Goal: Information Seeking & Learning: Learn about a topic

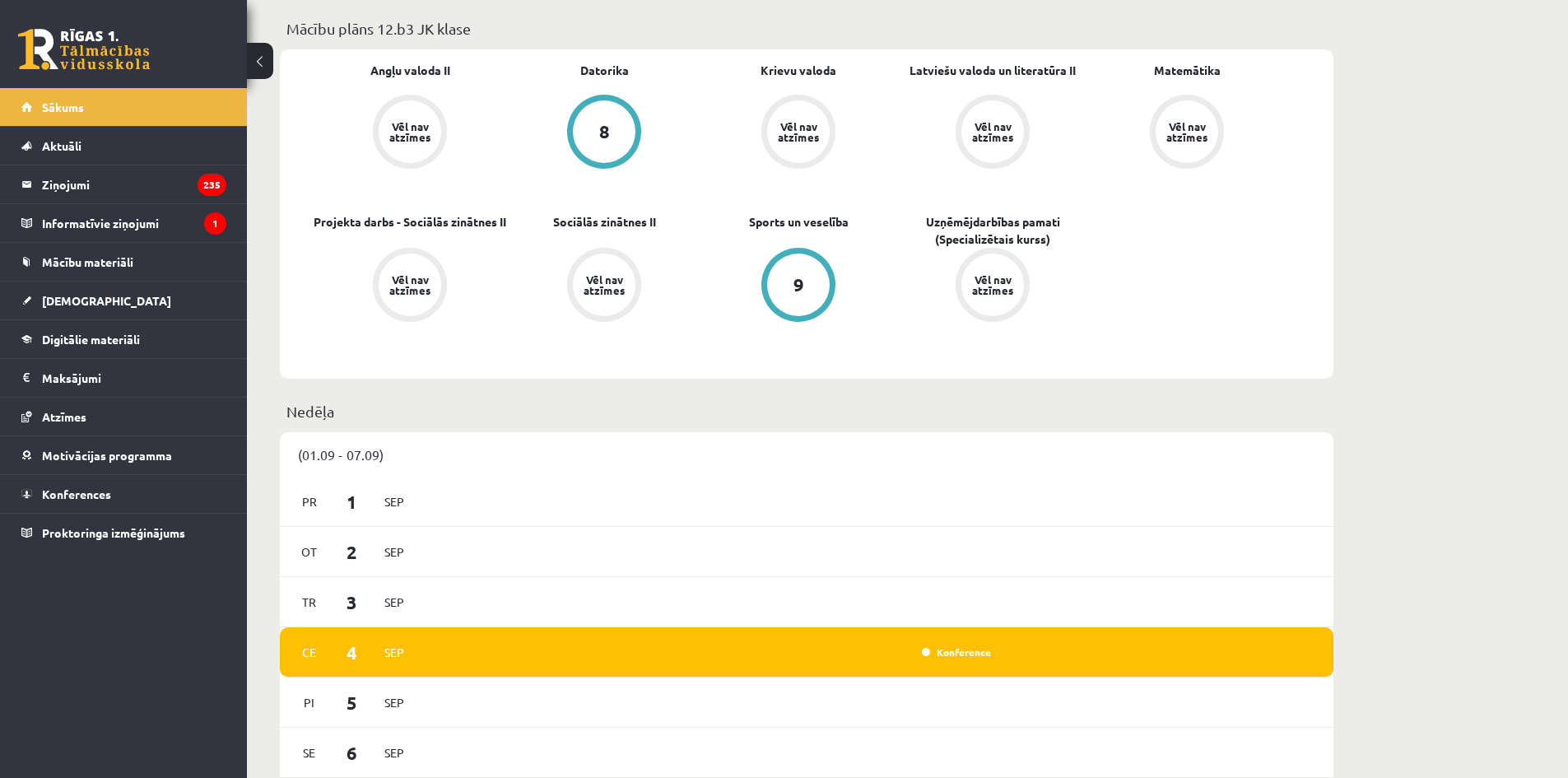
scroll to position [164, 0]
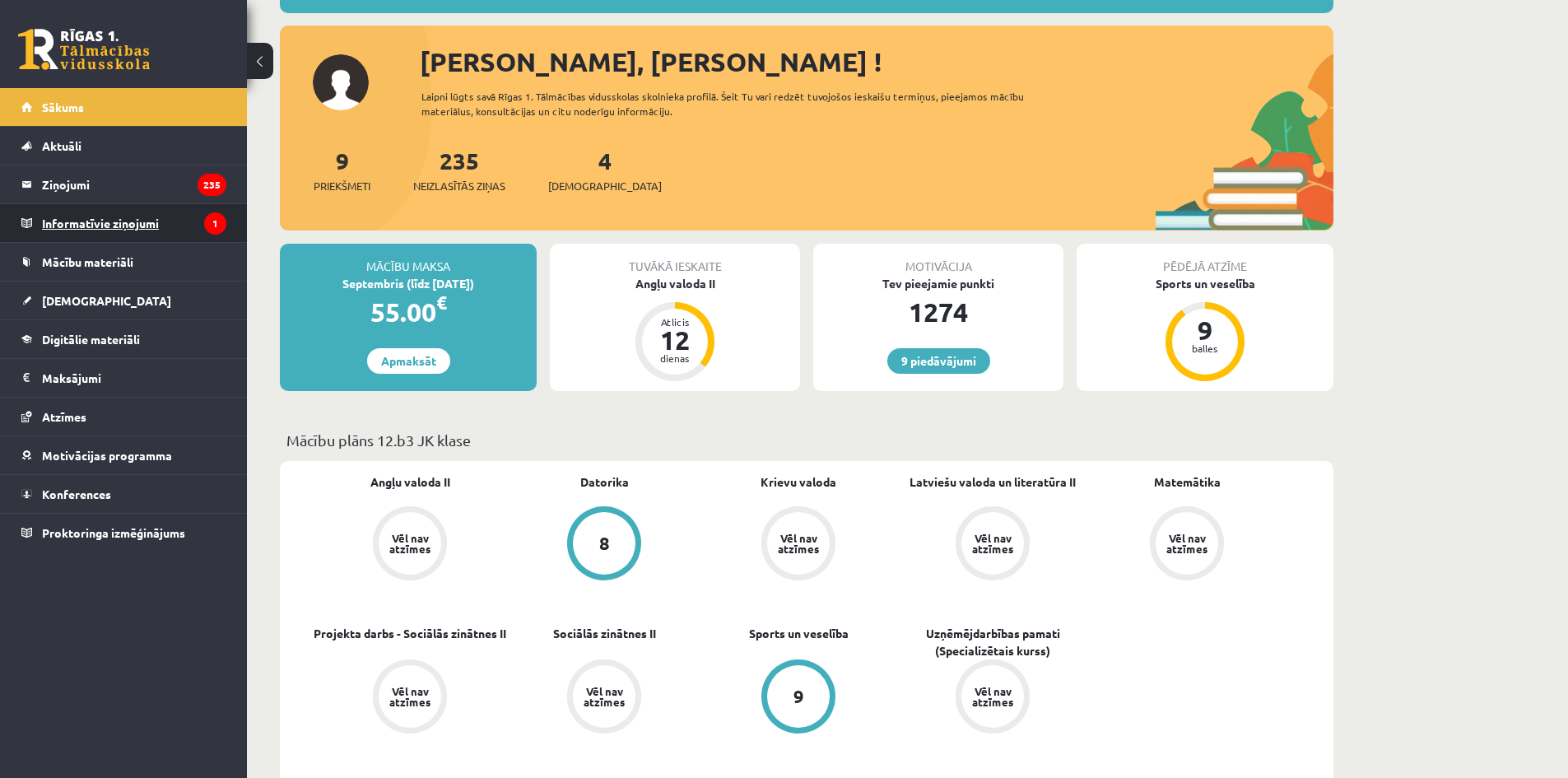
click at [148, 221] on legend "Informatīvie ziņojumi 1" at bounding box center [133, 222] width 185 height 38
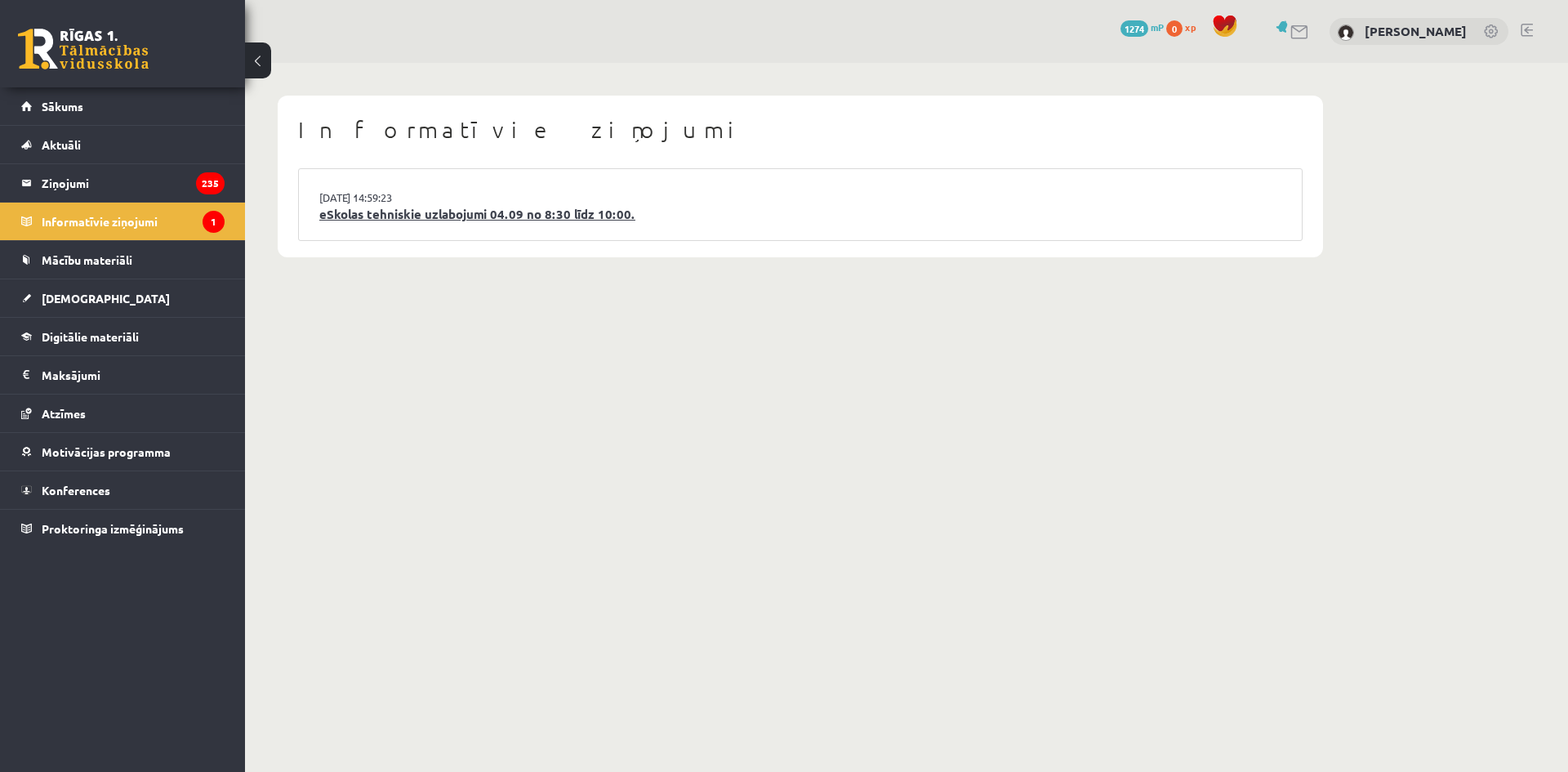
click at [383, 214] on link "eSkolas tehniskie uzlabojumi 04.09 no 8:30 līdz 10:00." at bounding box center [800, 215] width 962 height 19
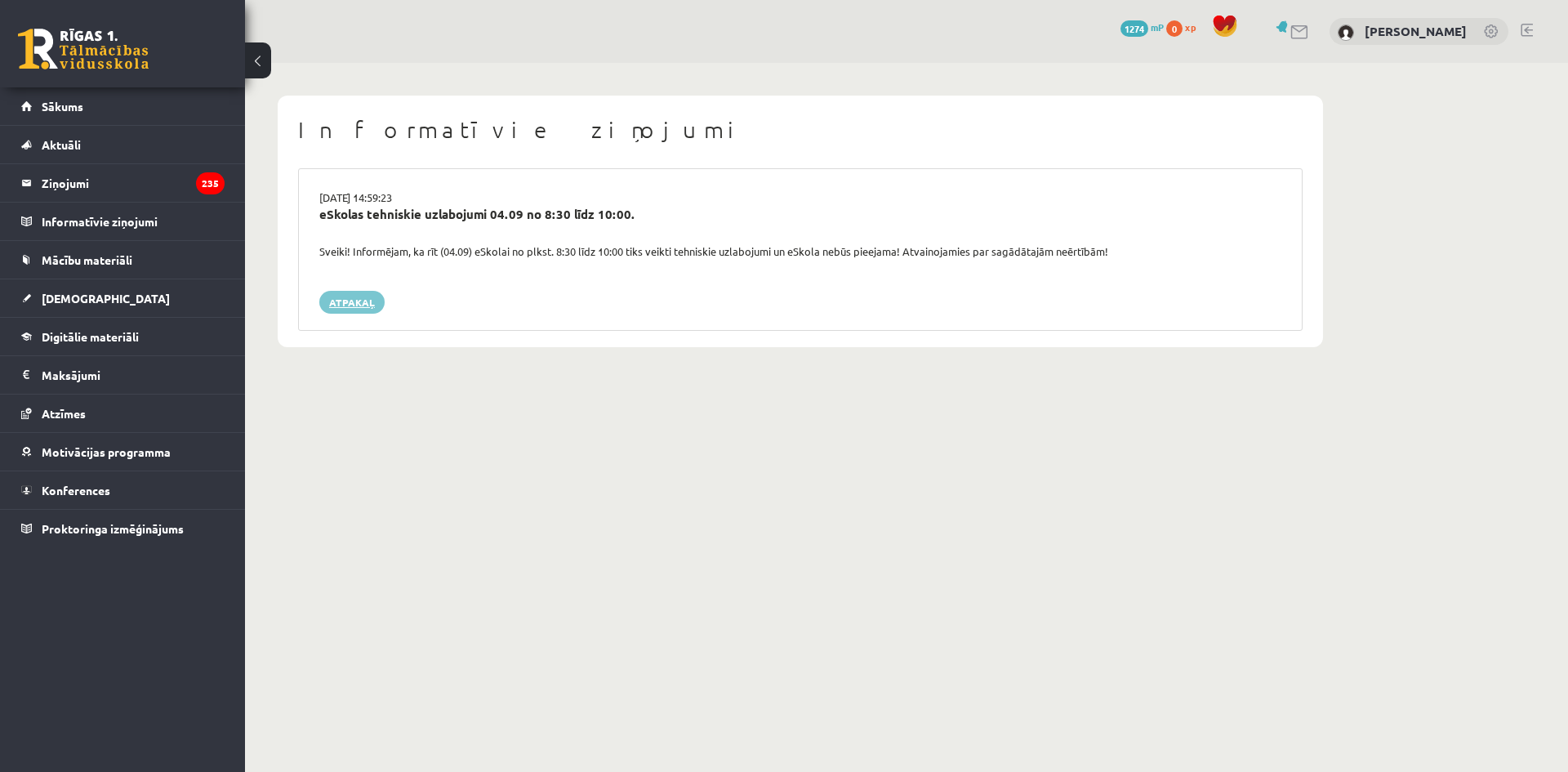
click at [340, 313] on link "Atpakaļ" at bounding box center [352, 302] width 65 height 23
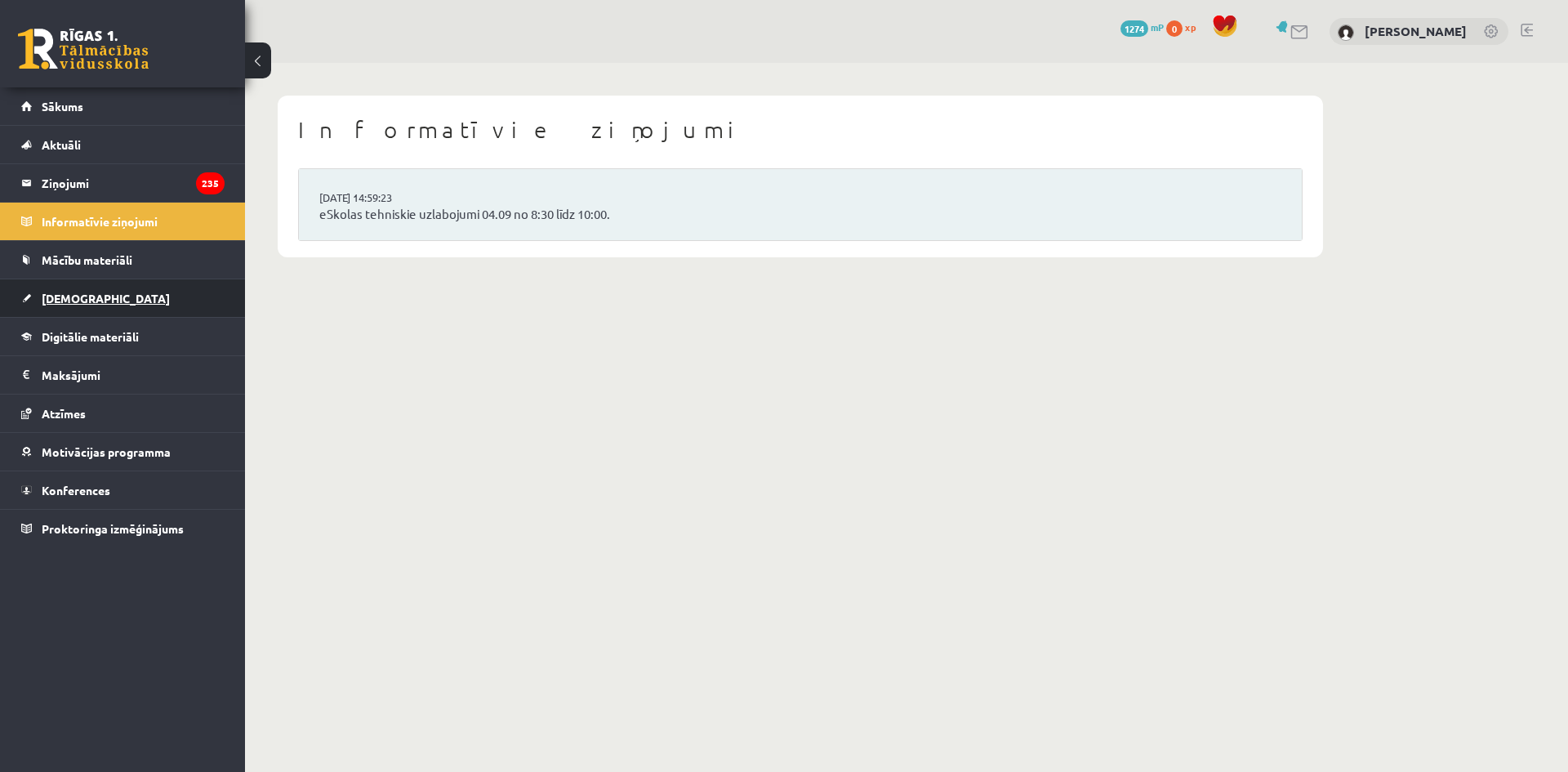
click at [53, 288] on link "[DEMOGRAPHIC_DATA]" at bounding box center [123, 297] width 203 height 37
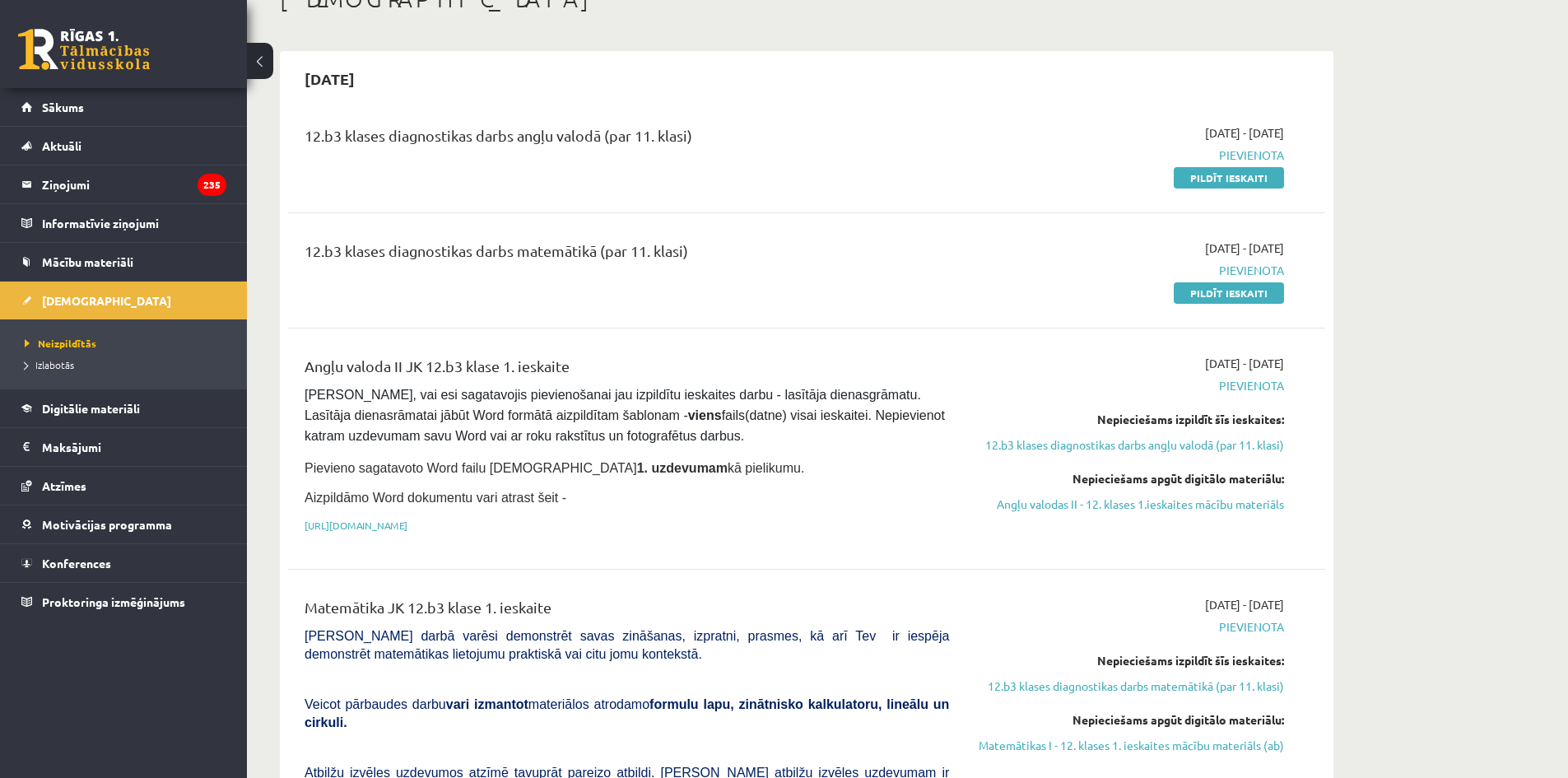
scroll to position [246, 0]
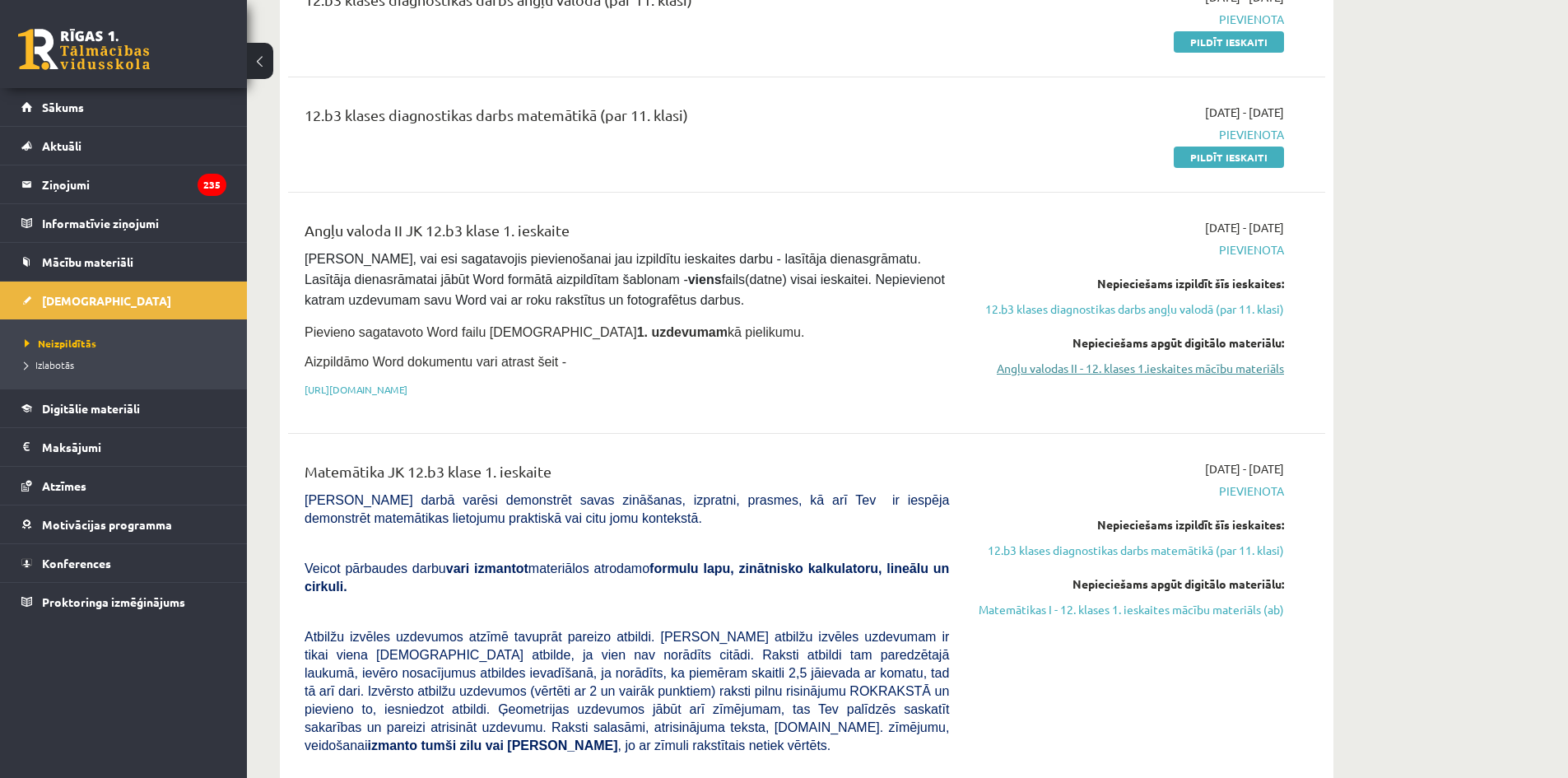
click at [1117, 372] on link "Angļu valodas II - 12. klases 1.ieskaites mācību materiāls" at bounding box center [1128, 368] width 310 height 17
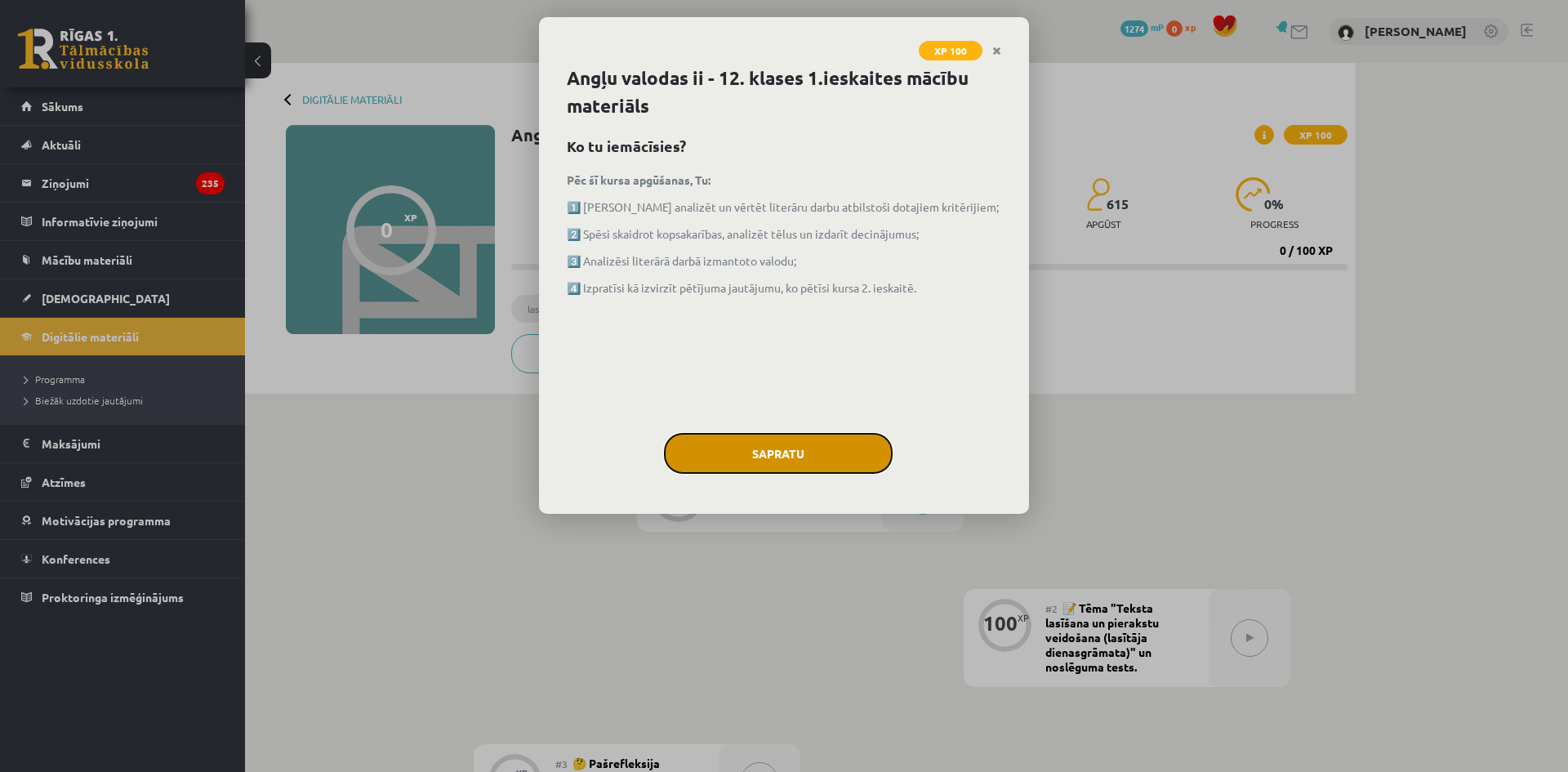
click at [779, 445] on button "Sapratu" at bounding box center [778, 453] width 228 height 41
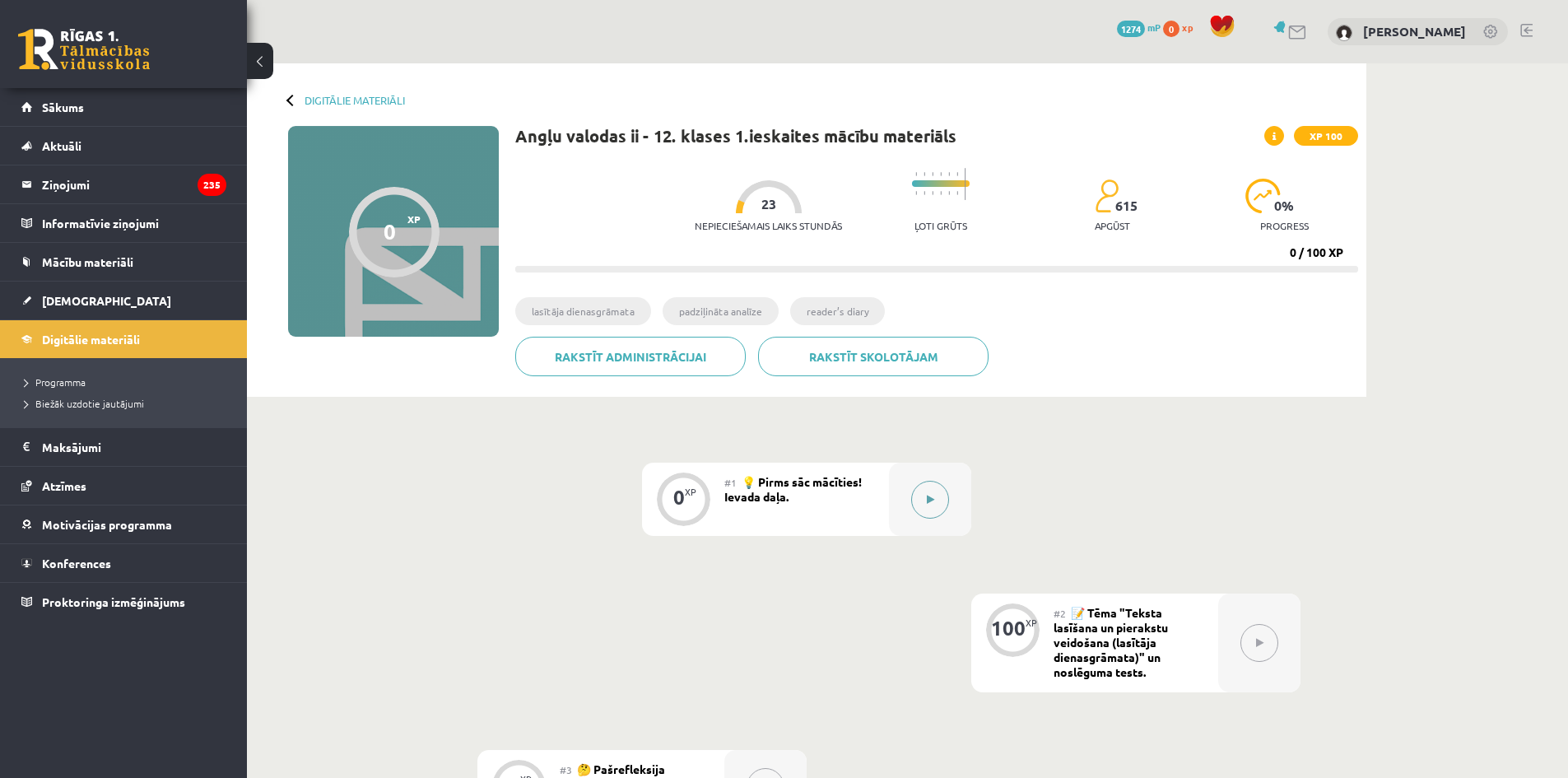
click at [912, 495] on button at bounding box center [930, 499] width 38 height 38
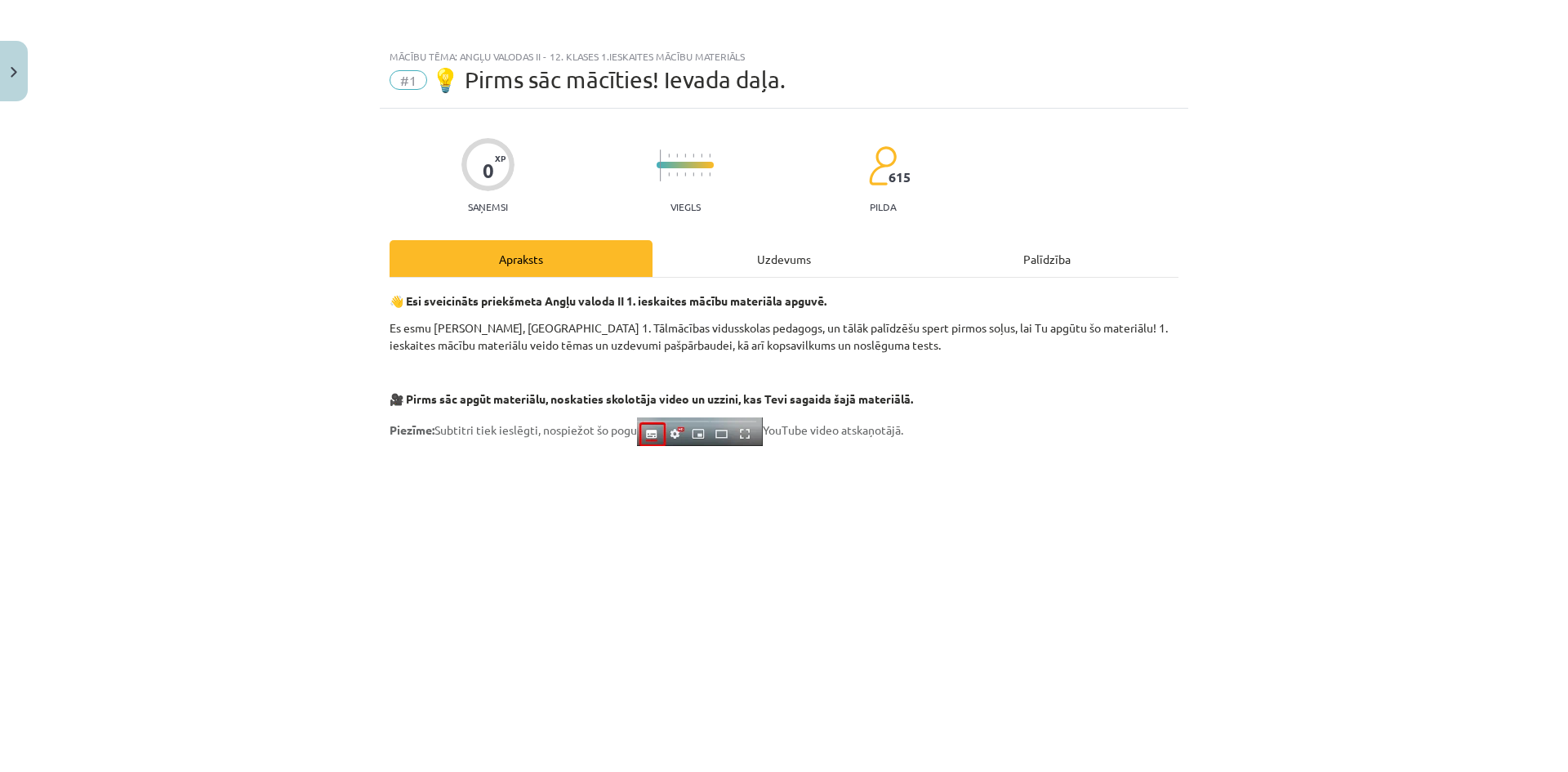
click at [728, 259] on div "Uzdevums" at bounding box center [784, 258] width 263 height 36
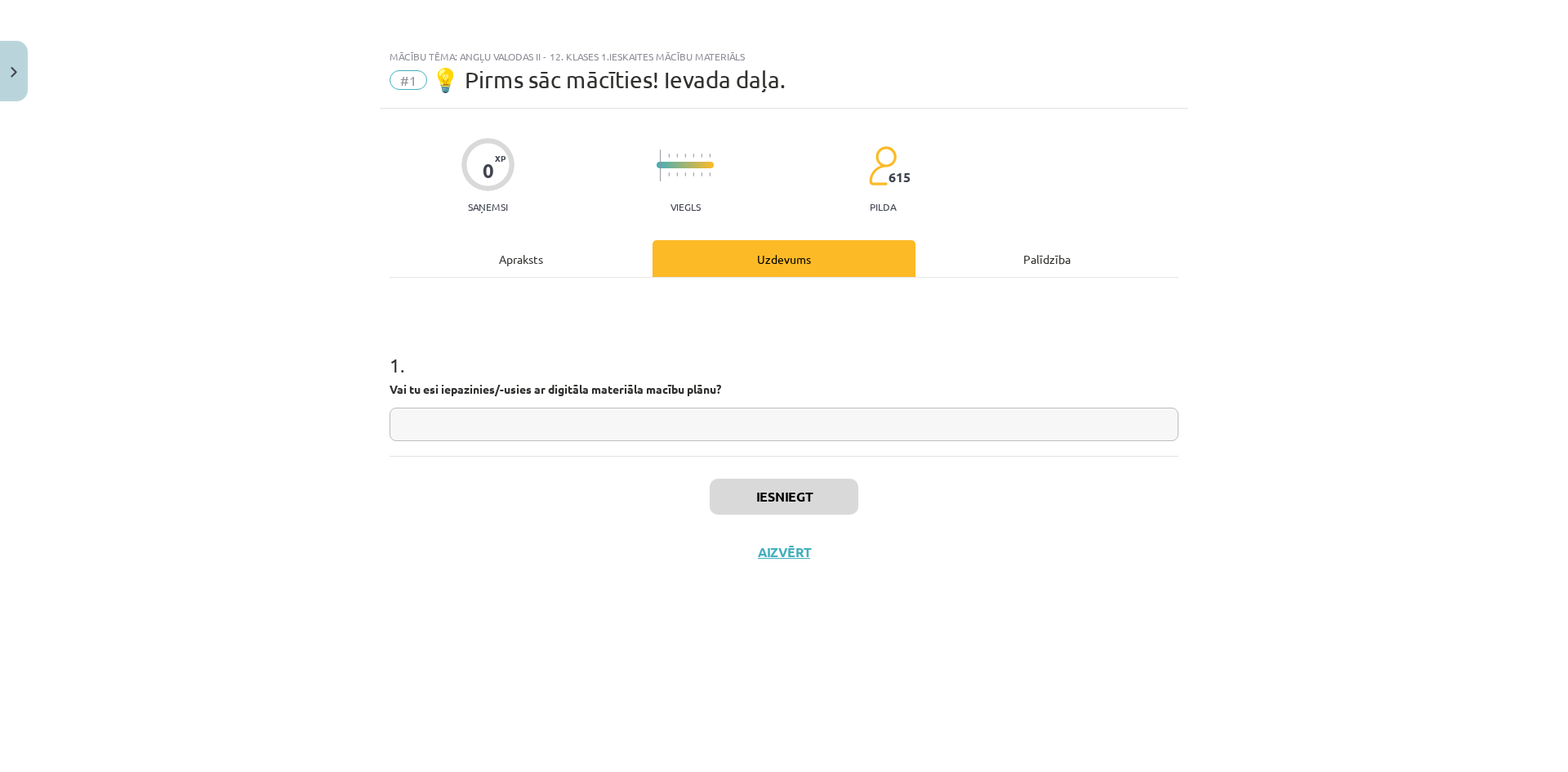
click at [510, 415] on input "text" at bounding box center [784, 424] width 789 height 34
type input "*******"
click at [769, 507] on button "Iesniegt" at bounding box center [784, 496] width 149 height 35
click at [773, 564] on button "Nākamā nodarbība" at bounding box center [784, 562] width 160 height 37
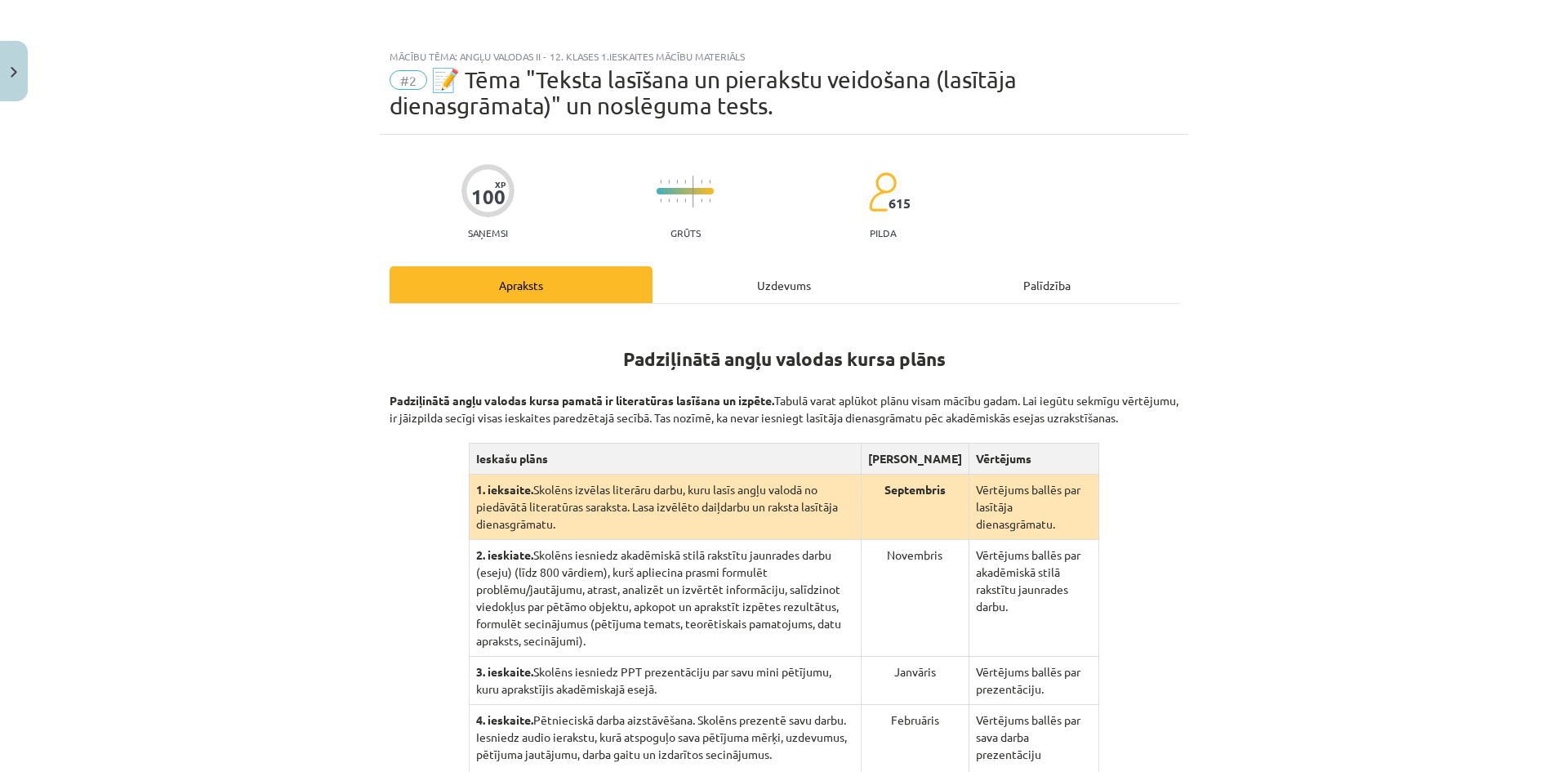
click at [746, 284] on div "Uzdevums" at bounding box center [784, 285] width 263 height 36
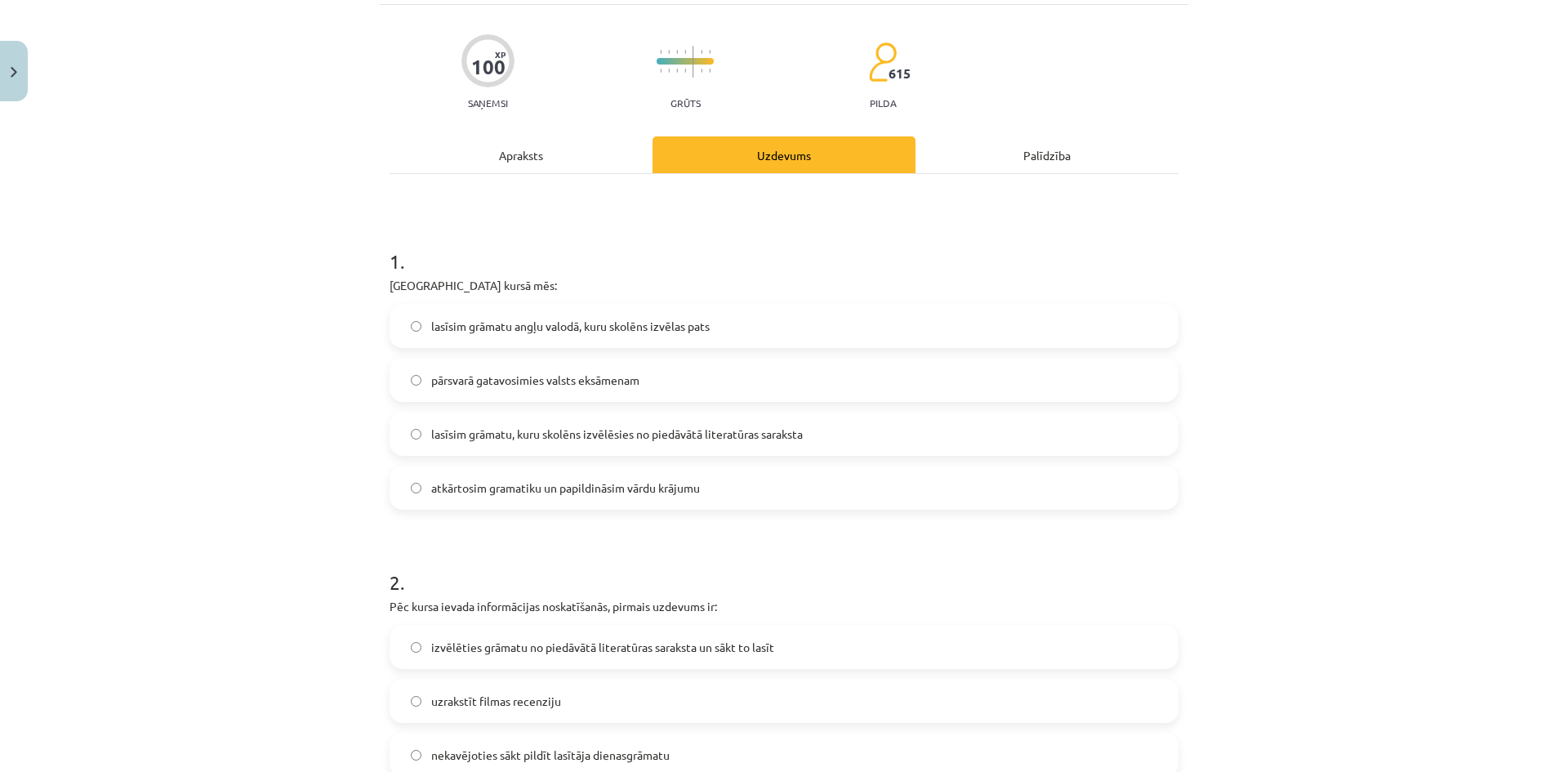
scroll to position [123, 0]
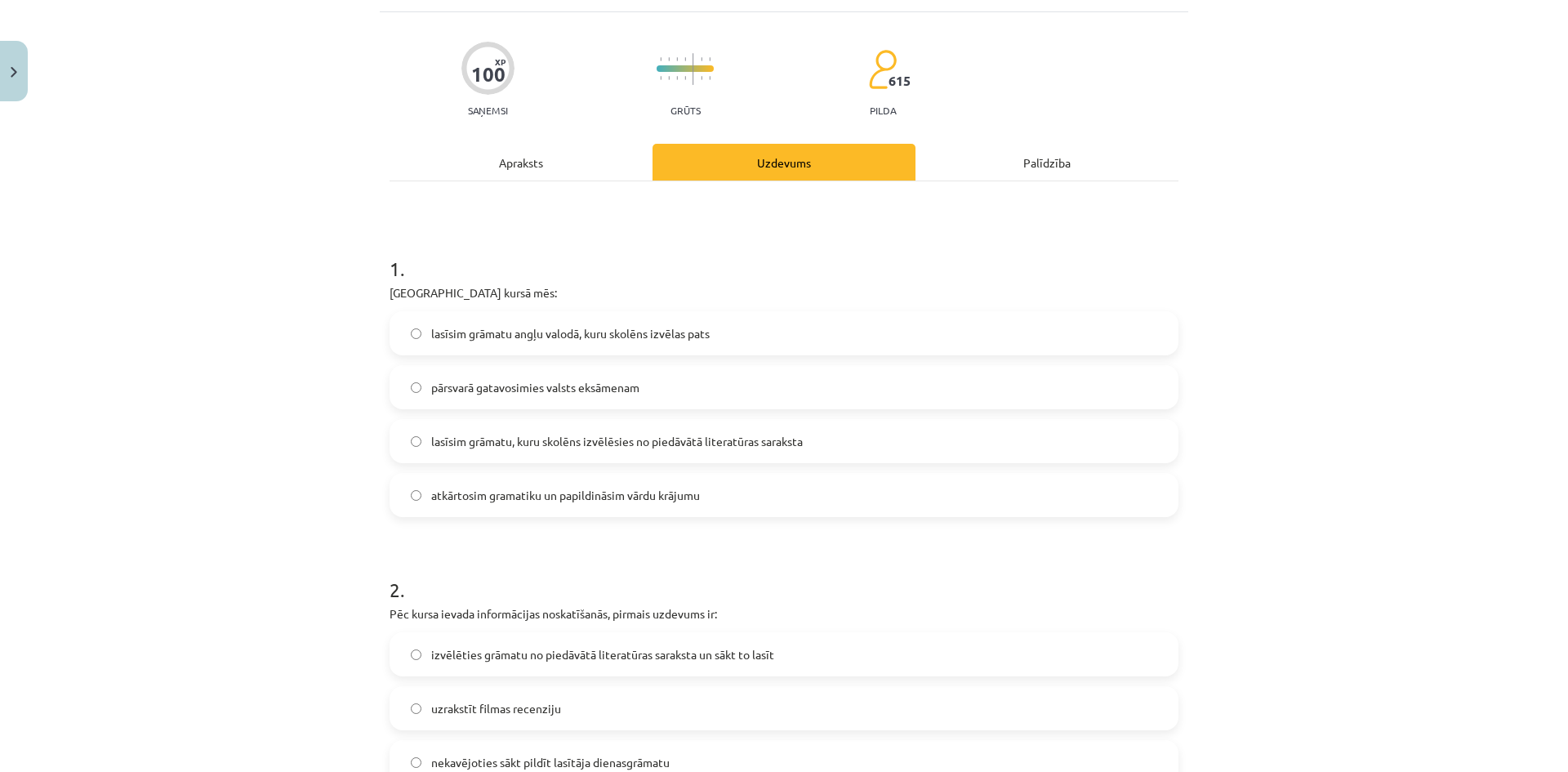
click at [577, 176] on div "Apraksts" at bounding box center [521, 162] width 263 height 36
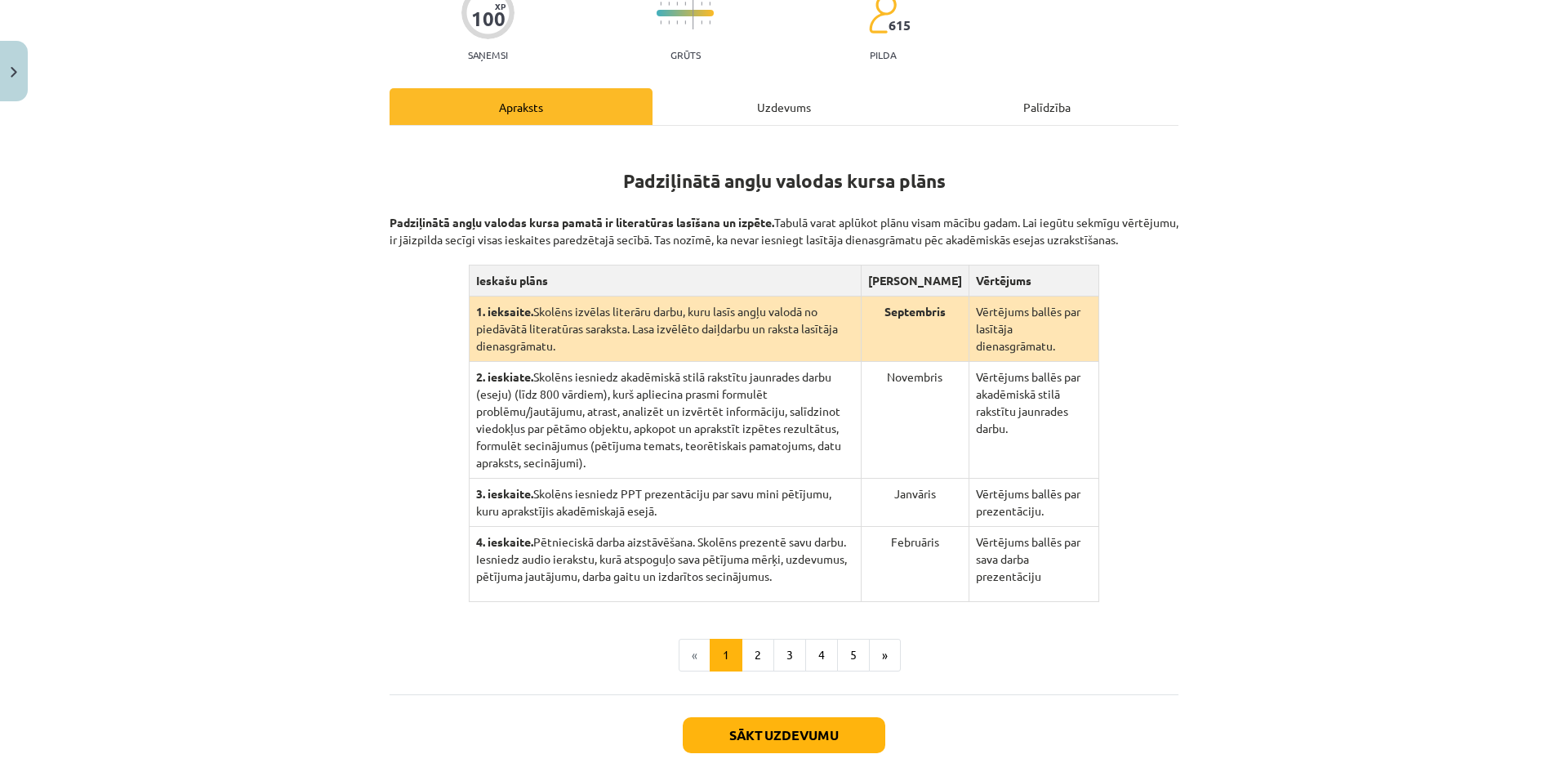
scroll to position [204, 0]
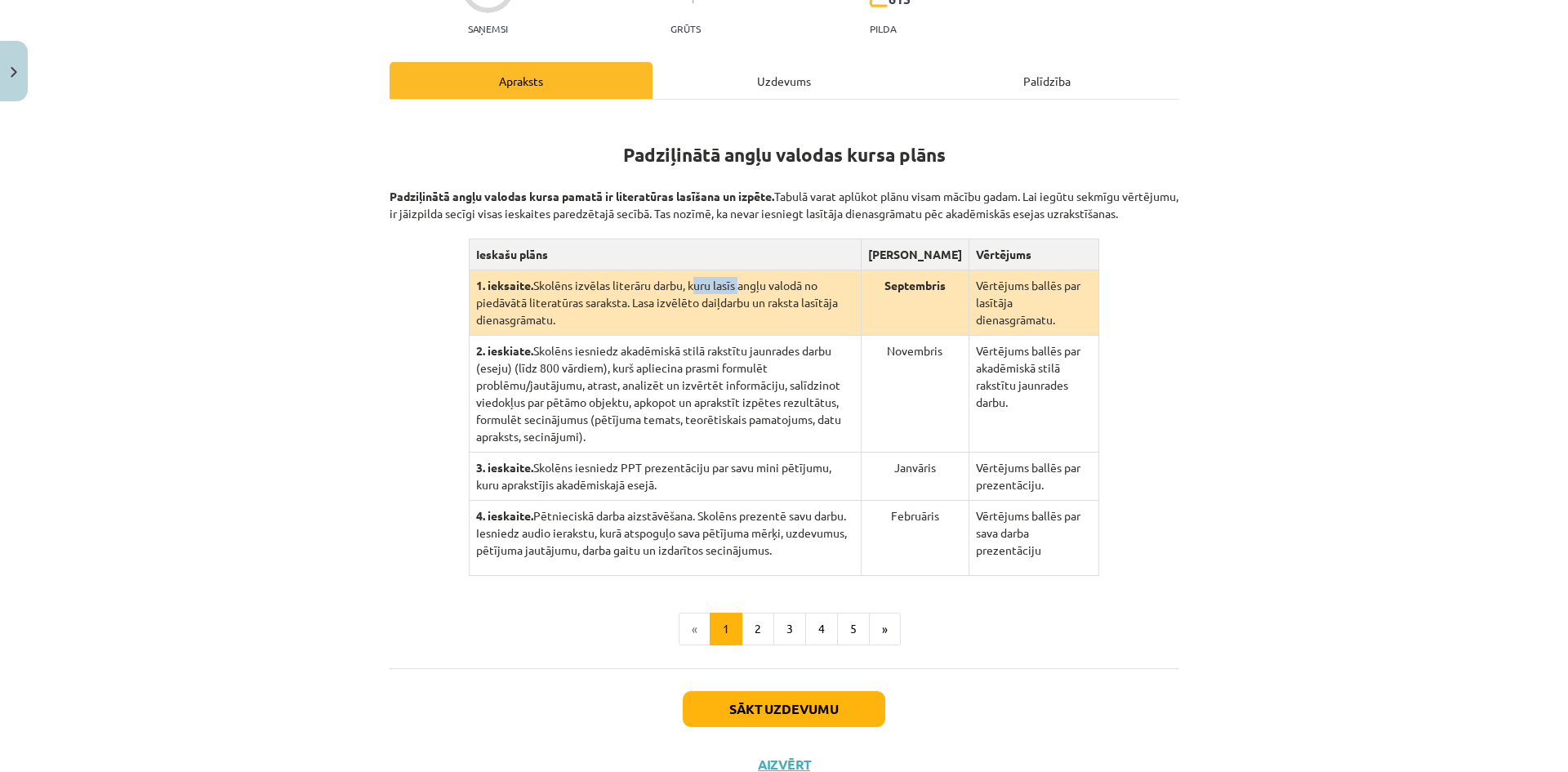
drag, startPoint x: 690, startPoint y: 305, endPoint x: 737, endPoint y: 305, distance: 47.0
click at [737, 305] on td "1. ieksaite. Skolēns izvēlas literāru darbu, kuru lasīs angļu valodā no piedāvā…" at bounding box center [665, 303] width 392 height 65
drag, startPoint x: 581, startPoint y: 319, endPoint x: 711, endPoint y: 307, distance: 130.6
click at [701, 308] on td "1. ieksaite. Skolēns izvēlas literāru darbu, kuru lasīs angļu valodā no piedāvā…" at bounding box center [665, 303] width 392 height 65
click at [720, 320] on td "1. ieksaite. Skolēns izvēlas literāru darbu, kuru lasīs angļu valodā no piedāvā…" at bounding box center [665, 303] width 392 height 65
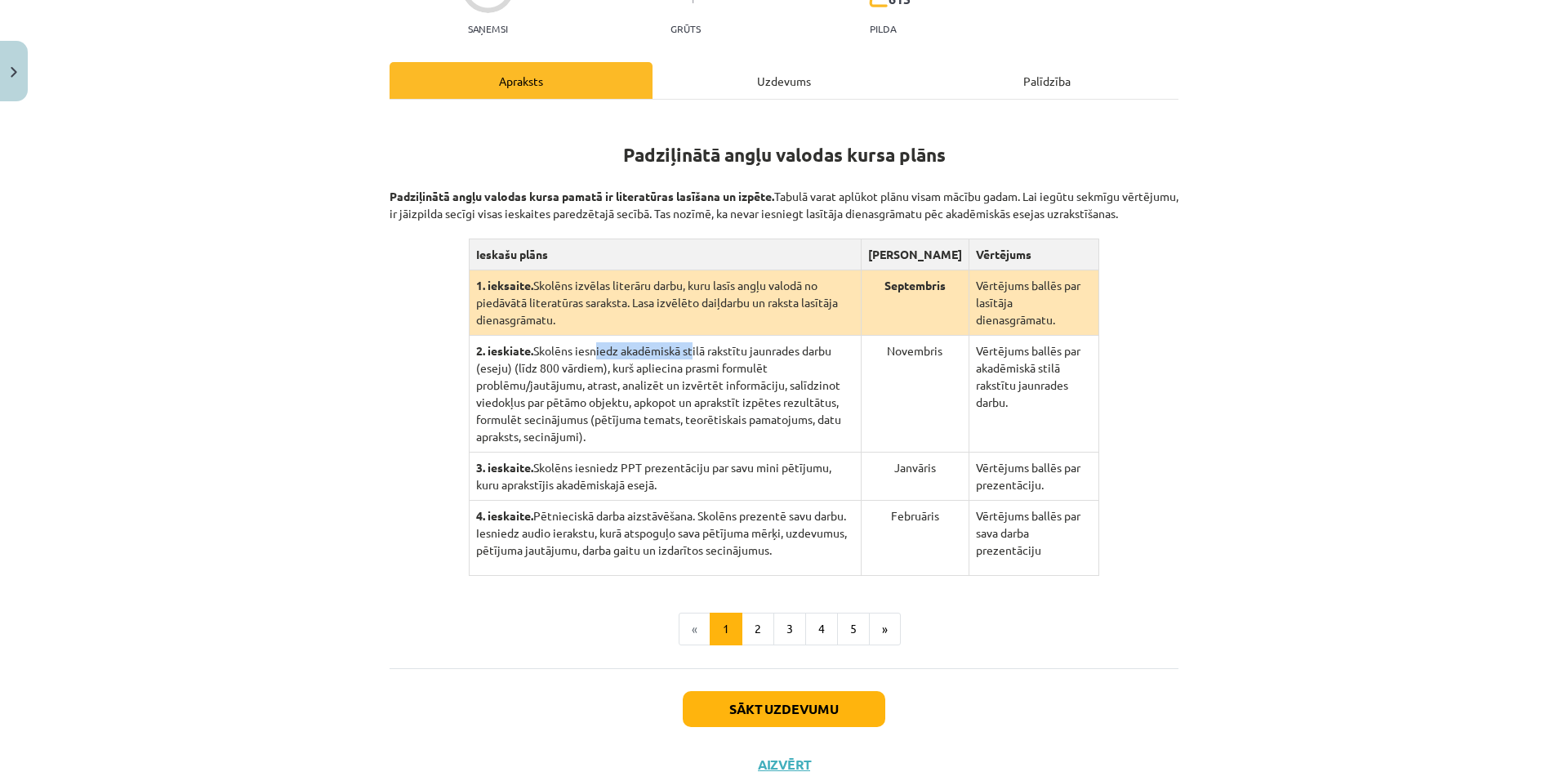
drag, startPoint x: 605, startPoint y: 352, endPoint x: 692, endPoint y: 350, distance: 87.0
click at [688, 350] on td "2. ieskiate. Skolēns iesniedz akadēmiskā stilā rakstītu jaunrades darbu (eseju)…" at bounding box center [665, 394] width 392 height 117
click at [709, 361] on td "2. ieskiate. Skolēns iesniedz akadēmiskā stilā rakstītu jaunrades darbu (eseju)…" at bounding box center [665, 394] width 392 height 117
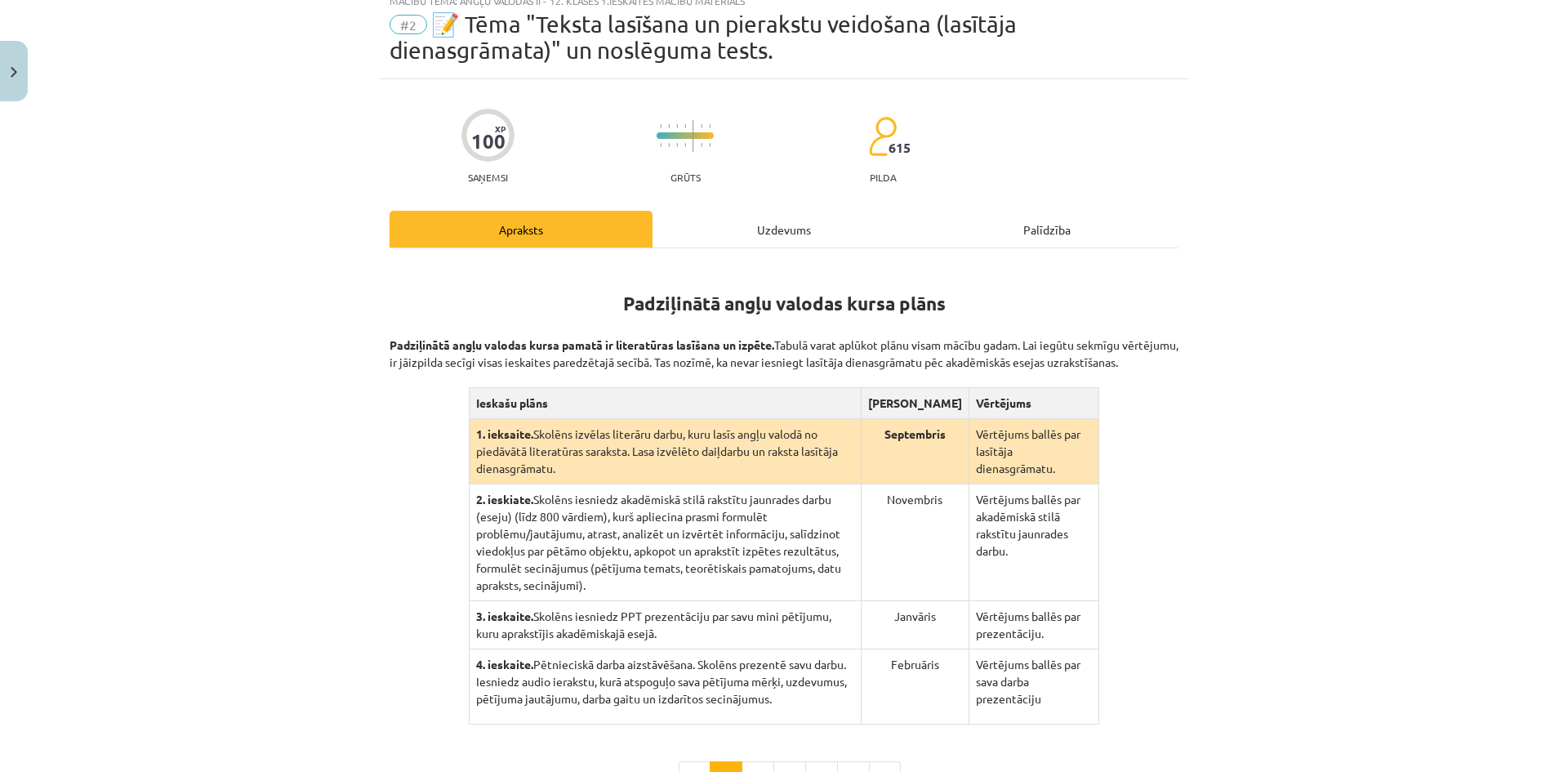
scroll to position [82, 0]
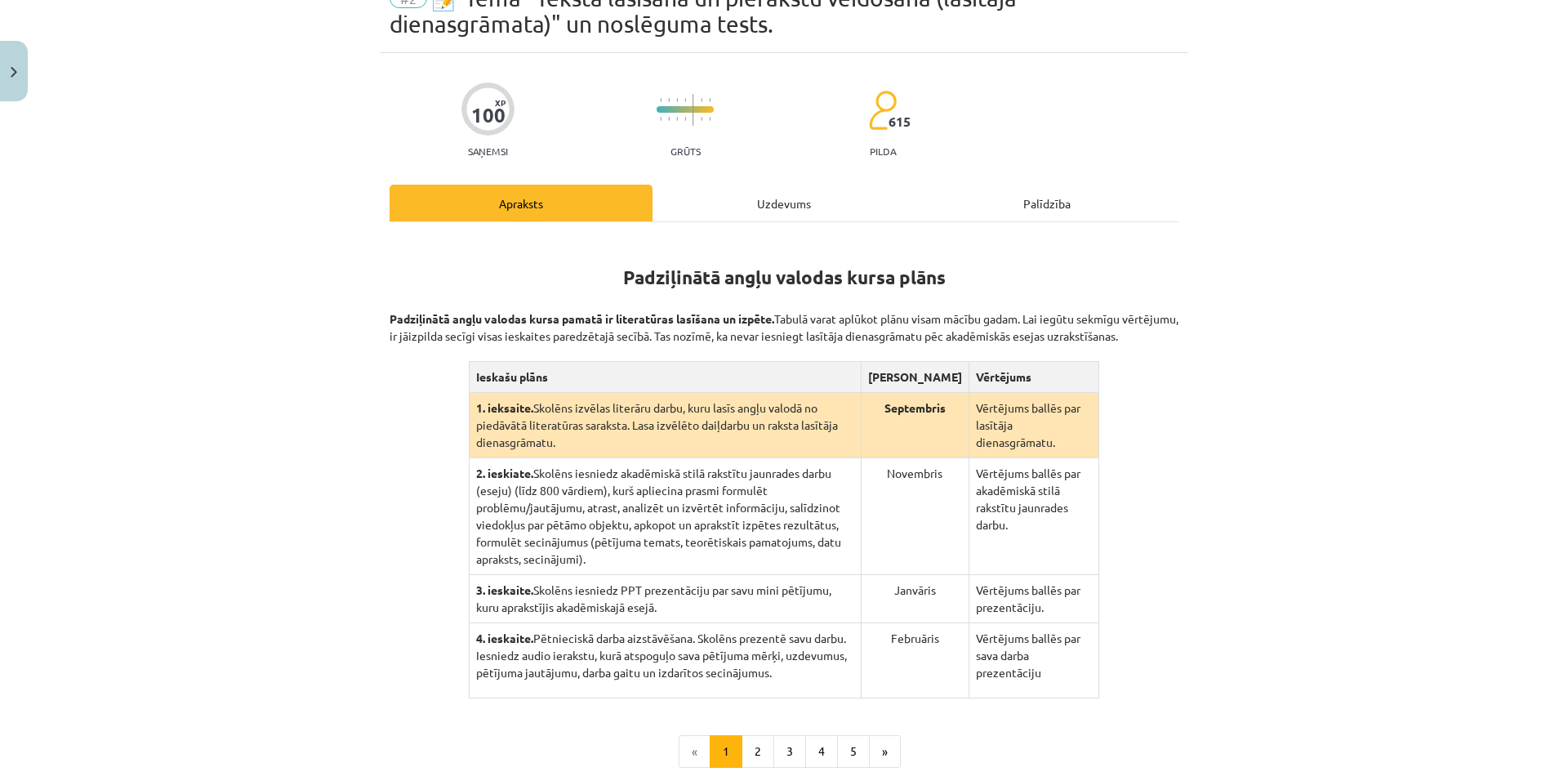
click at [809, 202] on div "Uzdevums" at bounding box center [784, 202] width 263 height 36
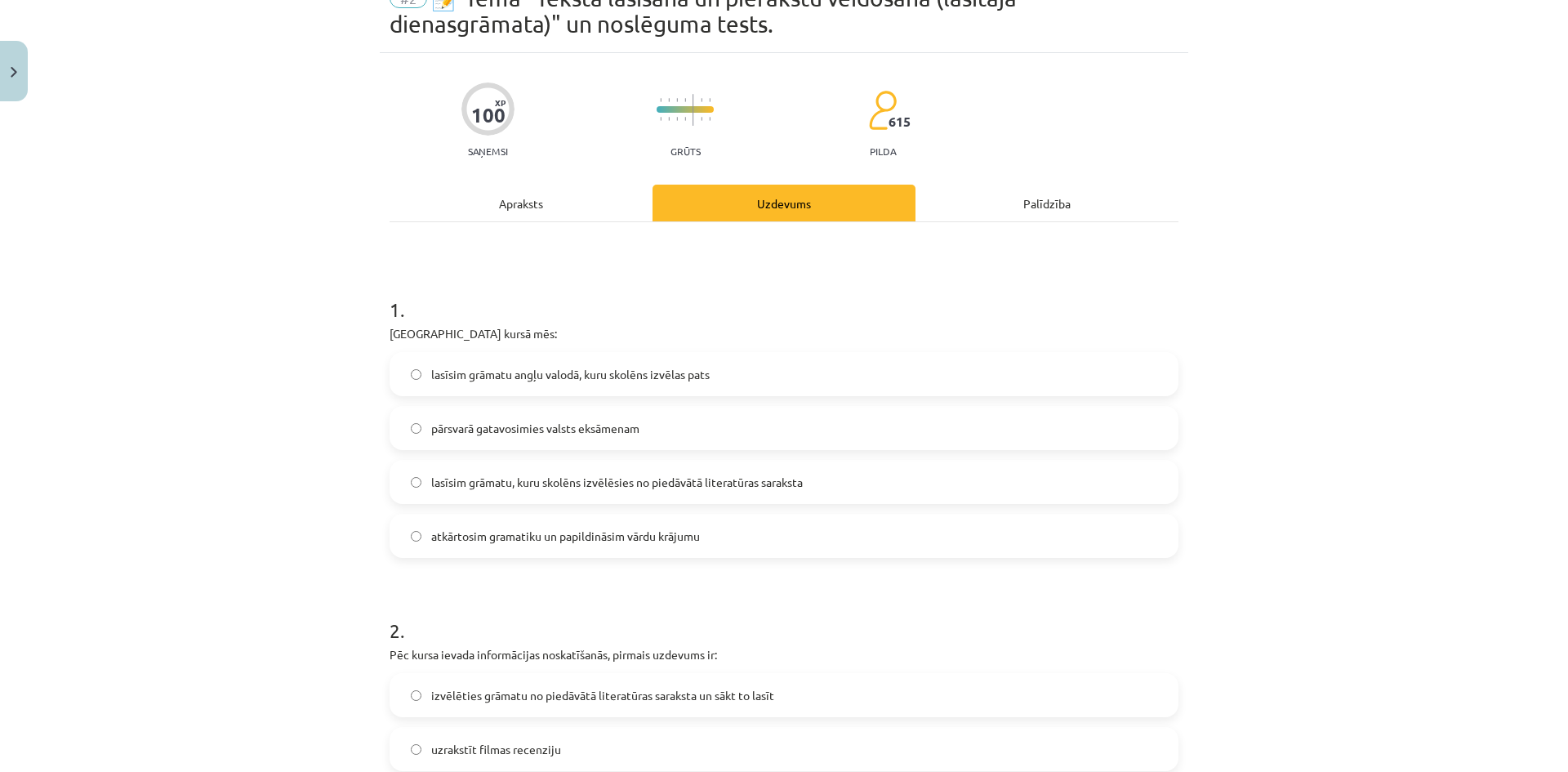
scroll to position [41, 0]
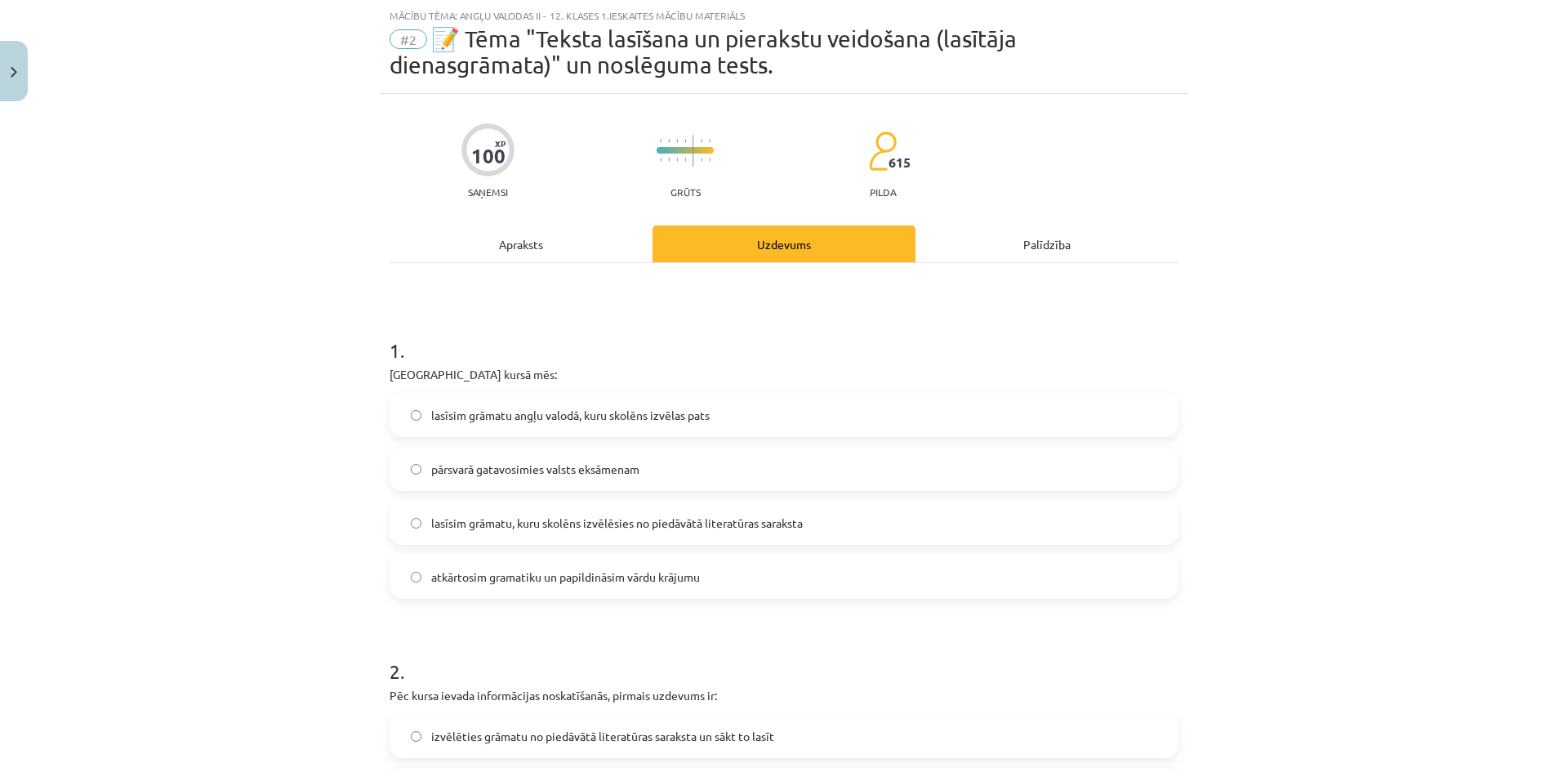
click at [554, 256] on div "Apraksts" at bounding box center [521, 244] width 263 height 36
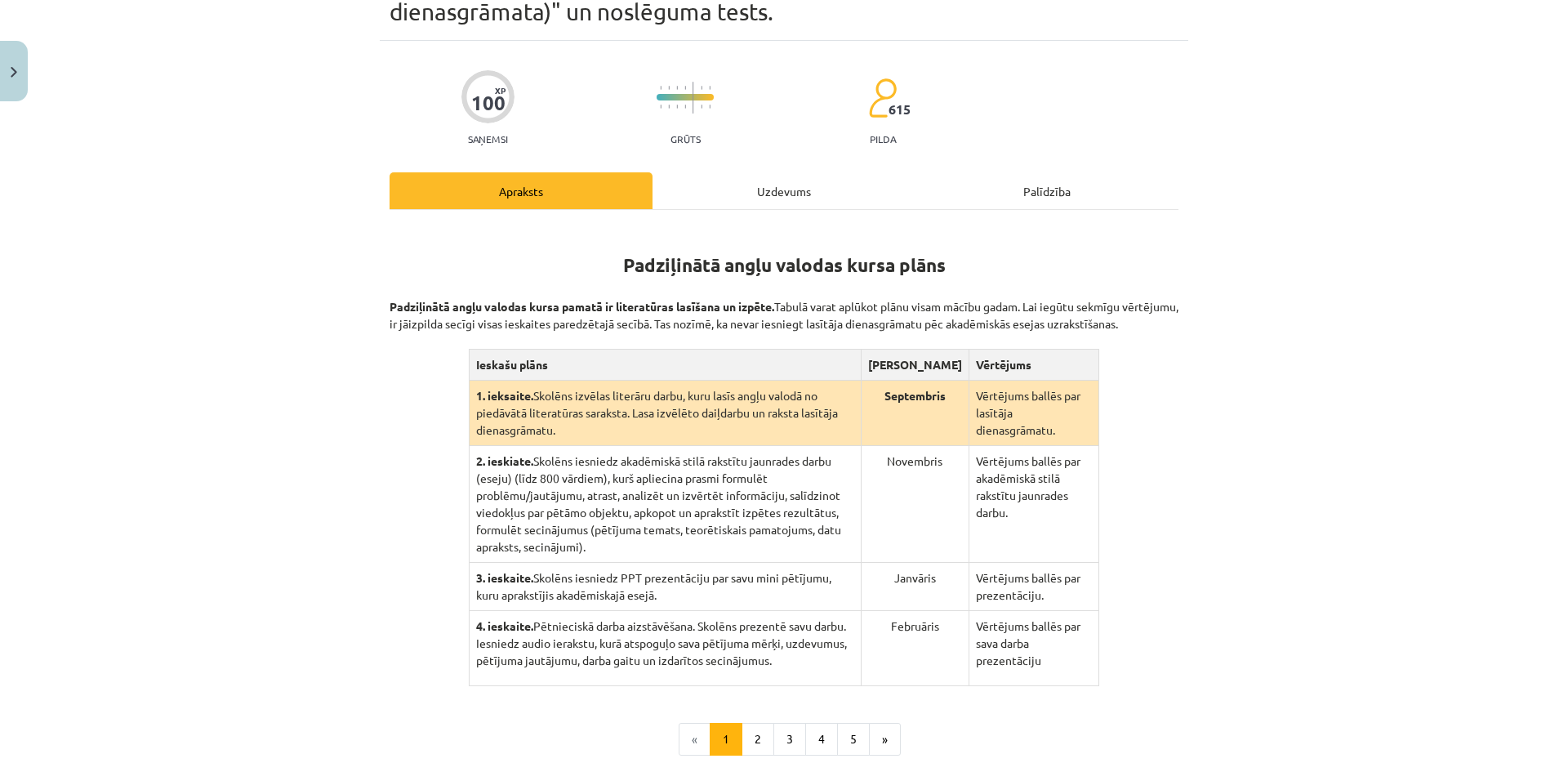
scroll to position [123, 0]
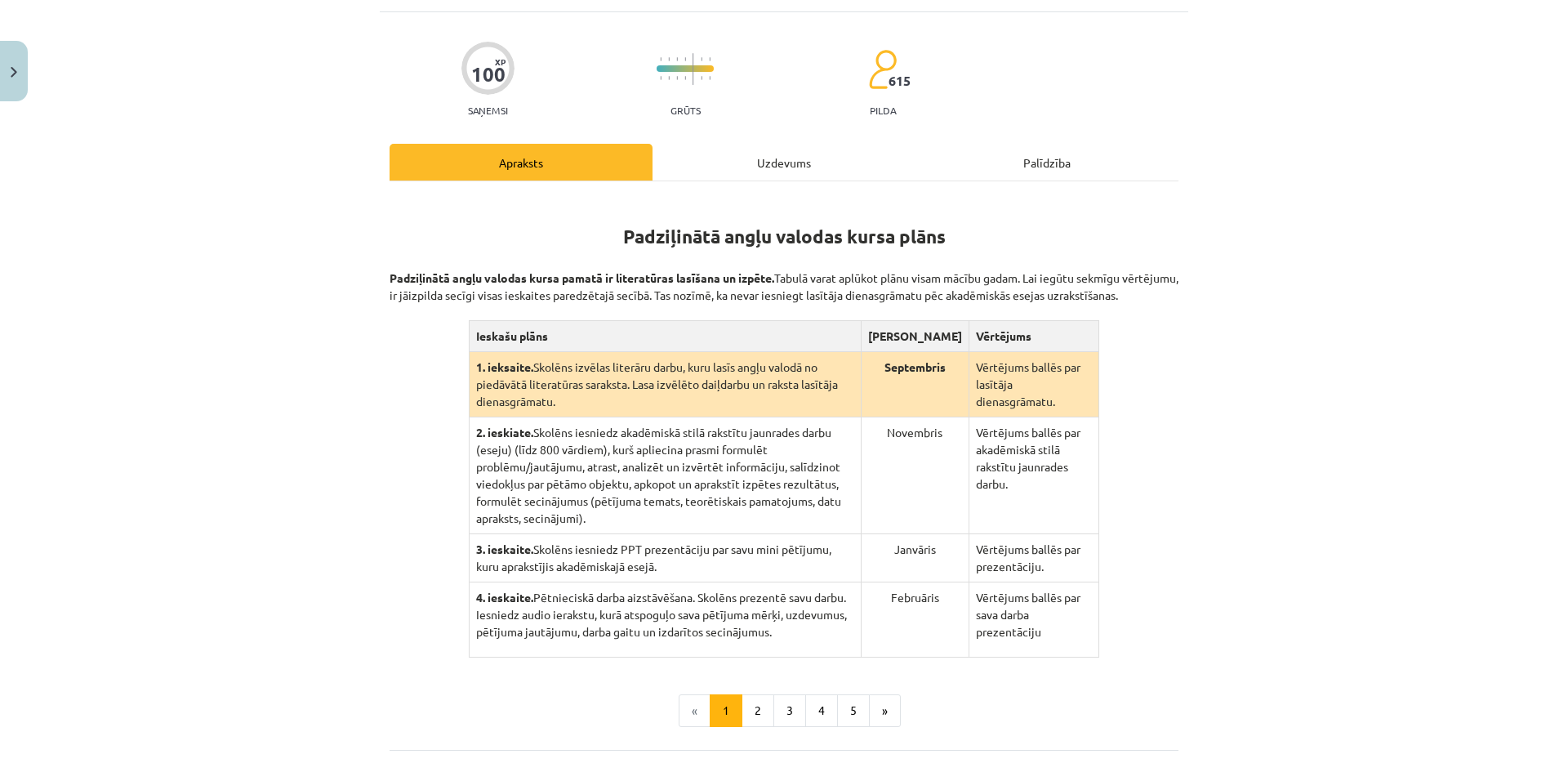
click at [775, 175] on div "Uzdevums" at bounding box center [784, 162] width 263 height 36
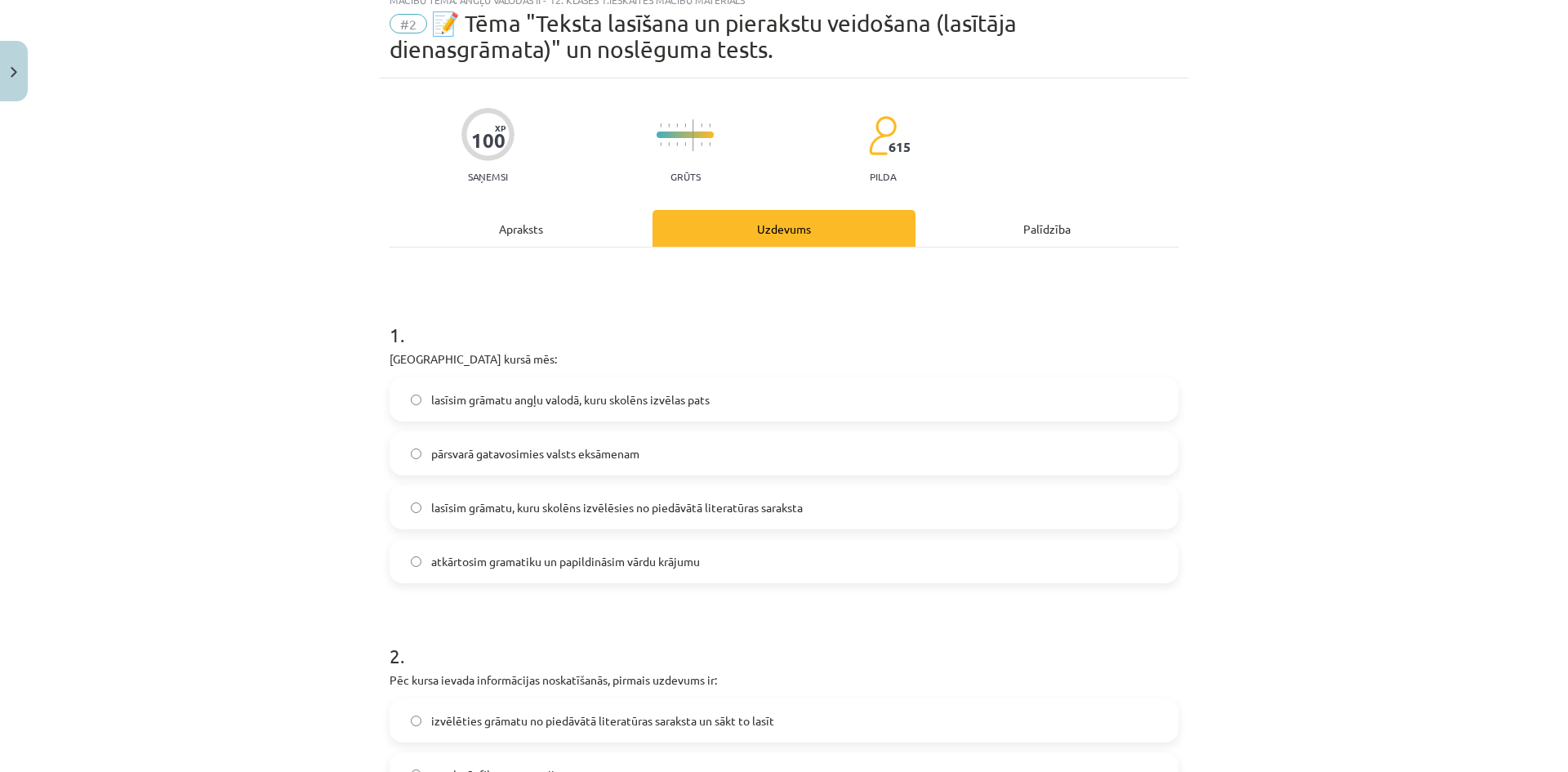
scroll to position [41, 0]
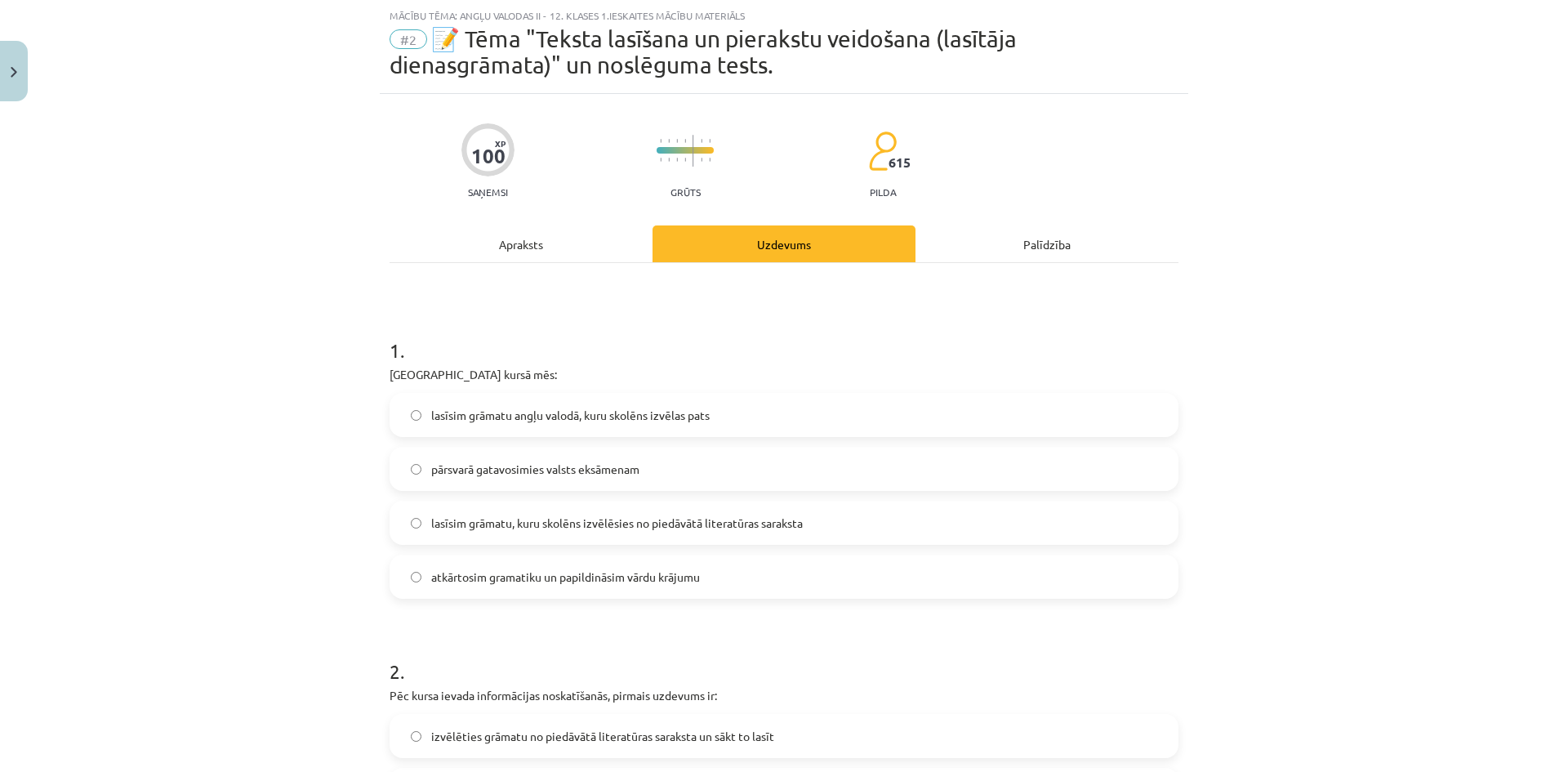
click at [502, 526] on span "lasīsim grāmatu, kuru skolēns izvēlēsies no piedāvātā literatūras saraksta" at bounding box center [617, 523] width 371 height 17
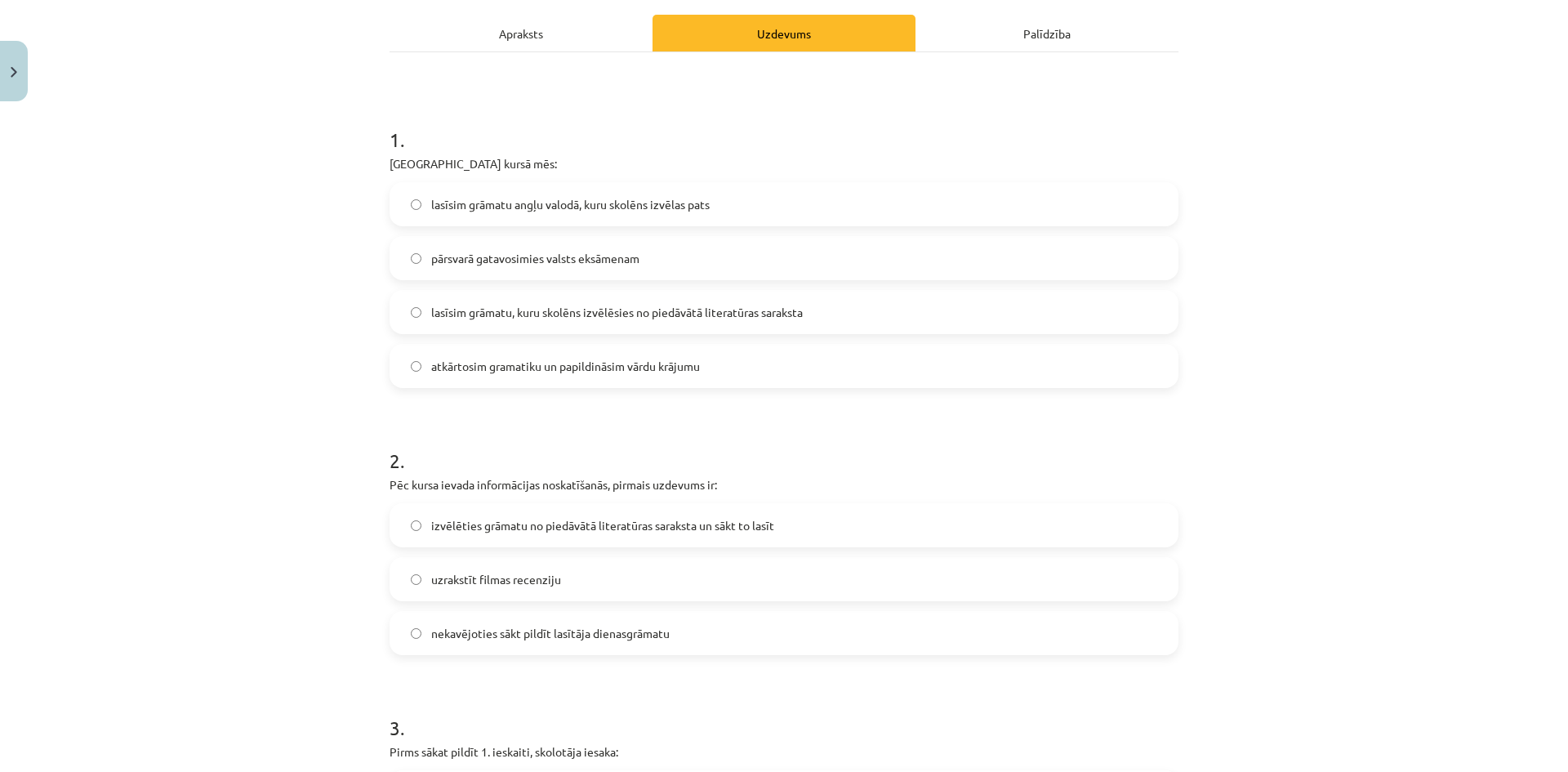
scroll to position [286, 0]
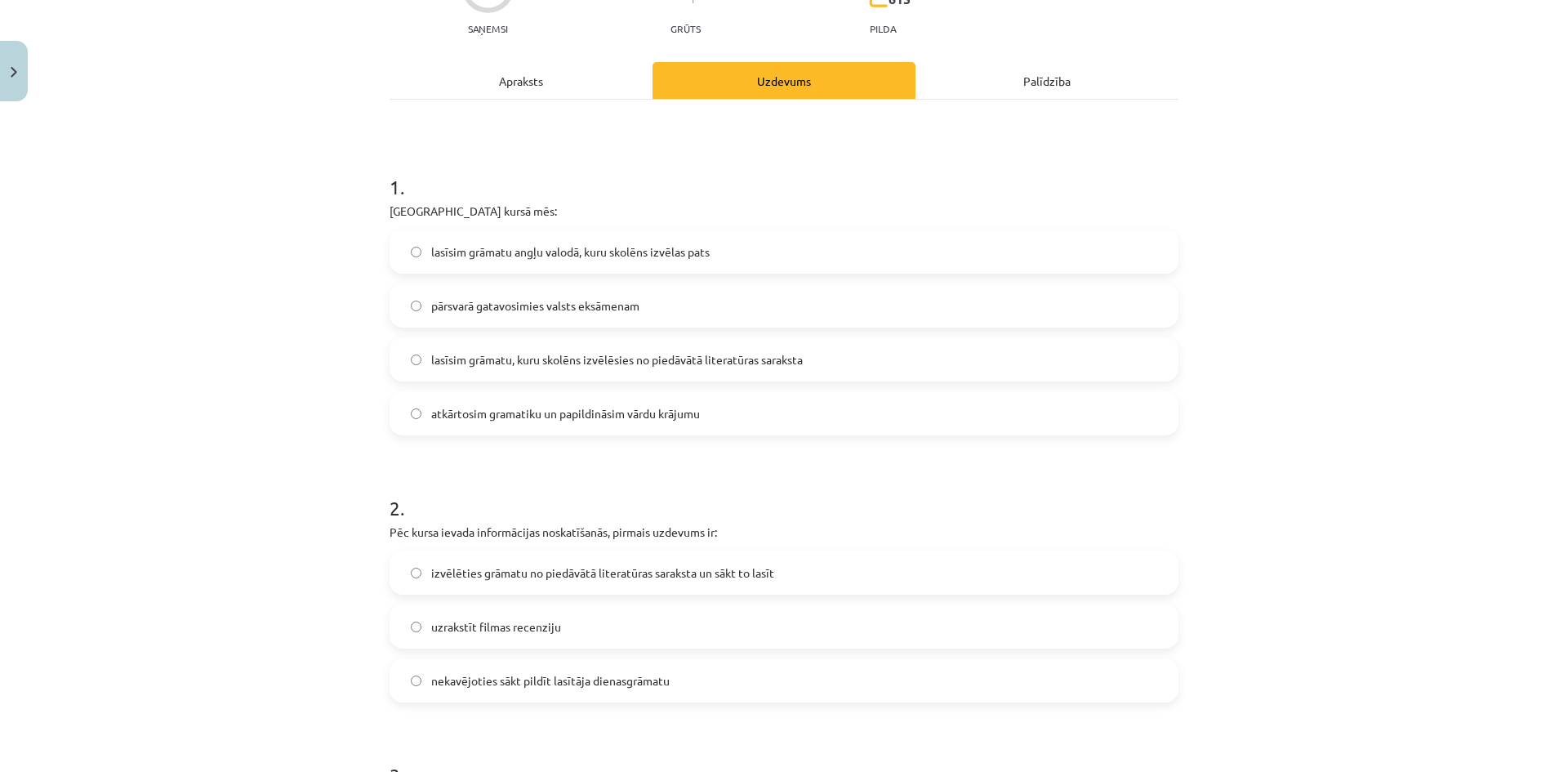
click at [582, 91] on div "Apraksts" at bounding box center [521, 81] width 263 height 36
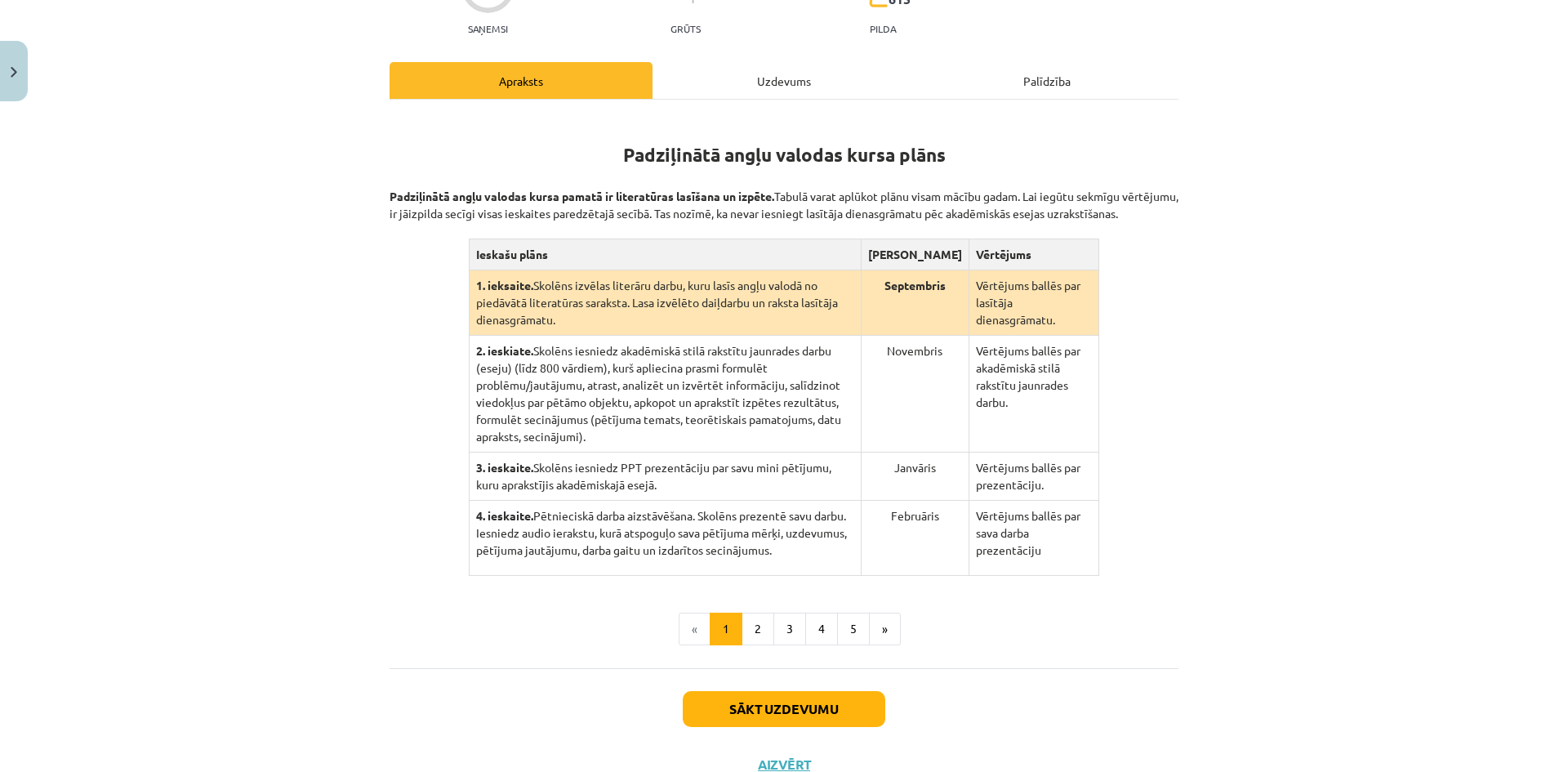
scroll to position [41, 0]
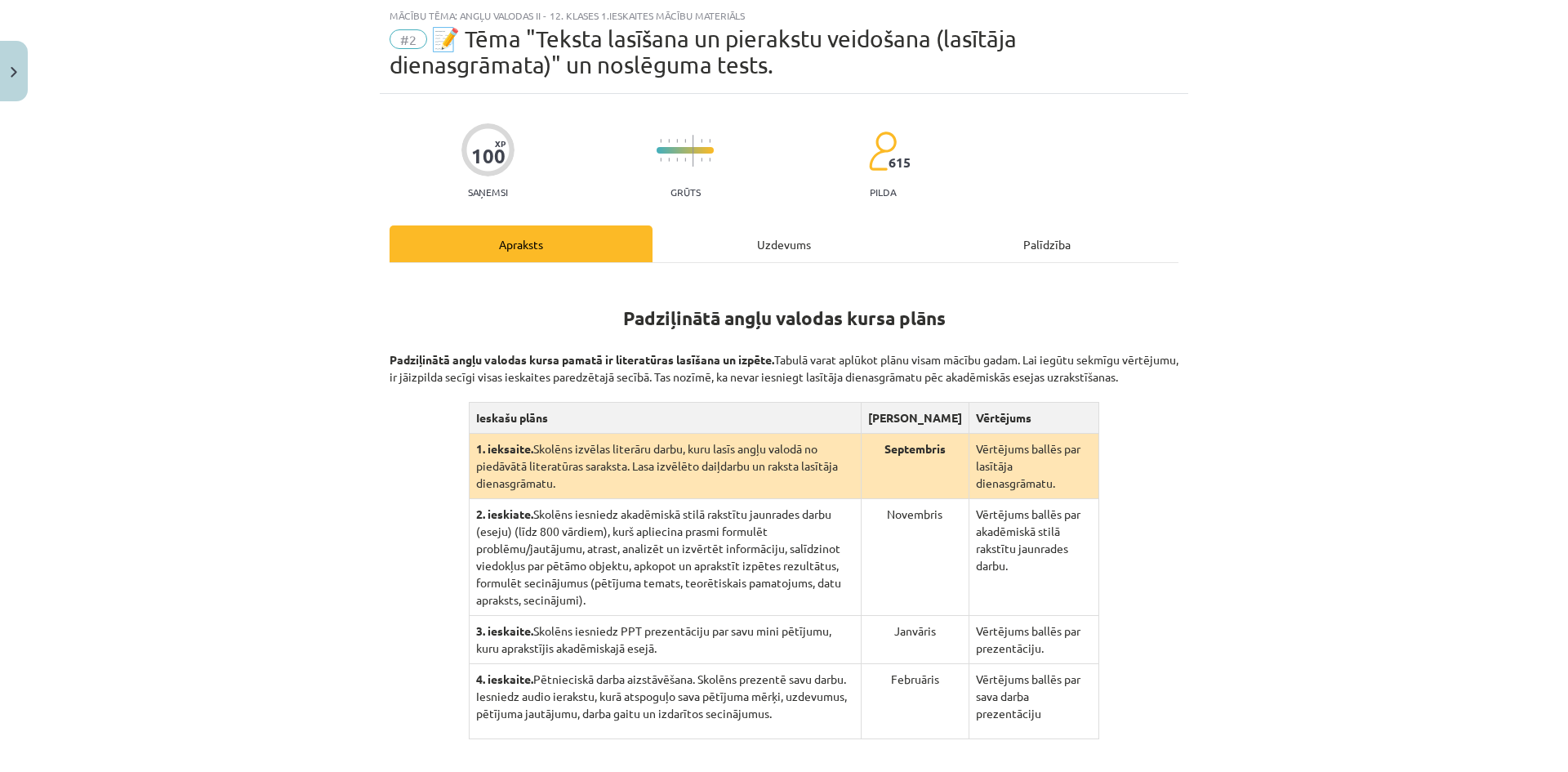
click at [710, 243] on div "Uzdevums" at bounding box center [784, 244] width 263 height 36
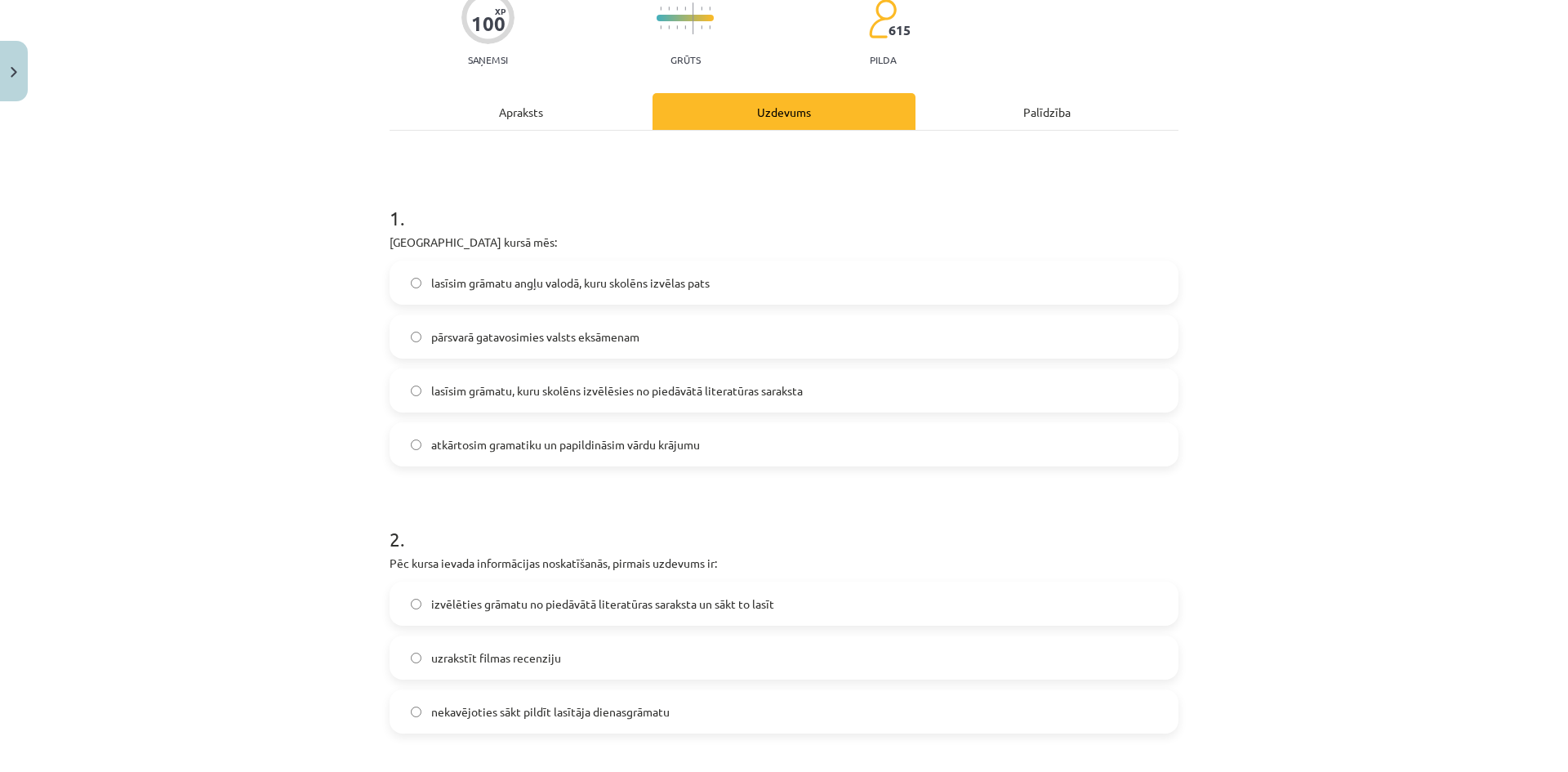
scroll to position [449, 0]
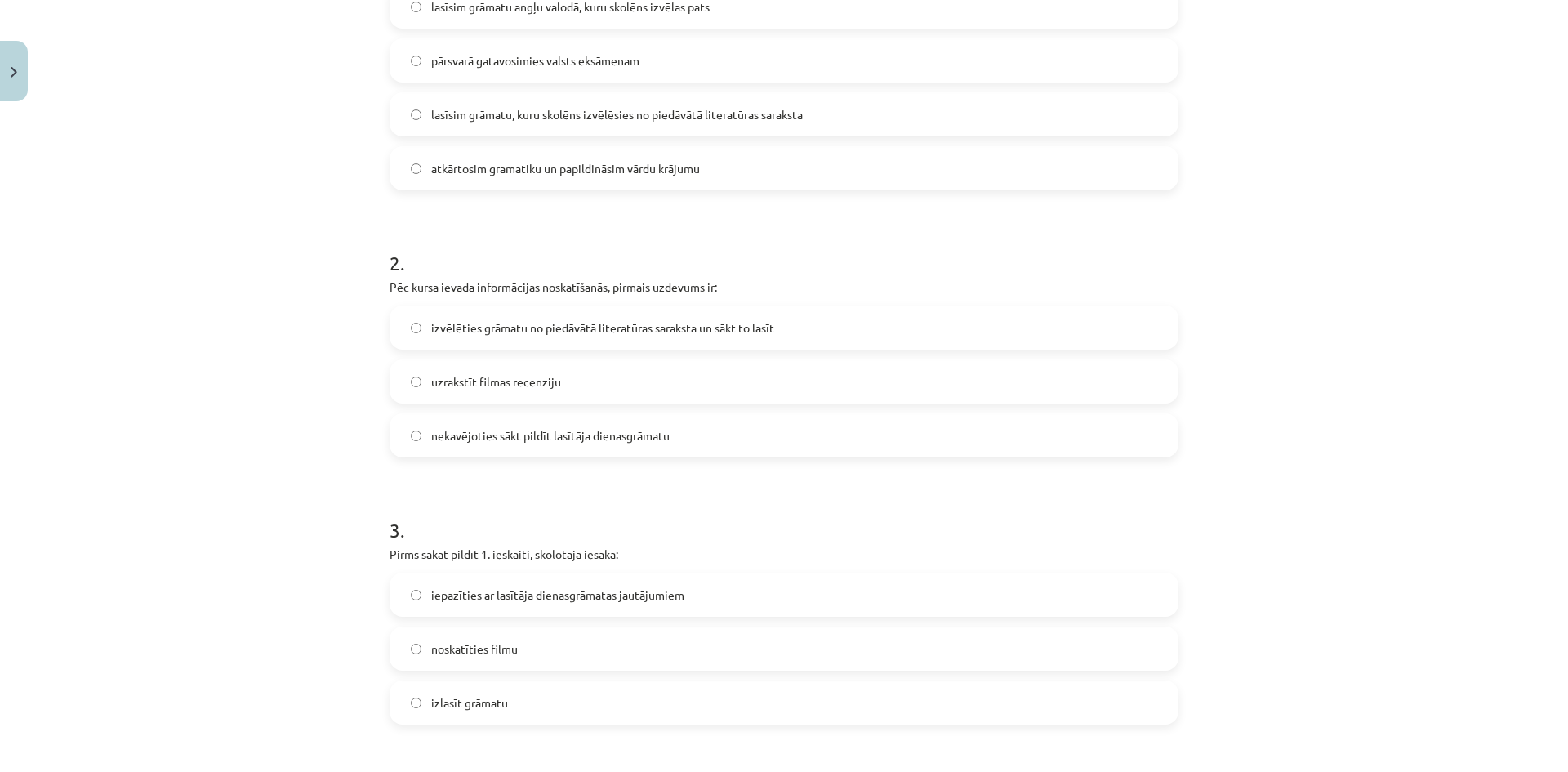
click at [512, 341] on label "izvēlēties grāmatu no piedāvātā literatūras saraksta un sākt to lasīt" at bounding box center [784, 327] width 785 height 41
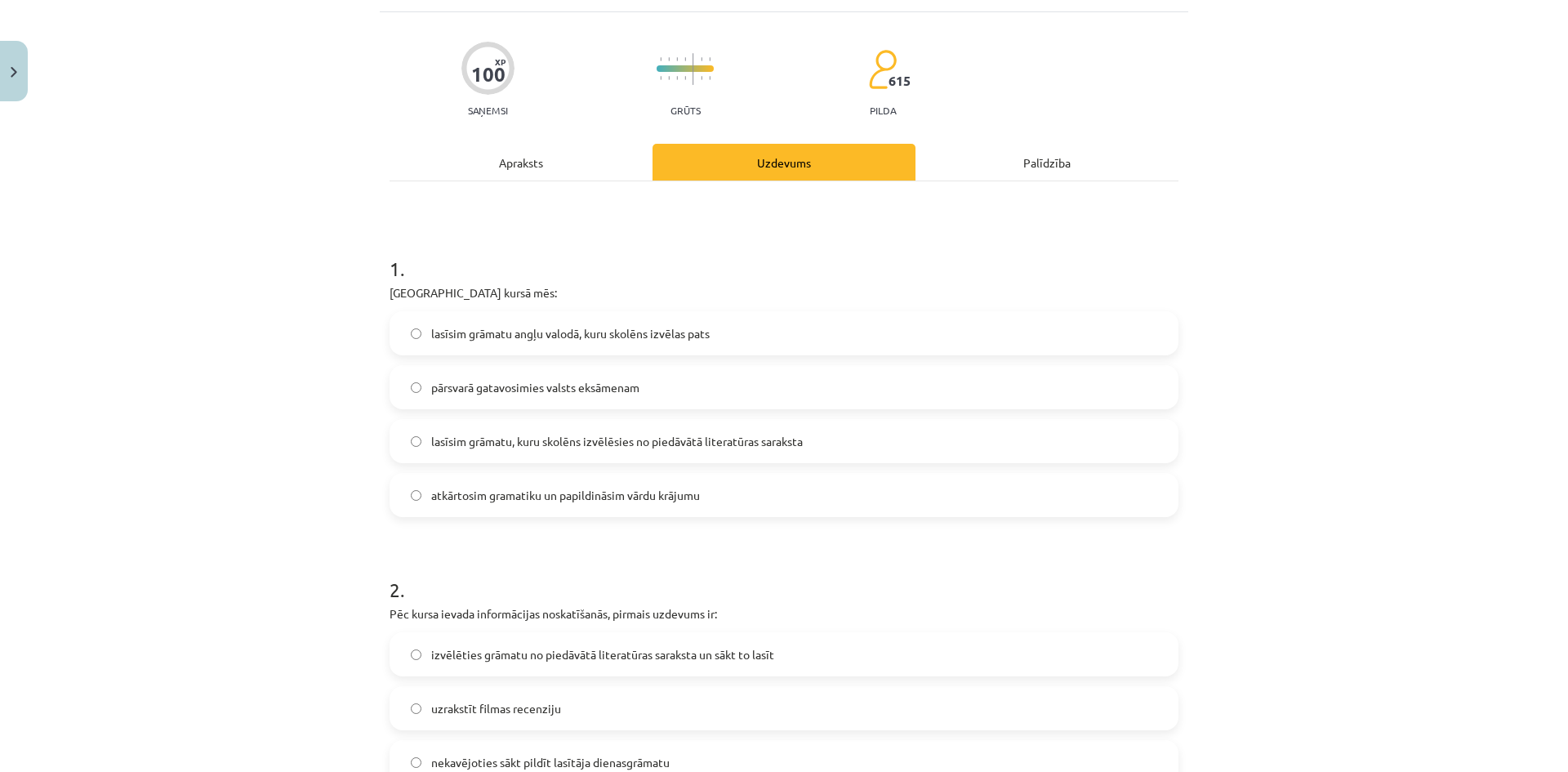
click at [503, 163] on div "Apraksts" at bounding box center [521, 162] width 263 height 36
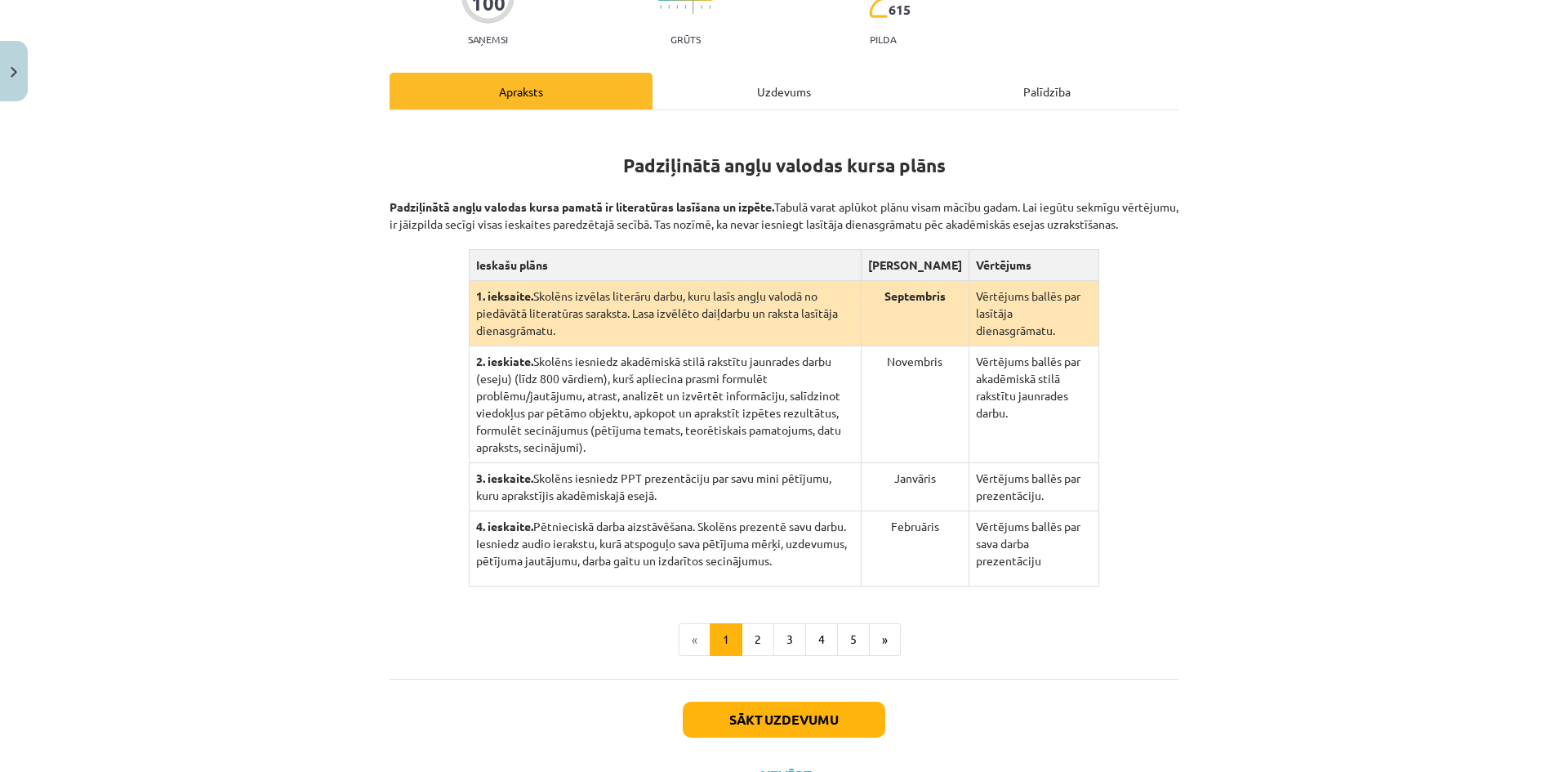
scroll to position [204, 0]
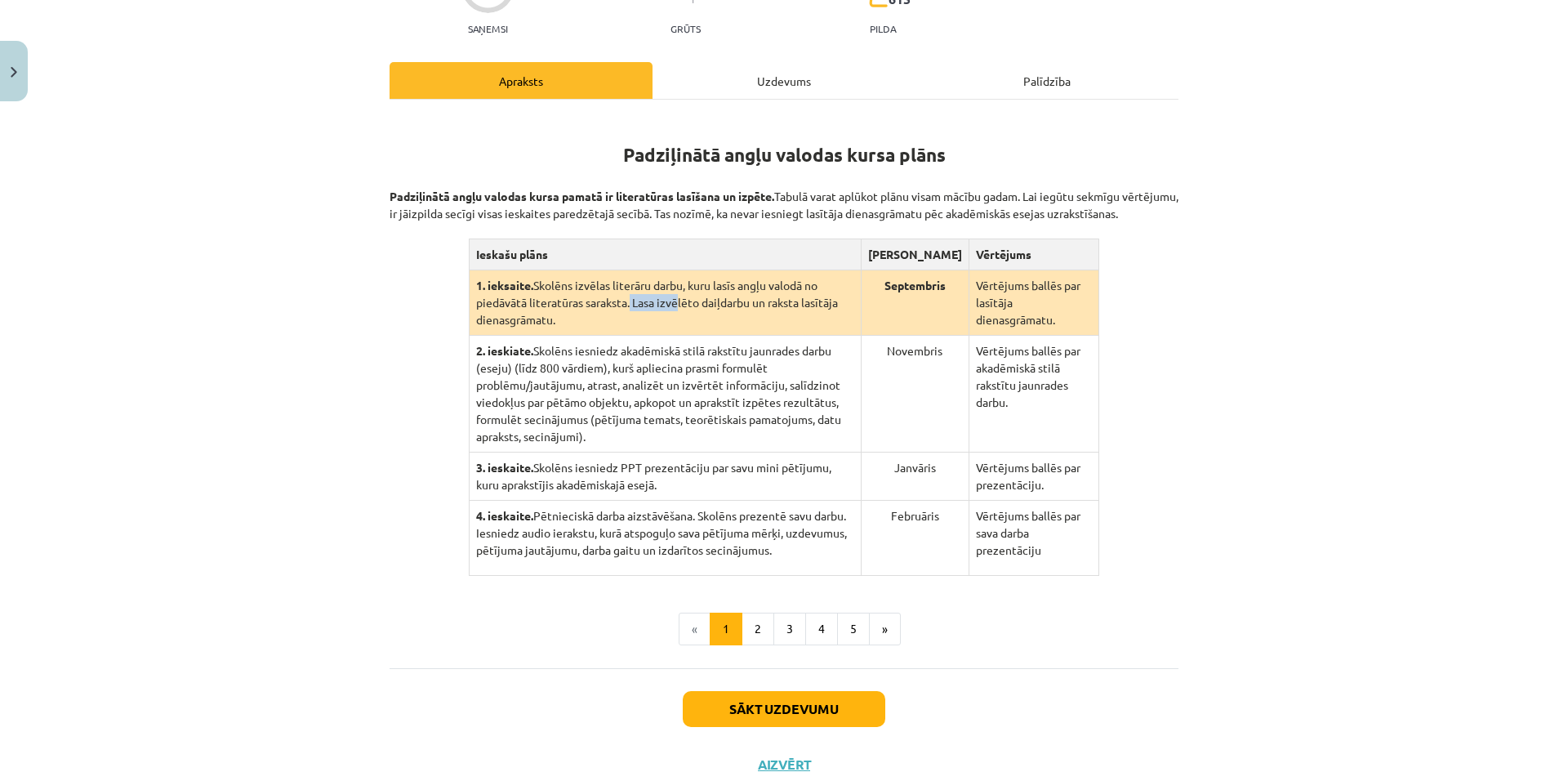
drag, startPoint x: 576, startPoint y: 311, endPoint x: 652, endPoint y: 313, distance: 76.0
click at [636, 314] on td "1. ieksaite. Skolēns izvēlas literāru darbu, kuru lasīs angļu valodā no piedāvā…" at bounding box center [665, 303] width 392 height 65
click at [654, 324] on td "1. ieksaite. Skolēns izvēlas literāru darbu, kuru lasīs angļu valodā no piedāvā…" at bounding box center [665, 303] width 392 height 65
drag, startPoint x: 685, startPoint y: 321, endPoint x: 701, endPoint y: 322, distance: 16.0
click at [693, 322] on td "1. ieksaite. Skolēns izvēlas literāru darbu, kuru lasīs angļu valodā no piedāvā…" at bounding box center [665, 303] width 392 height 65
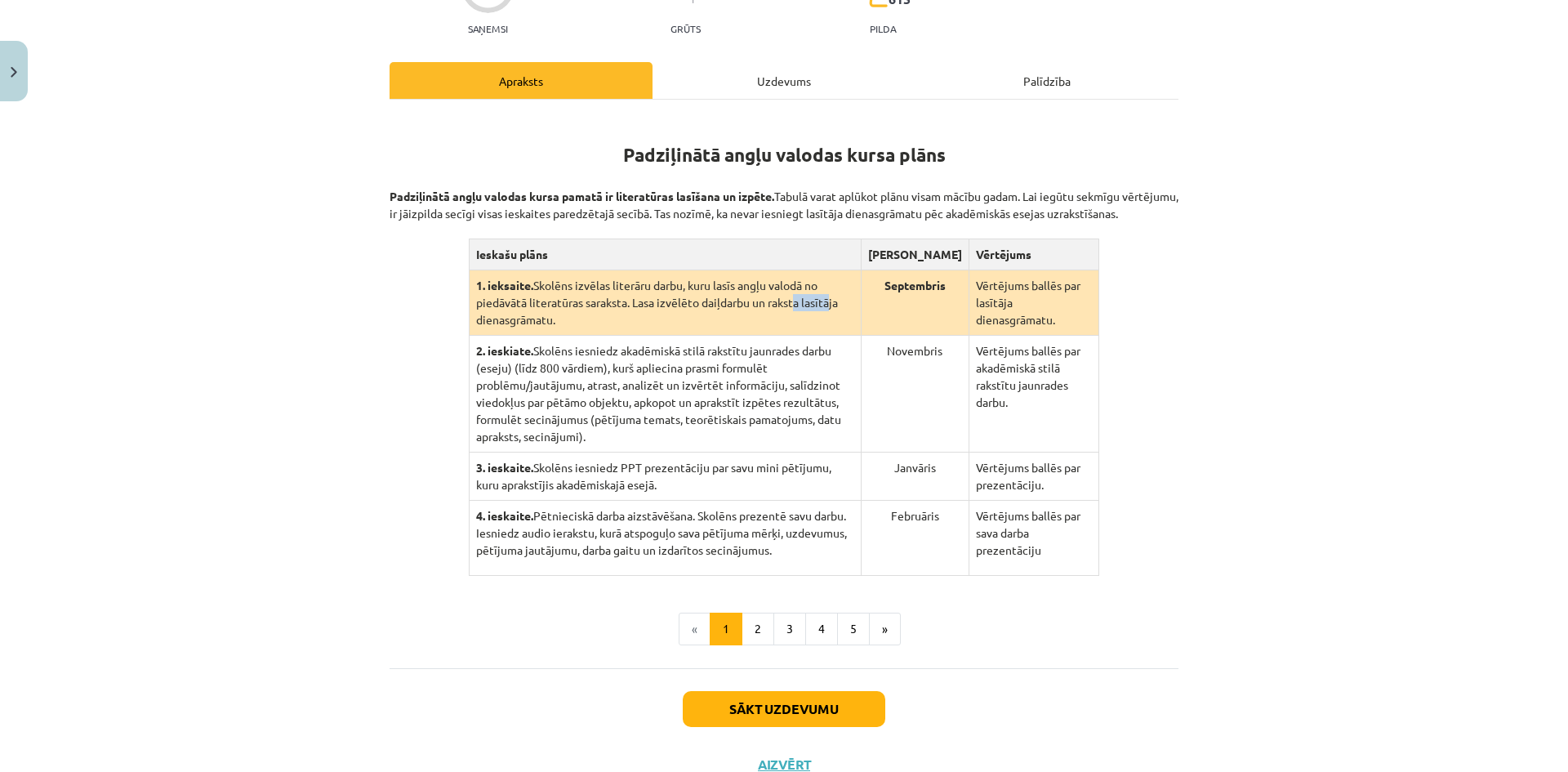
drag, startPoint x: 735, startPoint y: 321, endPoint x: 790, endPoint y: 320, distance: 55.0
click at [778, 320] on td "1. ieksaite. Skolēns izvēlas literāru darbu, kuru lasīs angļu valodā no piedāvā…" at bounding box center [665, 303] width 392 height 65
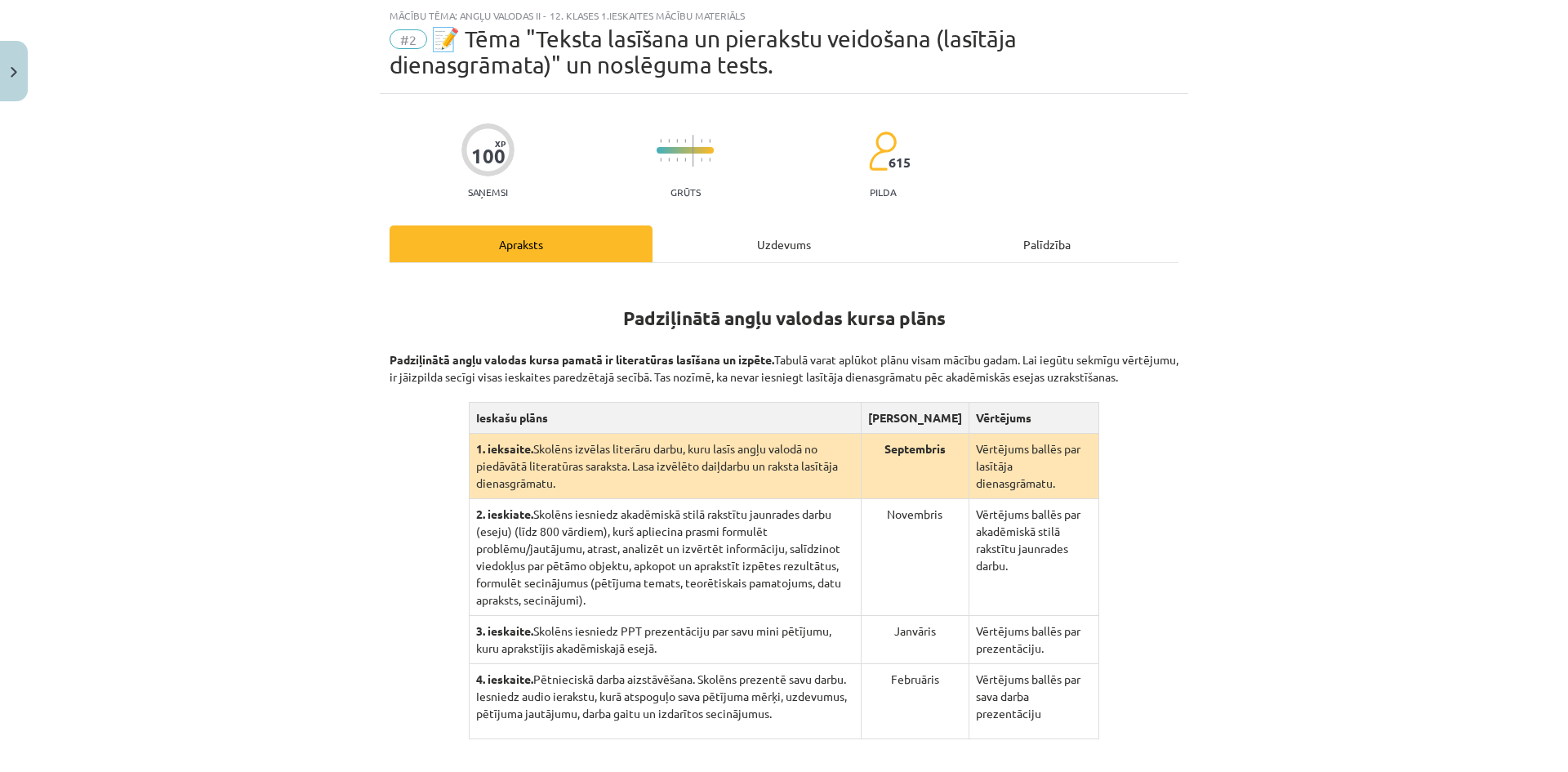
click at [874, 245] on div "Uzdevums" at bounding box center [784, 244] width 263 height 36
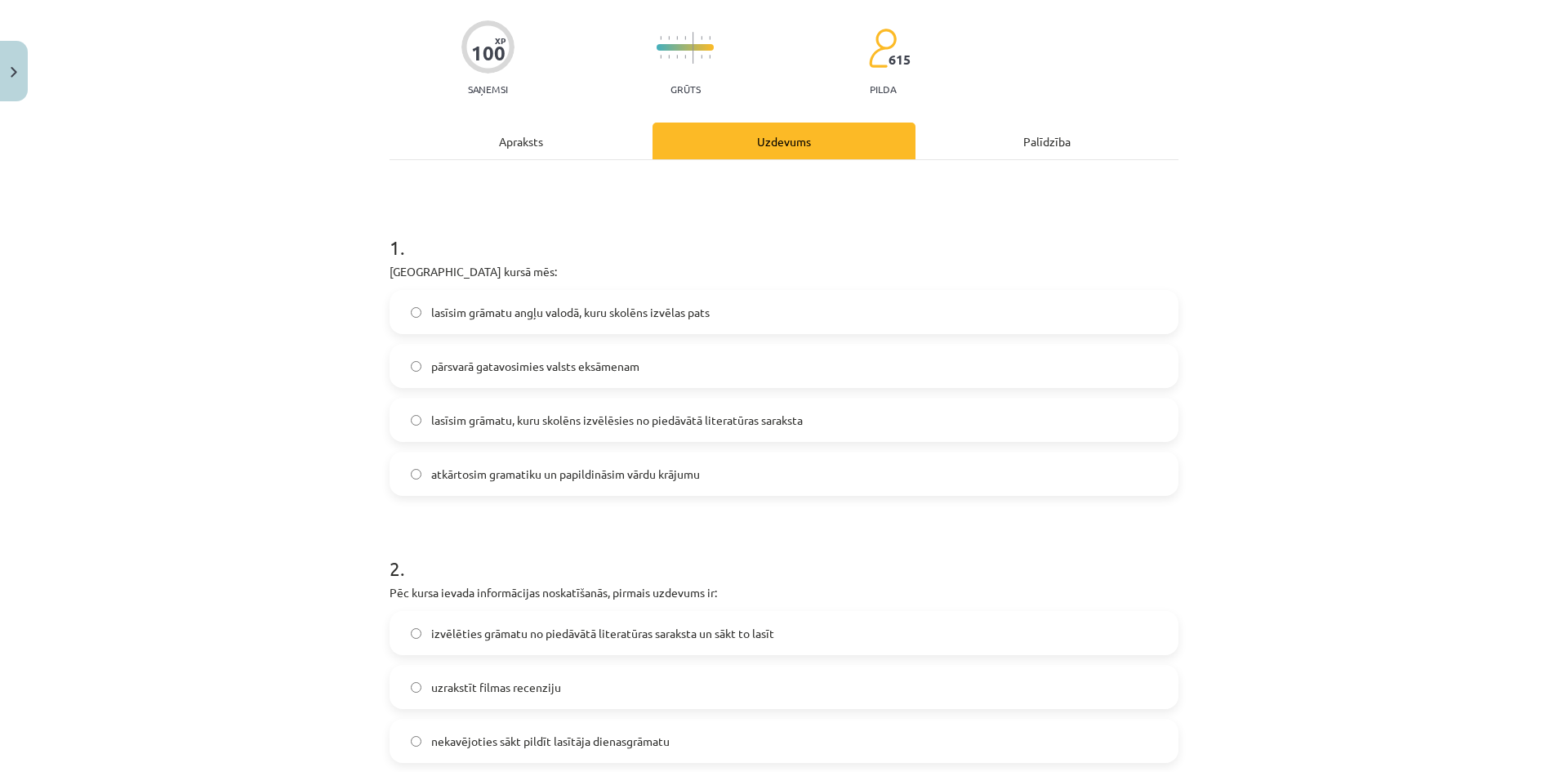
scroll to position [0, 0]
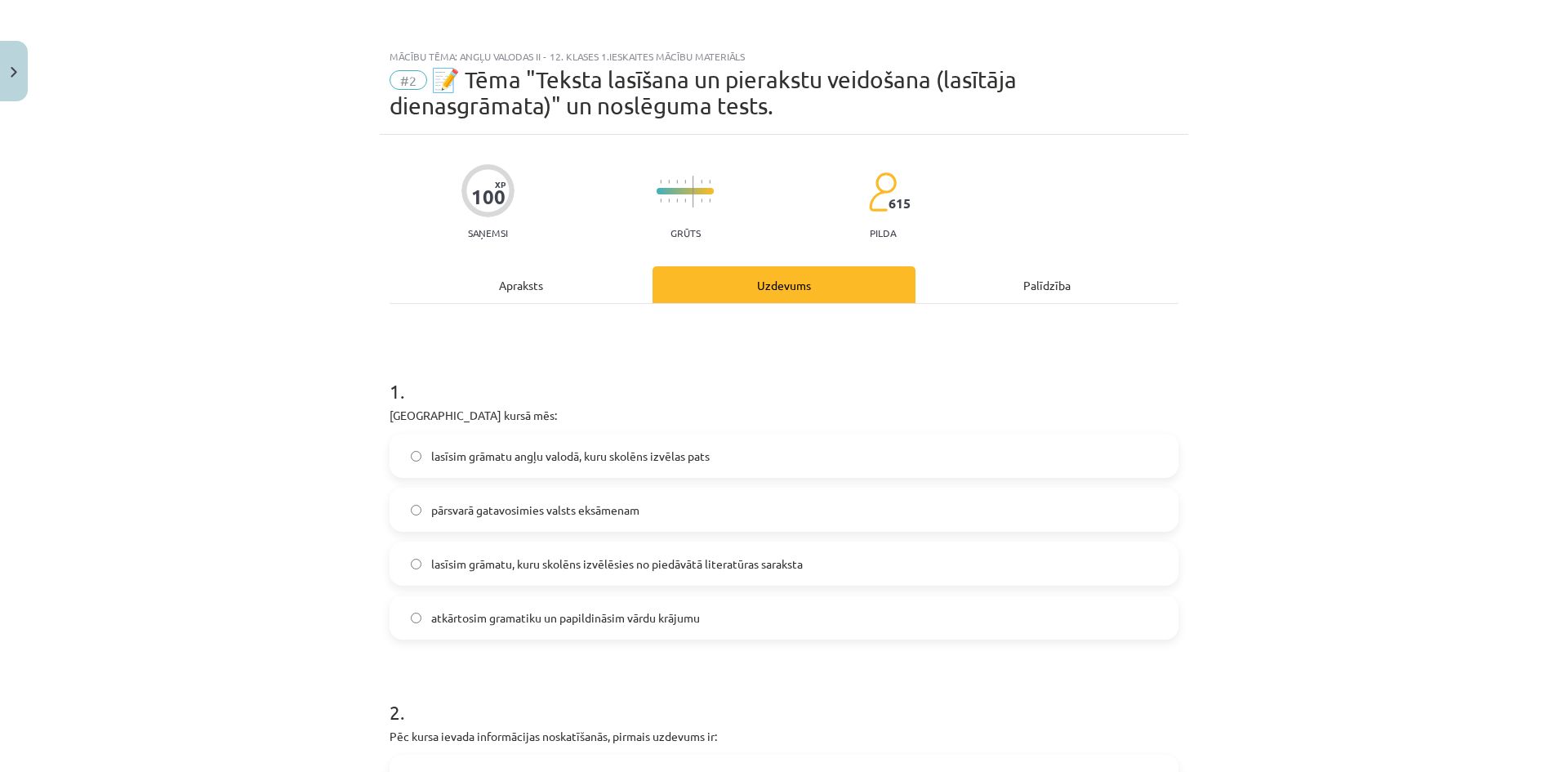
click at [535, 281] on div "Apraksts" at bounding box center [521, 285] width 263 height 36
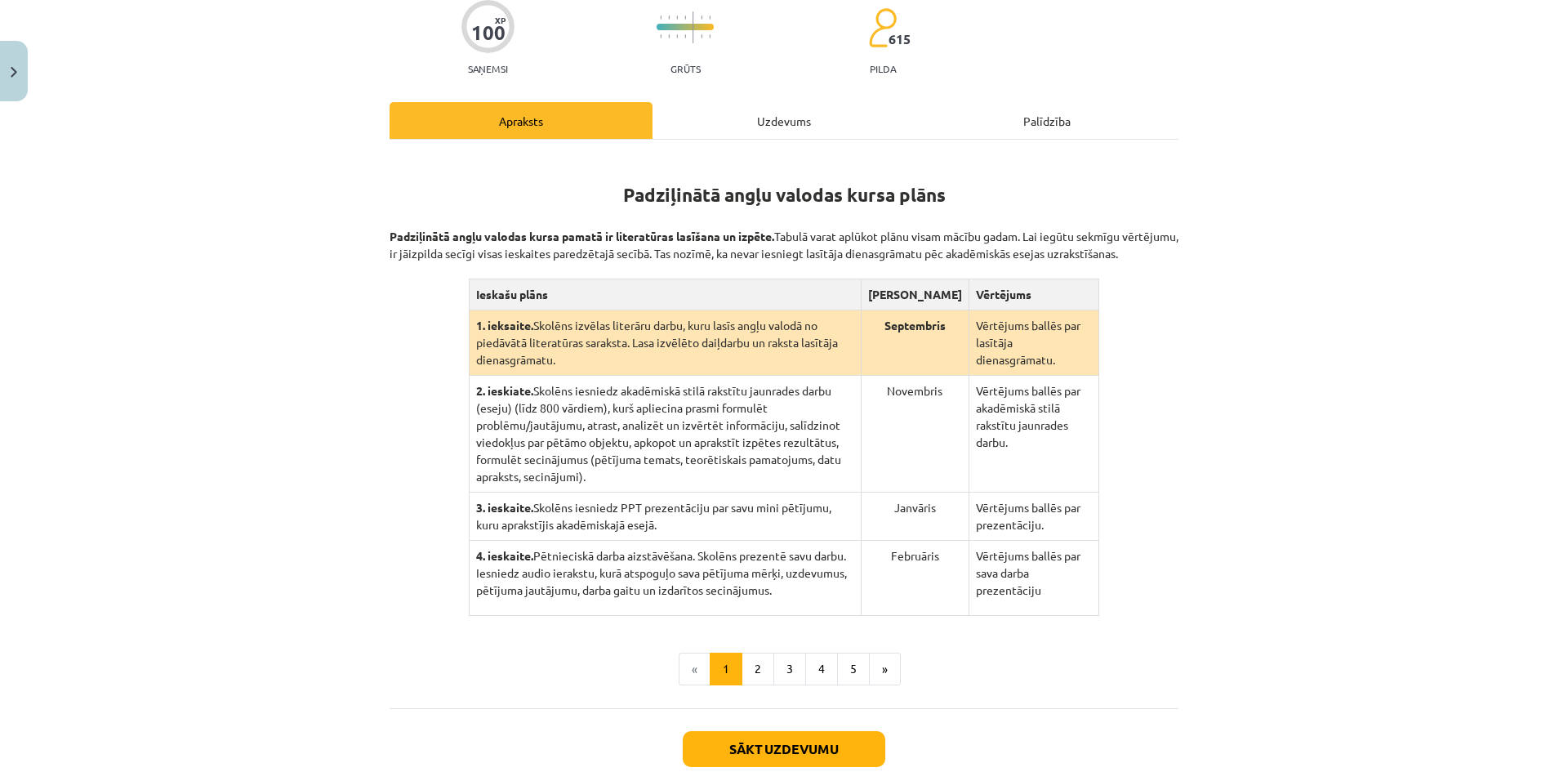
scroll to position [247, 0]
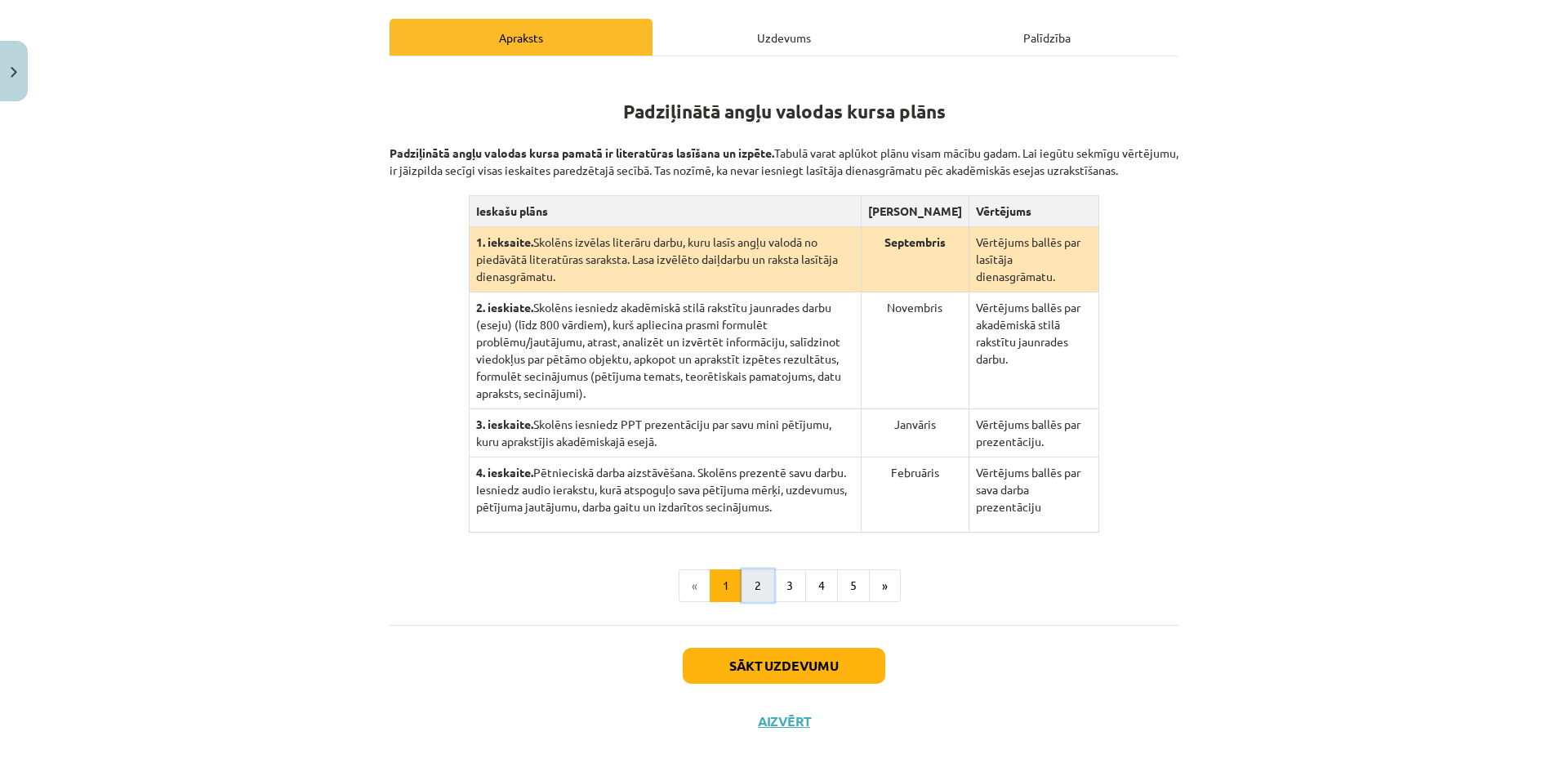
click at [755, 570] on button "2" at bounding box center [758, 586] width 33 height 33
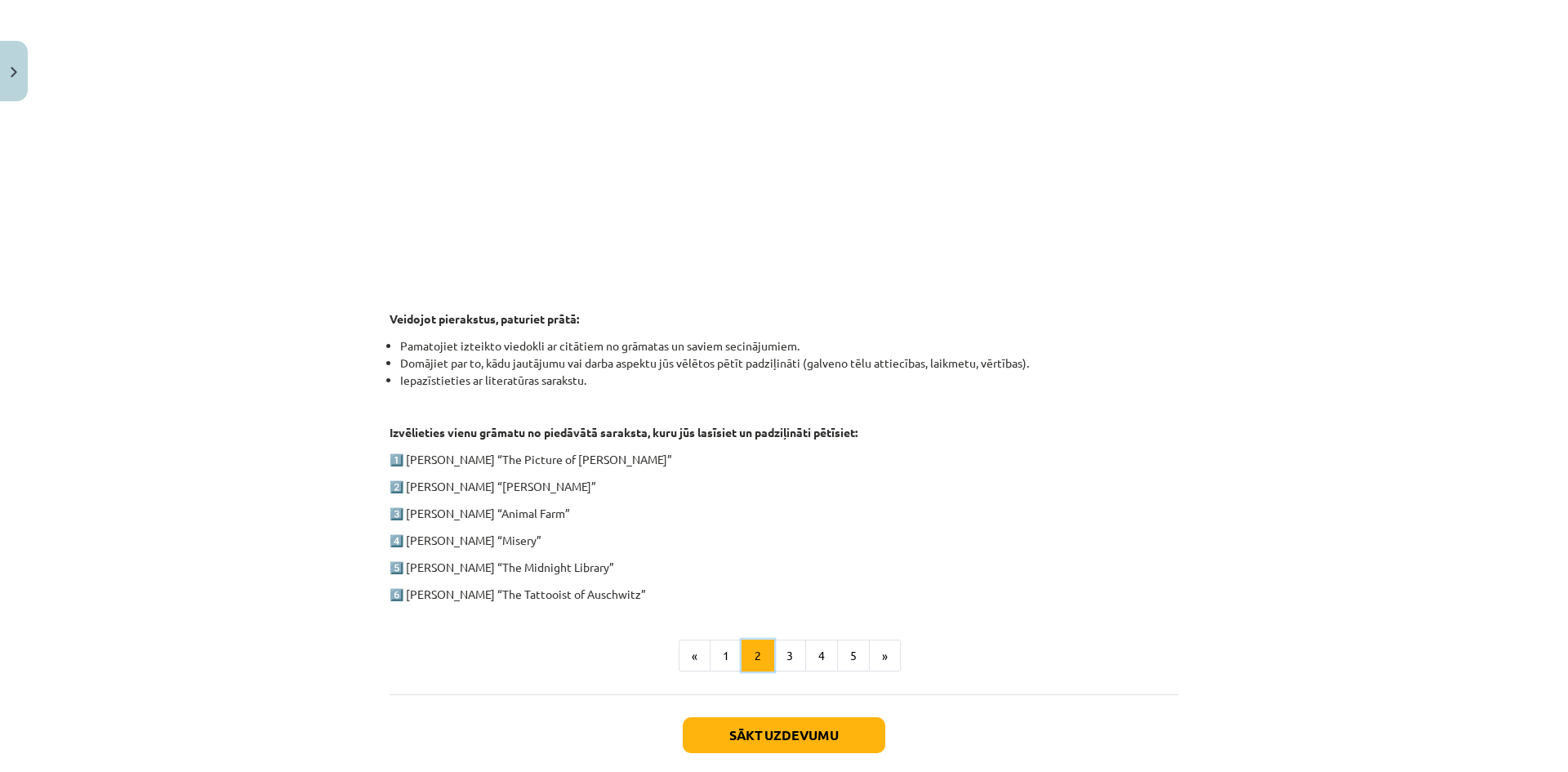
scroll to position [638, 0]
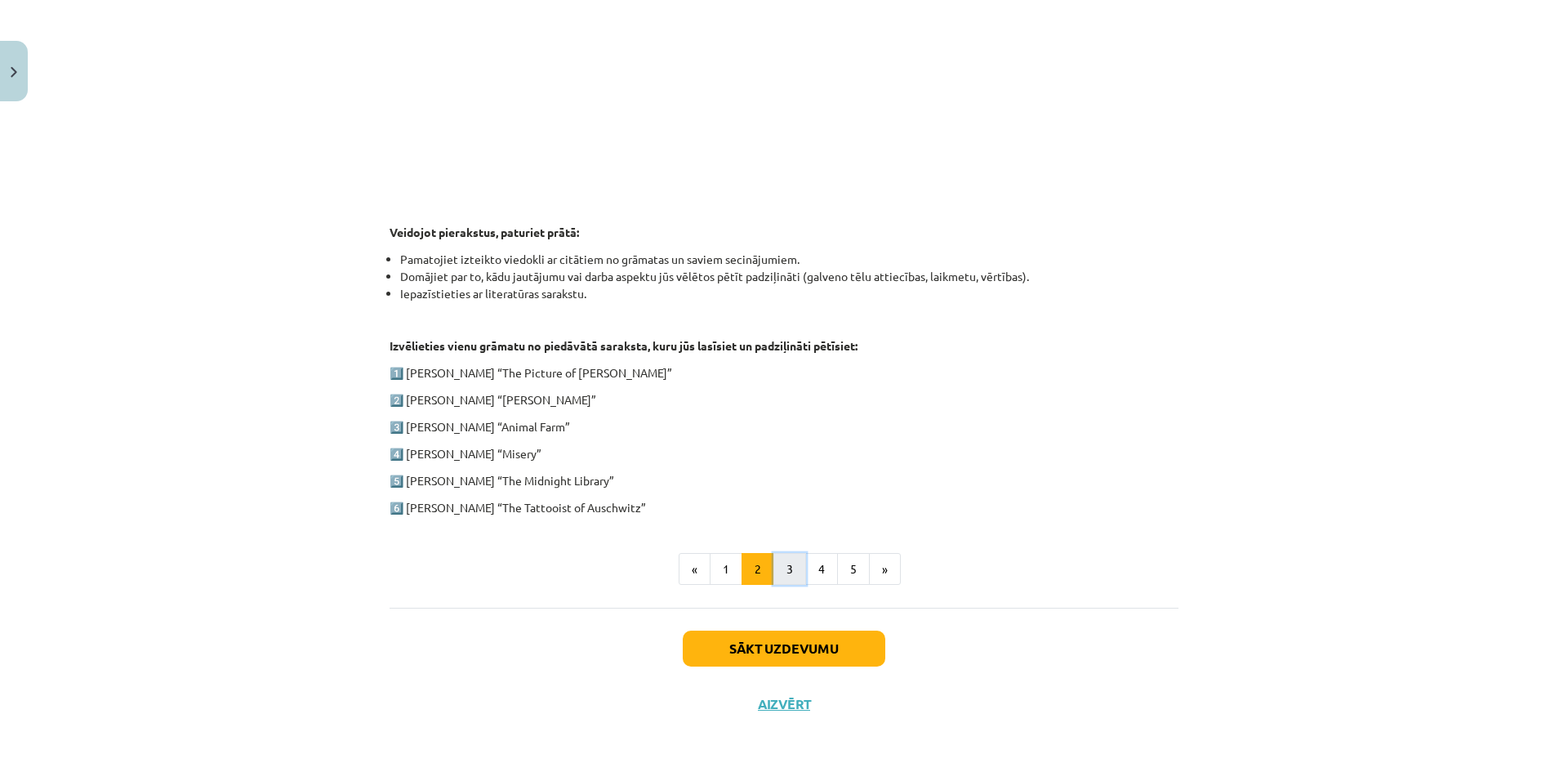
click at [778, 569] on button "3" at bounding box center [789, 570] width 33 height 33
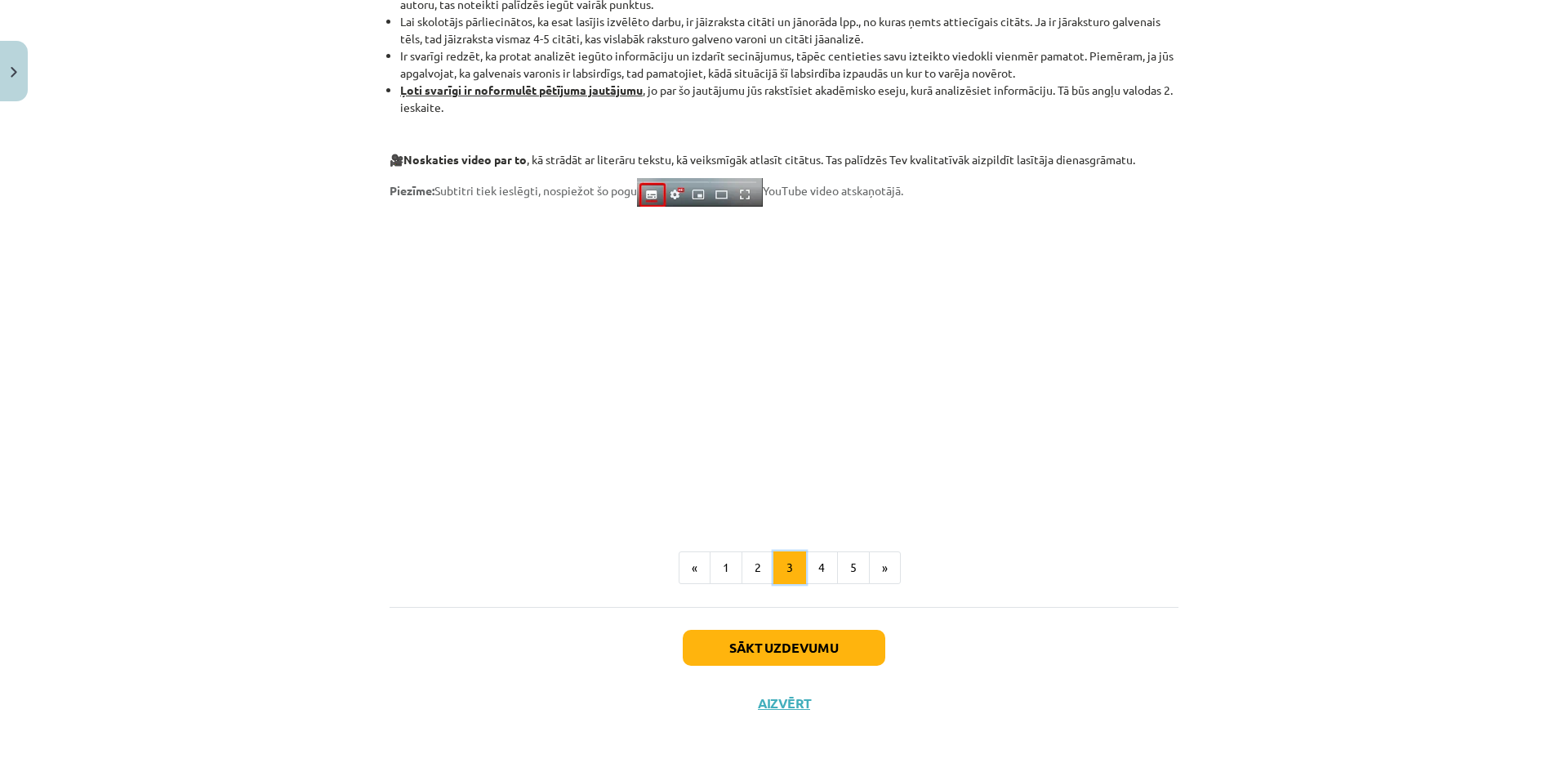
scroll to position [1111, 0]
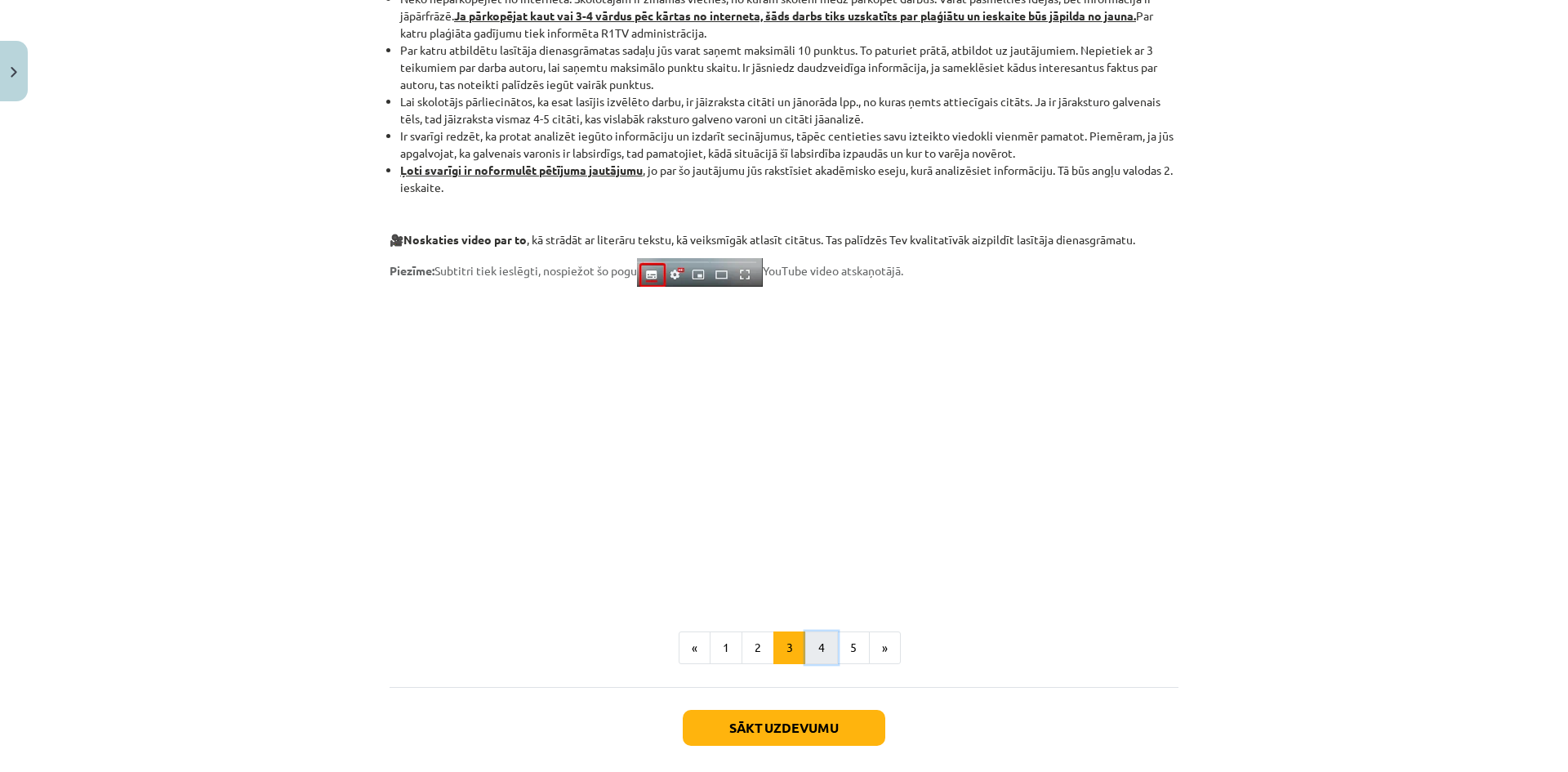
click at [816, 647] on button "4" at bounding box center [822, 647] width 33 height 33
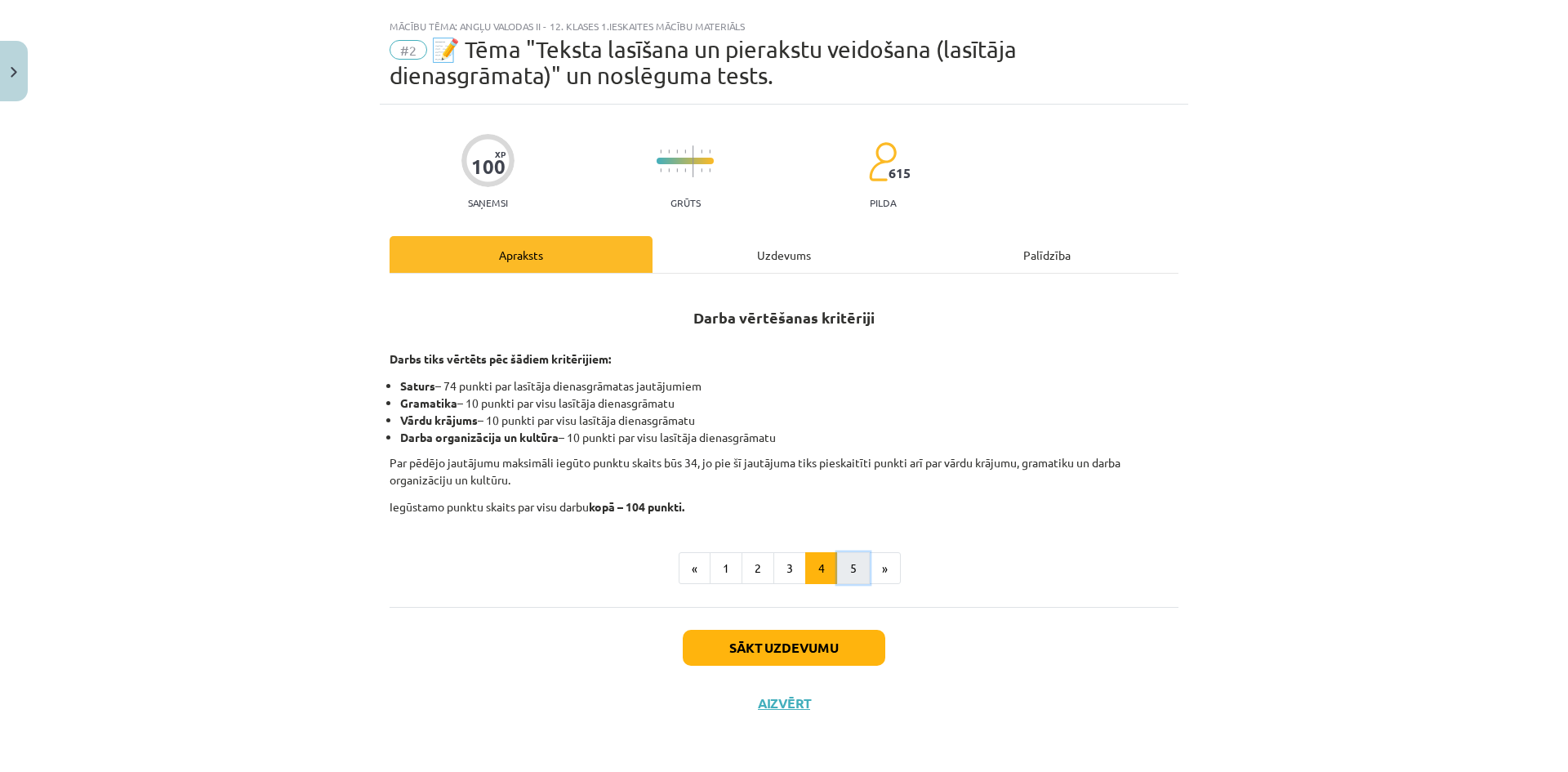
click at [857, 574] on button "5" at bounding box center [854, 569] width 33 height 33
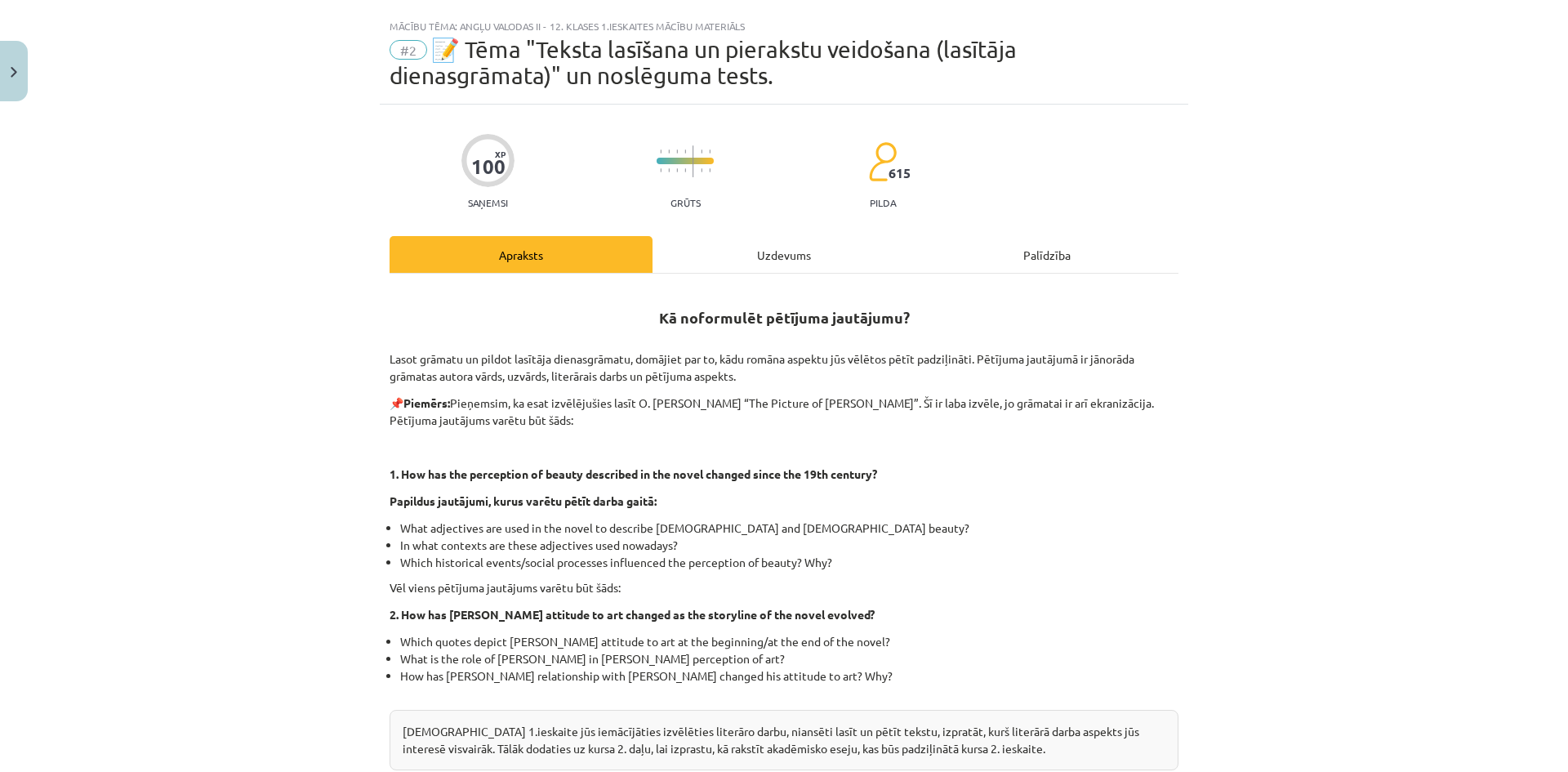
click at [778, 260] on div "Uzdevums" at bounding box center [784, 254] width 263 height 36
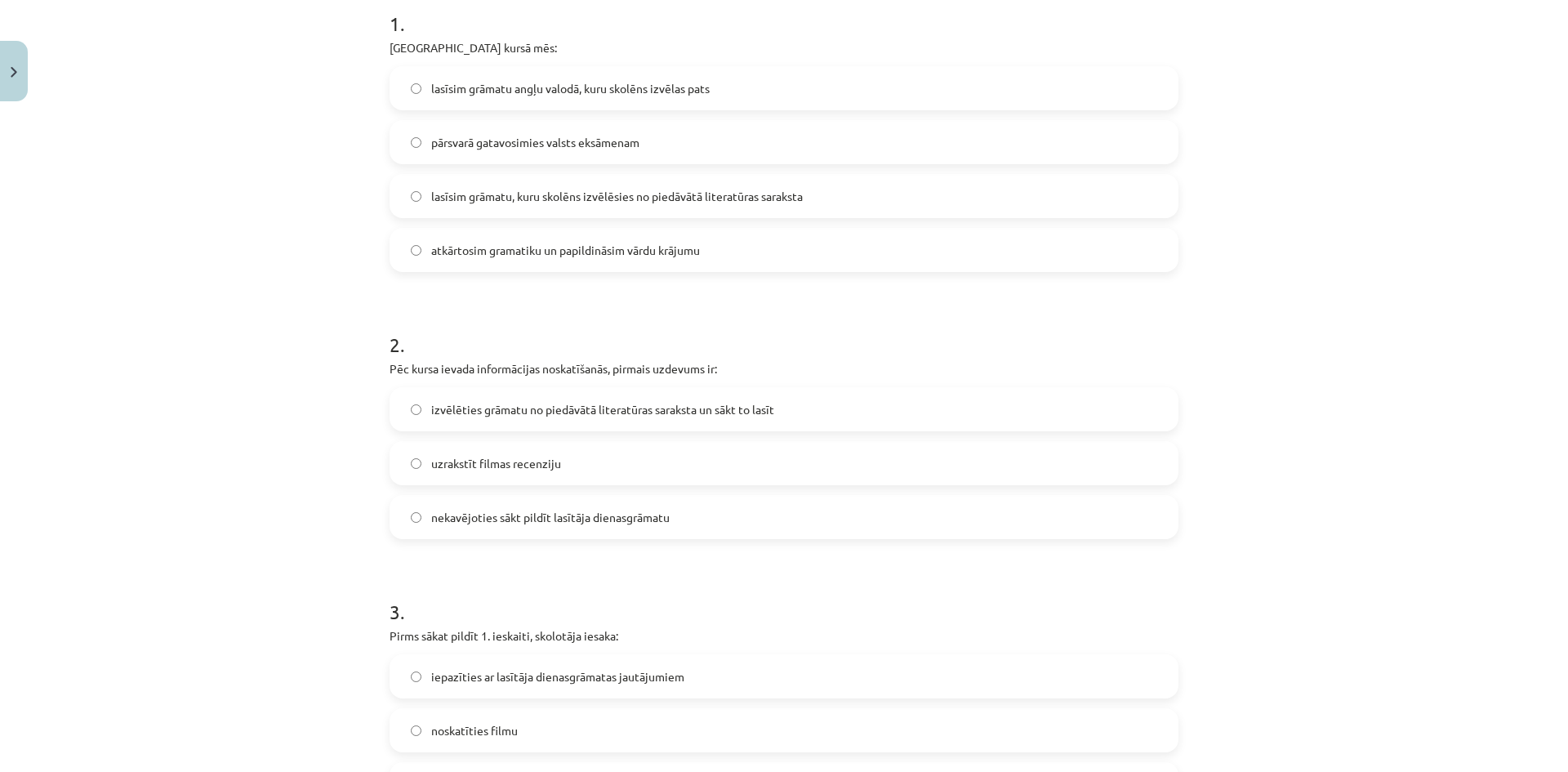
click at [778, 261] on label "atkārtosim gramatiku un papildināsim vārdu krājumu" at bounding box center [784, 249] width 785 height 41
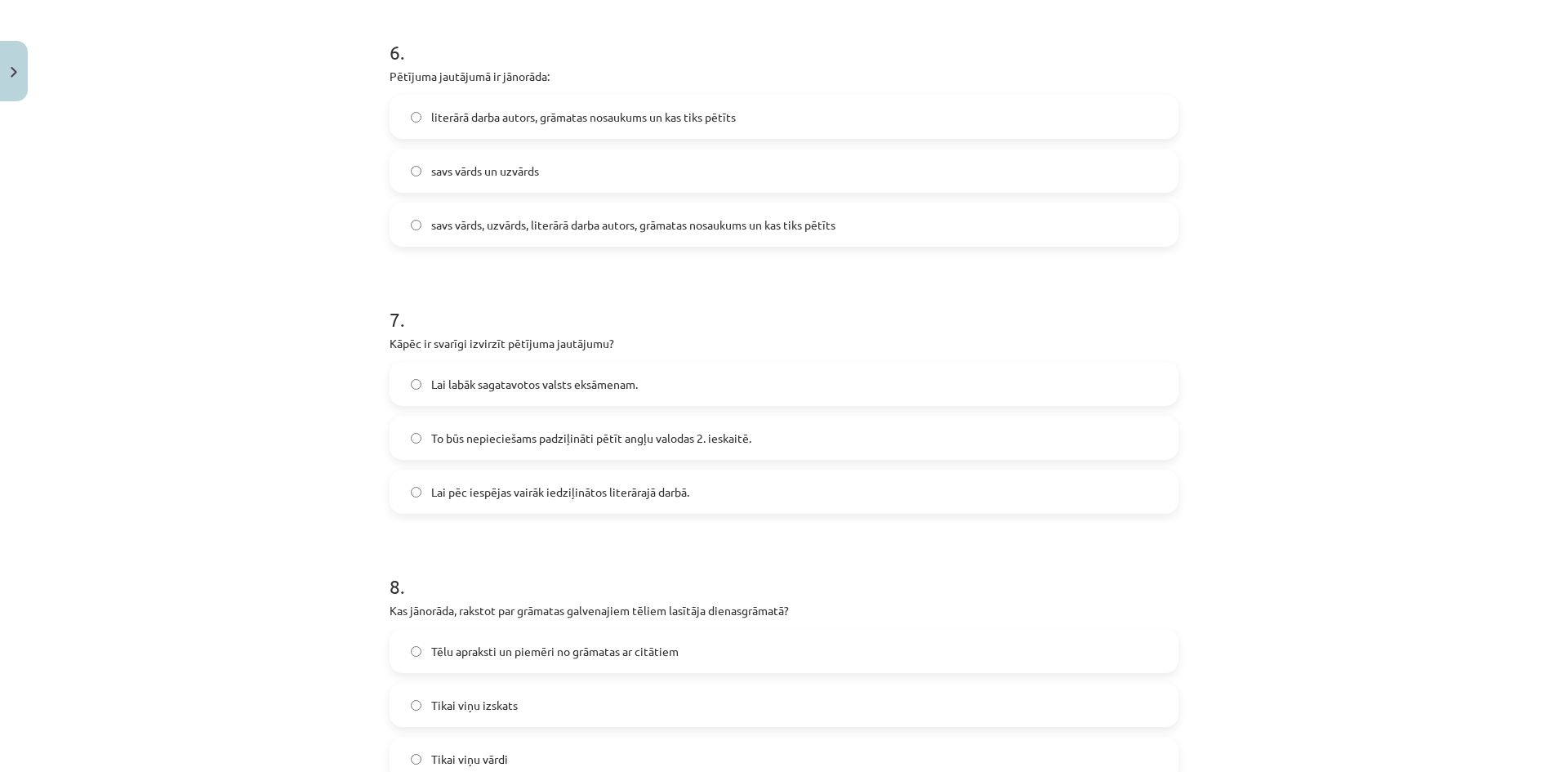
click at [778, 262] on form "1 . Padziļinātajā kursā mēs: lasīsim grāmatu angļu valodā, kuru skolēns izvēlas…" at bounding box center [784, 4] width 789 height 2655
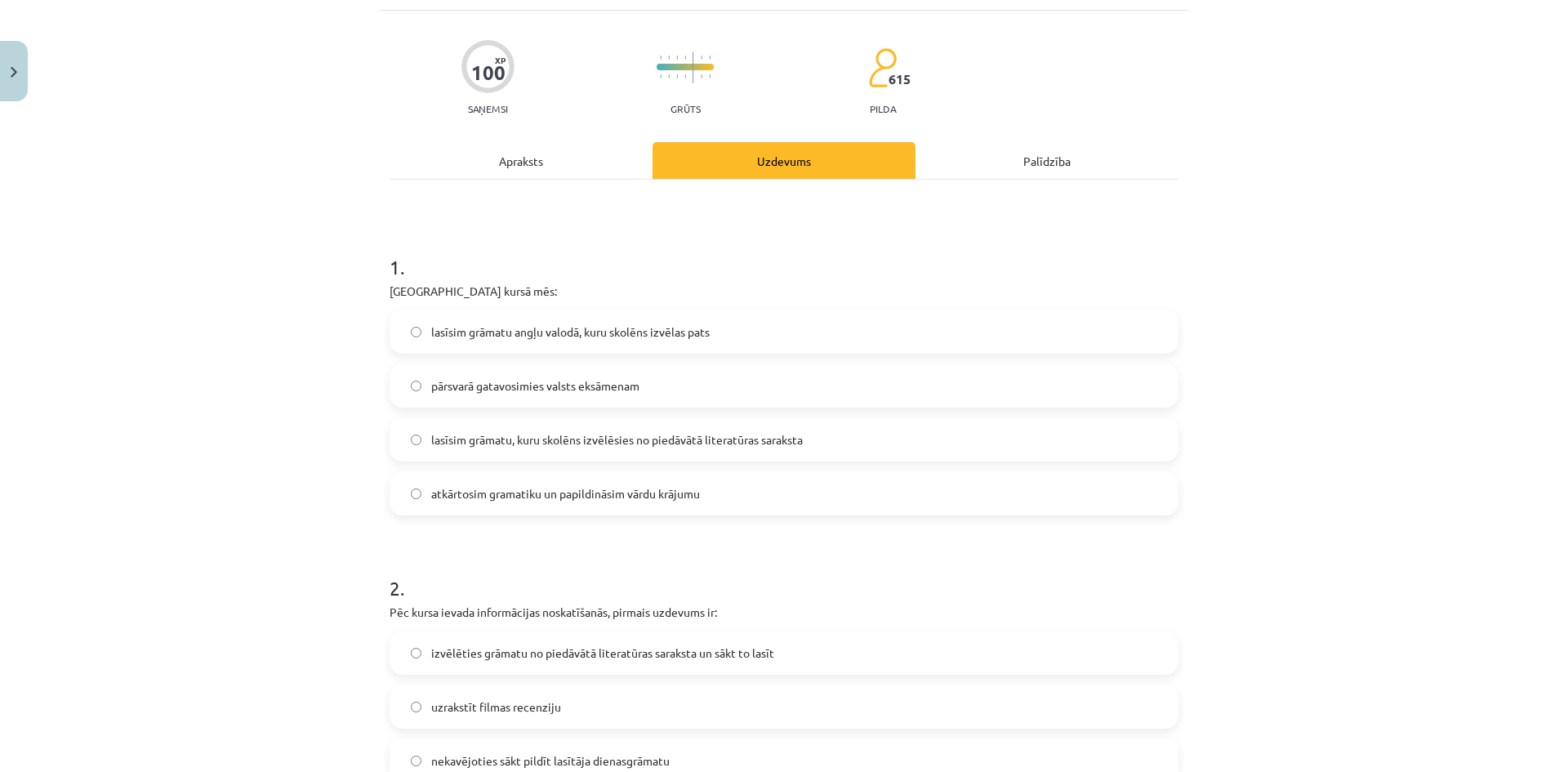
scroll to position [0, 0]
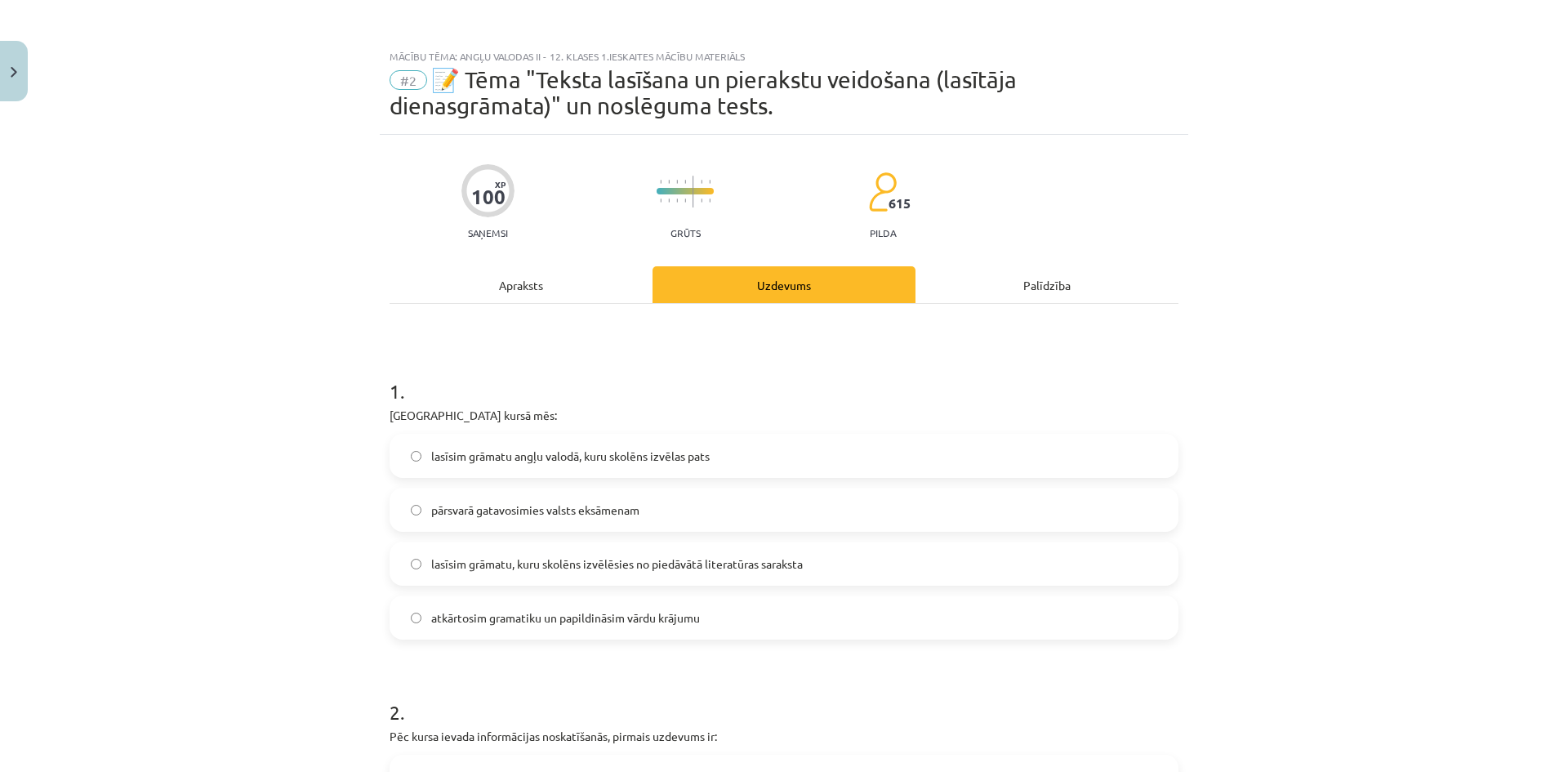
click at [455, 292] on div "Apraksts" at bounding box center [521, 285] width 263 height 36
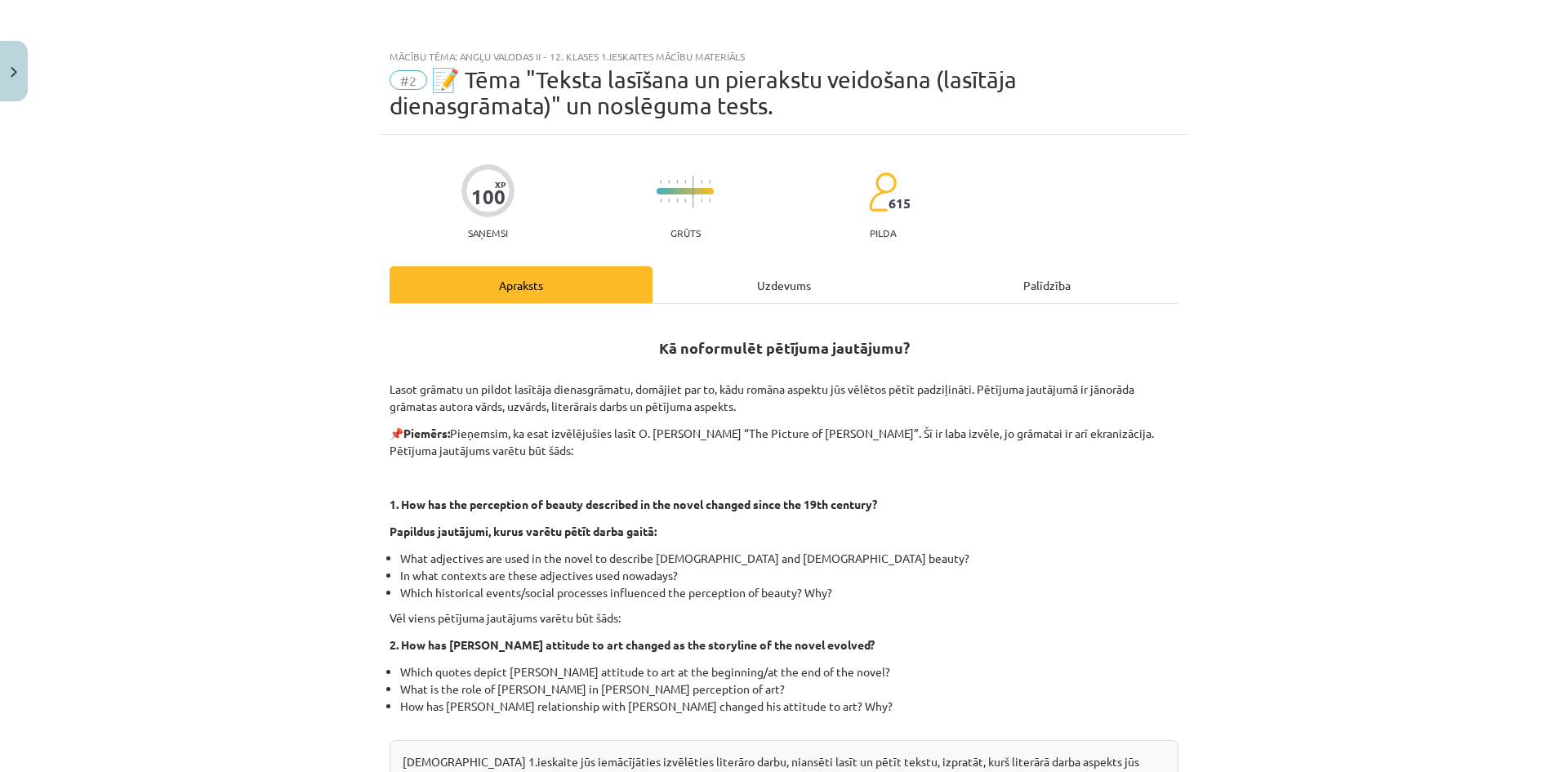
click at [770, 281] on div "Uzdevums" at bounding box center [784, 285] width 263 height 36
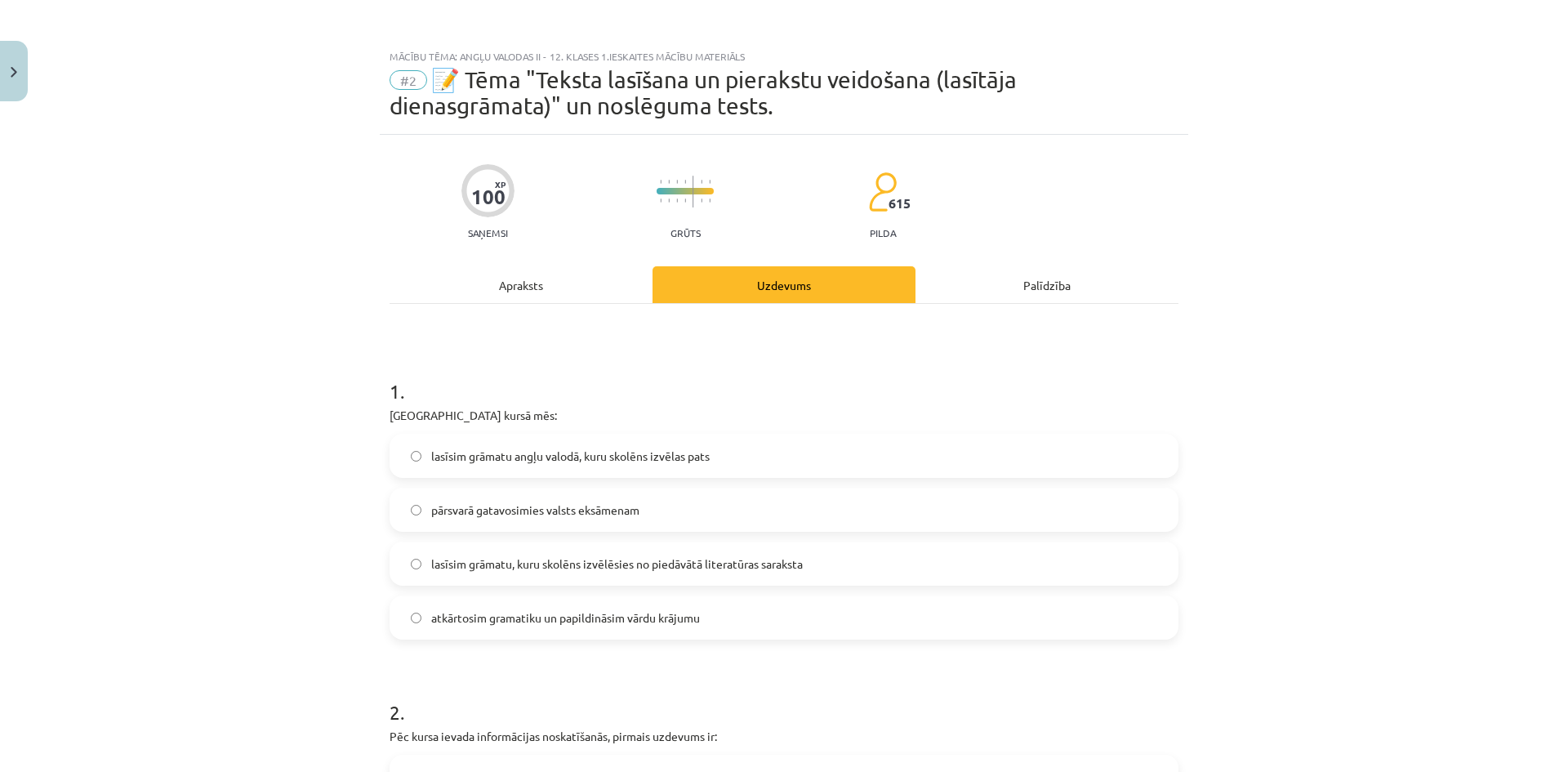
click at [536, 283] on div "Apraksts" at bounding box center [521, 285] width 263 height 36
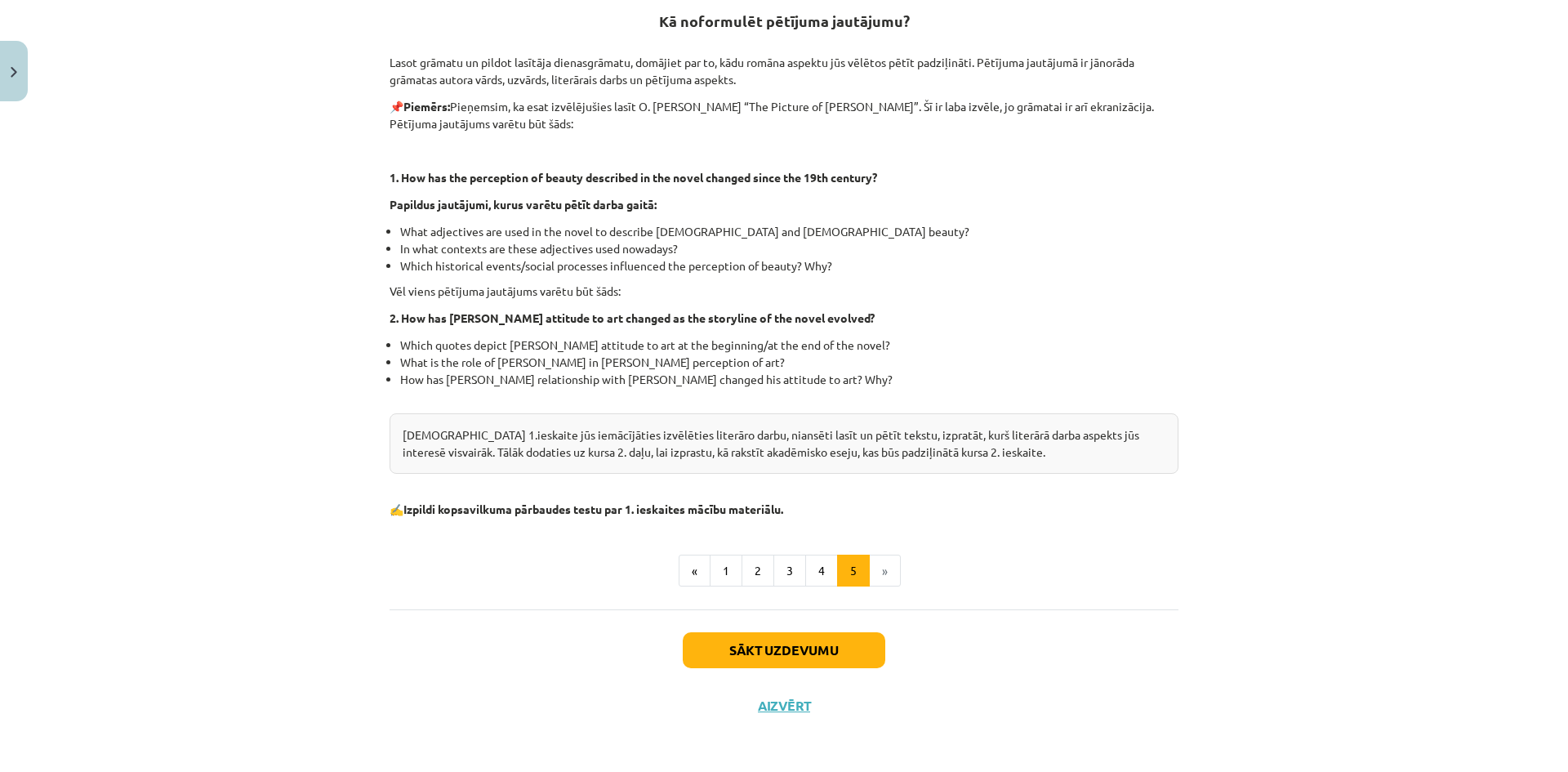
scroll to position [329, 0]
click at [713, 567] on button "1" at bounding box center [726, 569] width 33 height 33
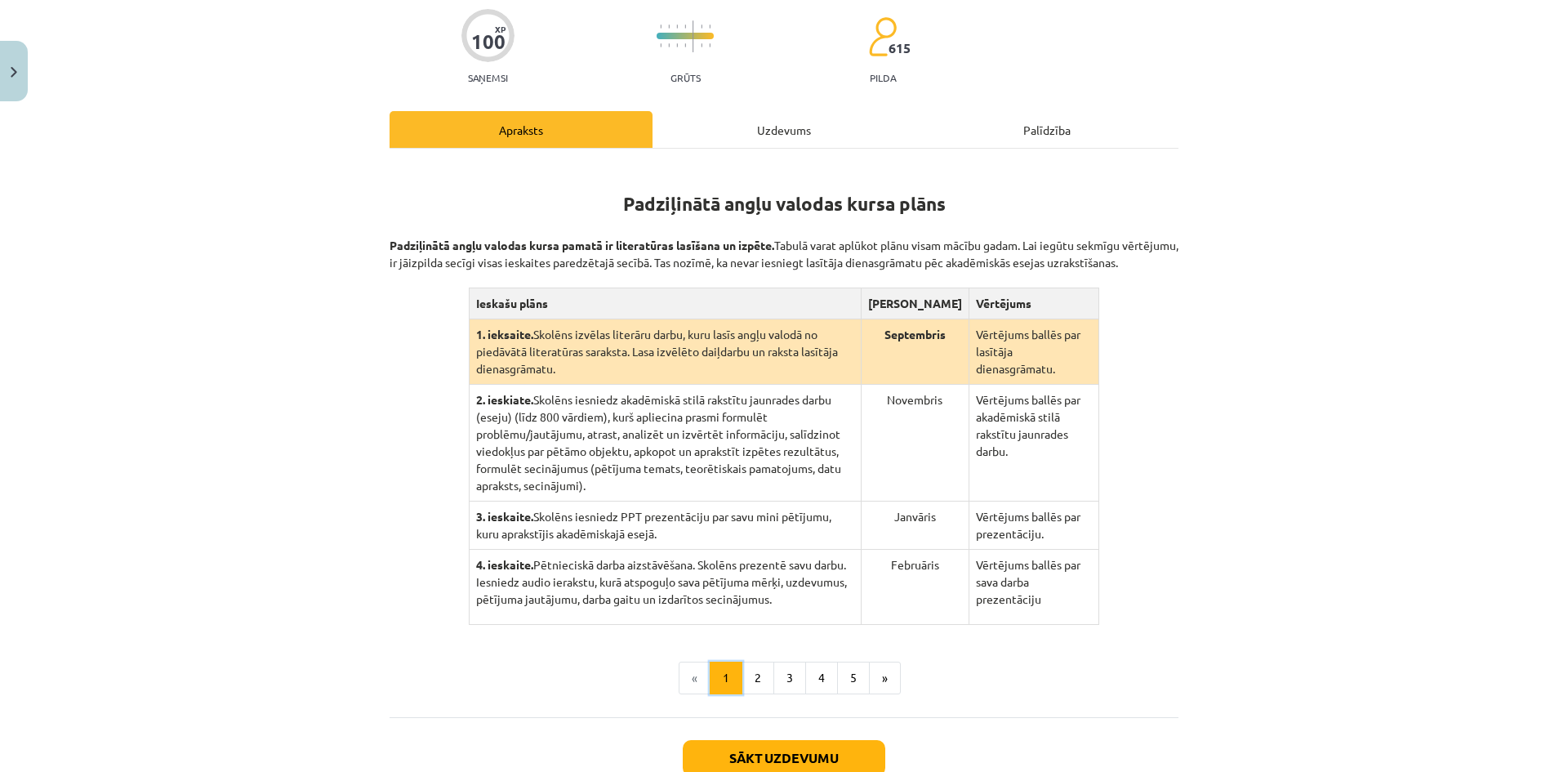
scroll to position [0, 0]
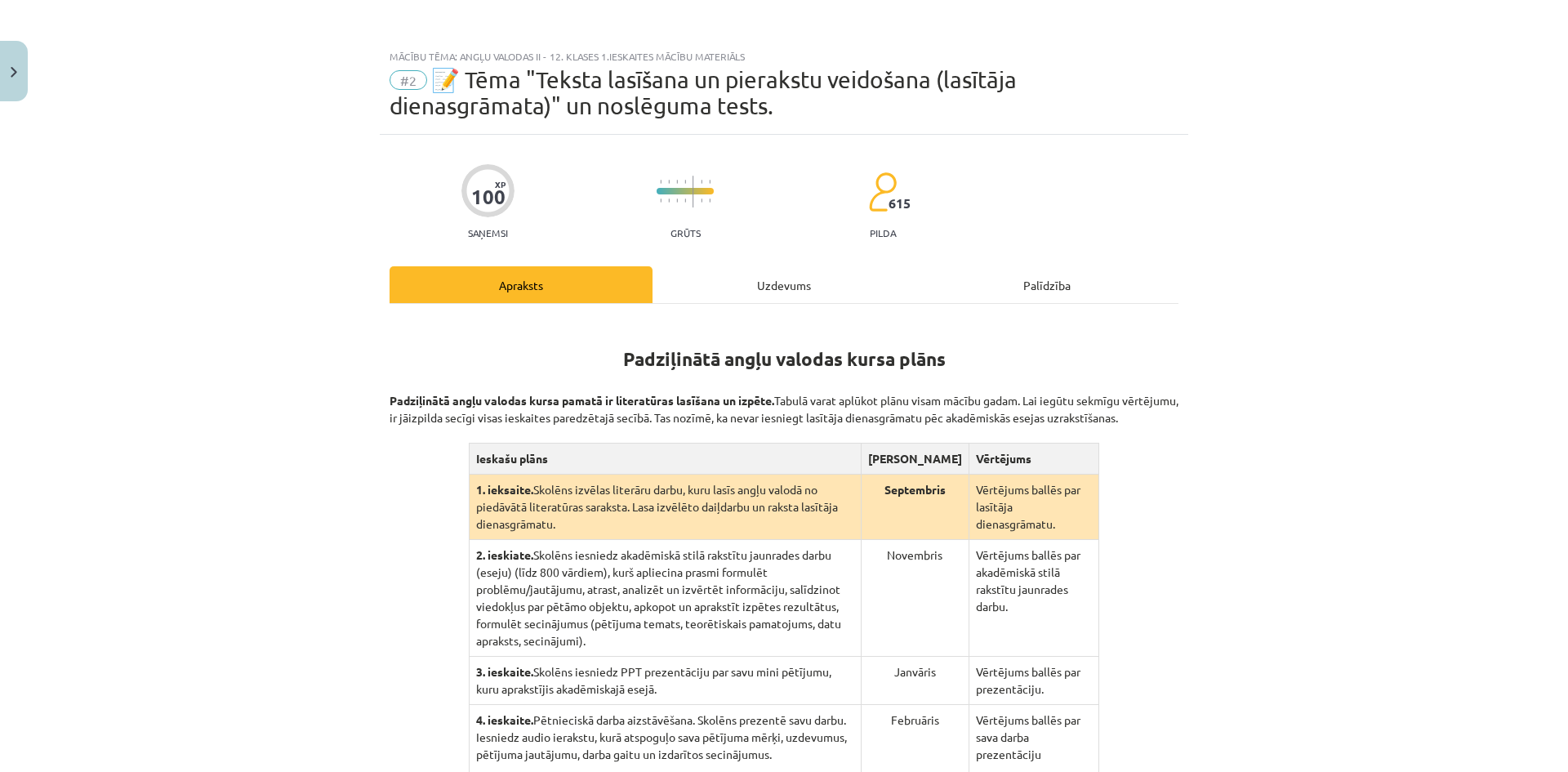
drag, startPoint x: 675, startPoint y: 294, endPoint x: 683, endPoint y: 303, distance: 12.0
click at [679, 300] on div "Uzdevums" at bounding box center [784, 285] width 263 height 36
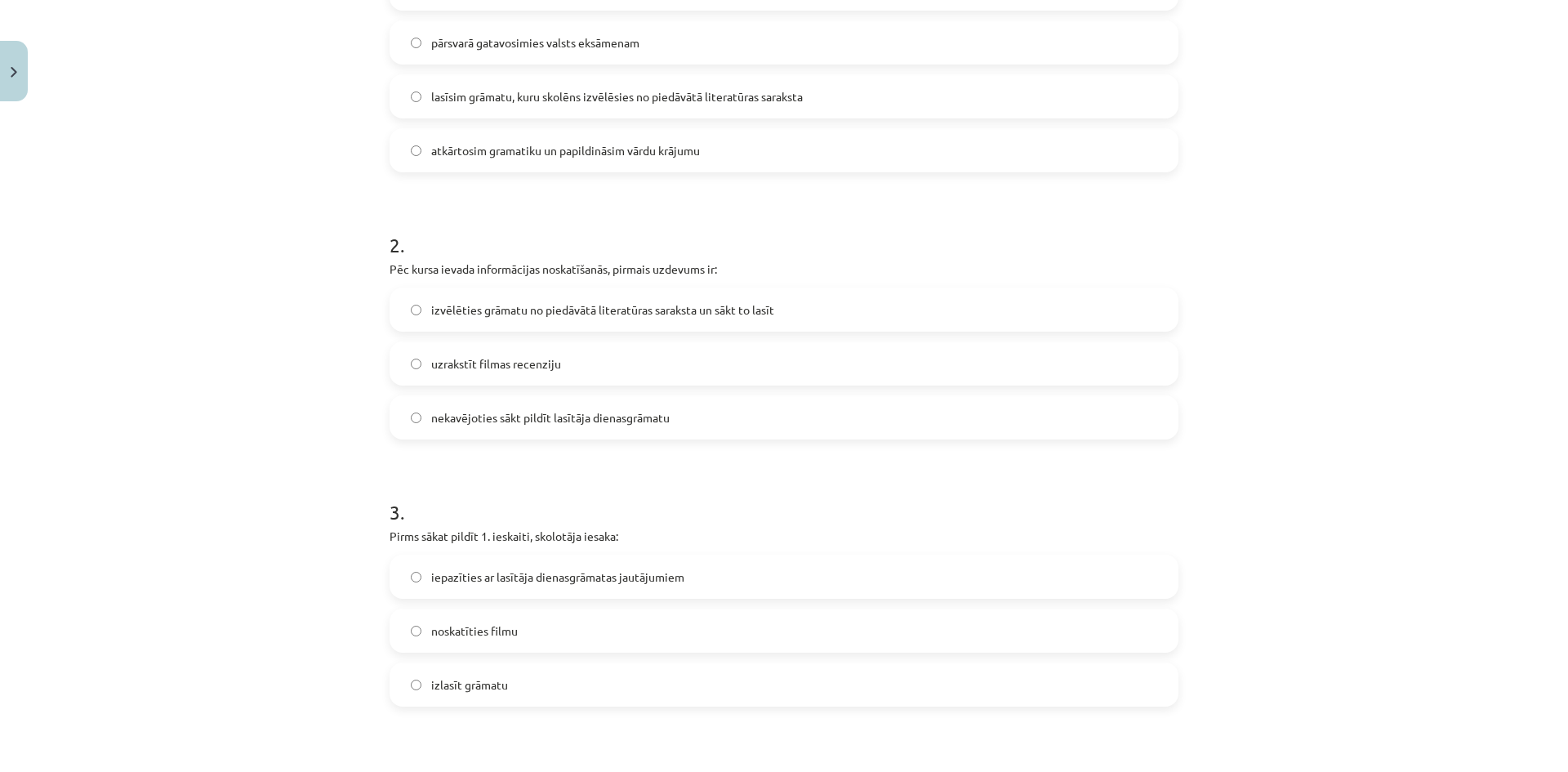
scroll to position [613, 0]
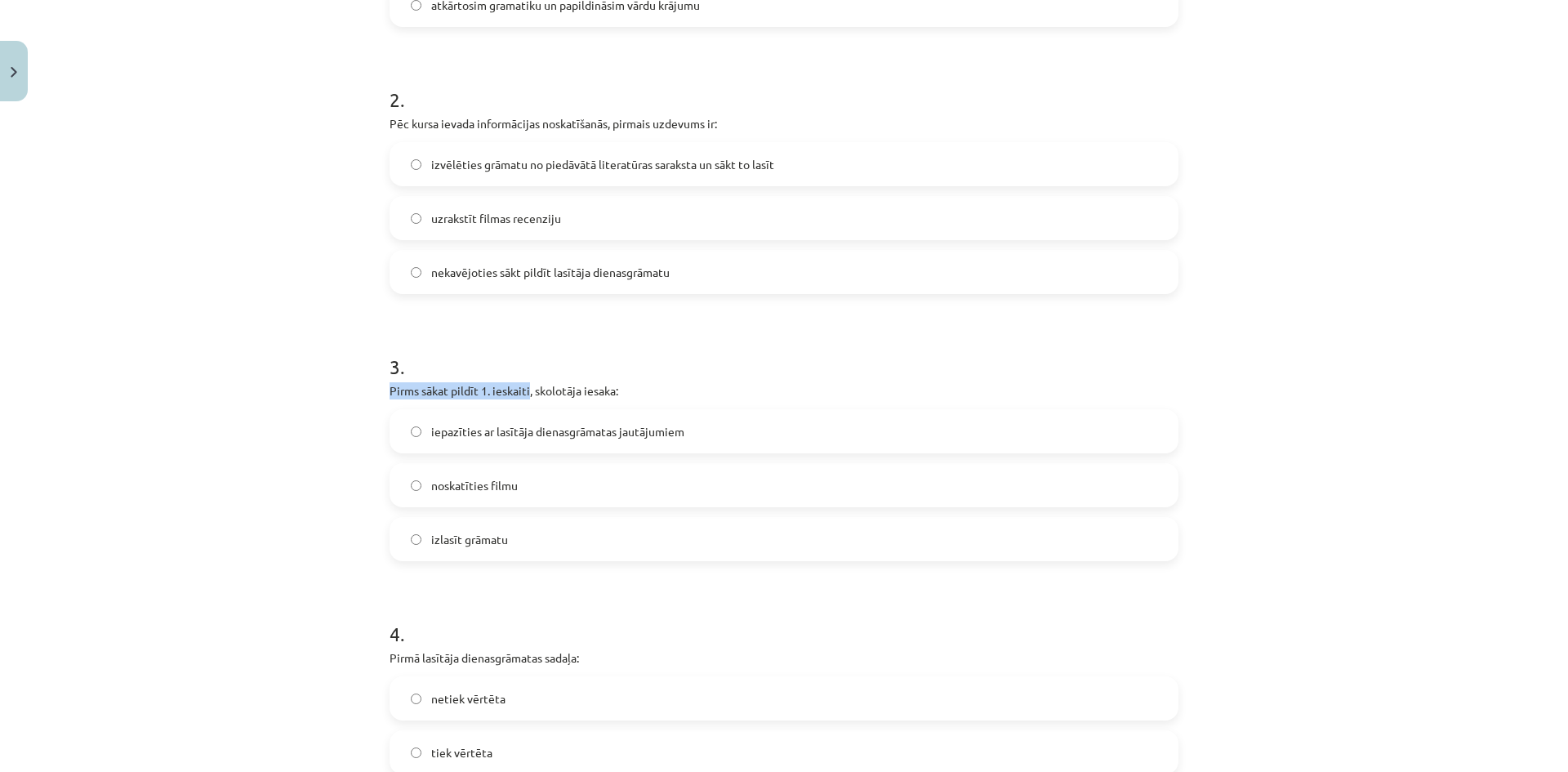
drag, startPoint x: 386, startPoint y: 390, endPoint x: 524, endPoint y: 390, distance: 138.0
click at [524, 390] on p "Pirms sākat pildīt 1. ieskaiti, skolotāja iesaka:" at bounding box center [784, 391] width 789 height 17
copy p "Pirms sākat pildīt 1. ieskaiti"
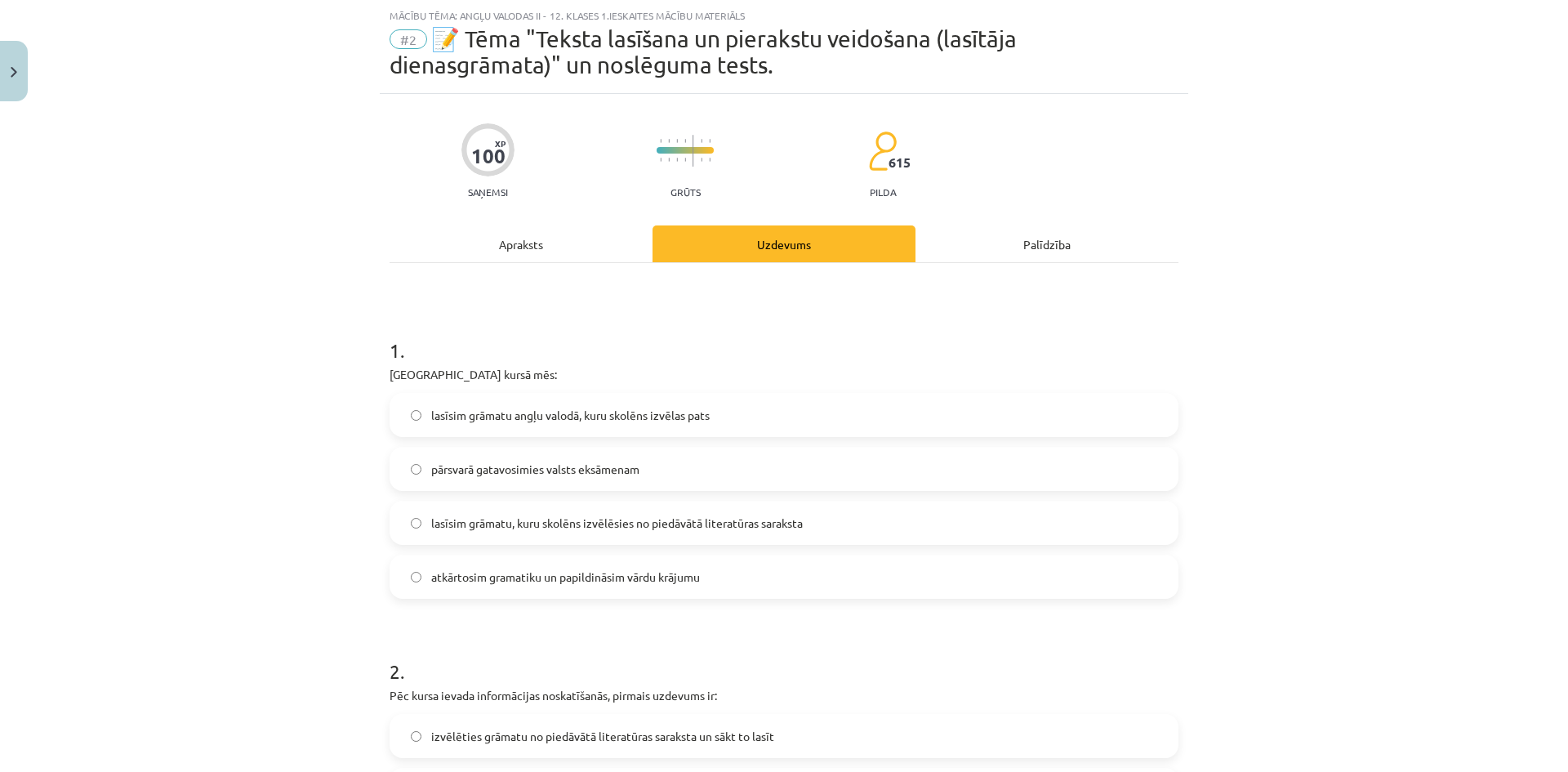
click at [524, 243] on div "Apraksts" at bounding box center [521, 244] width 263 height 36
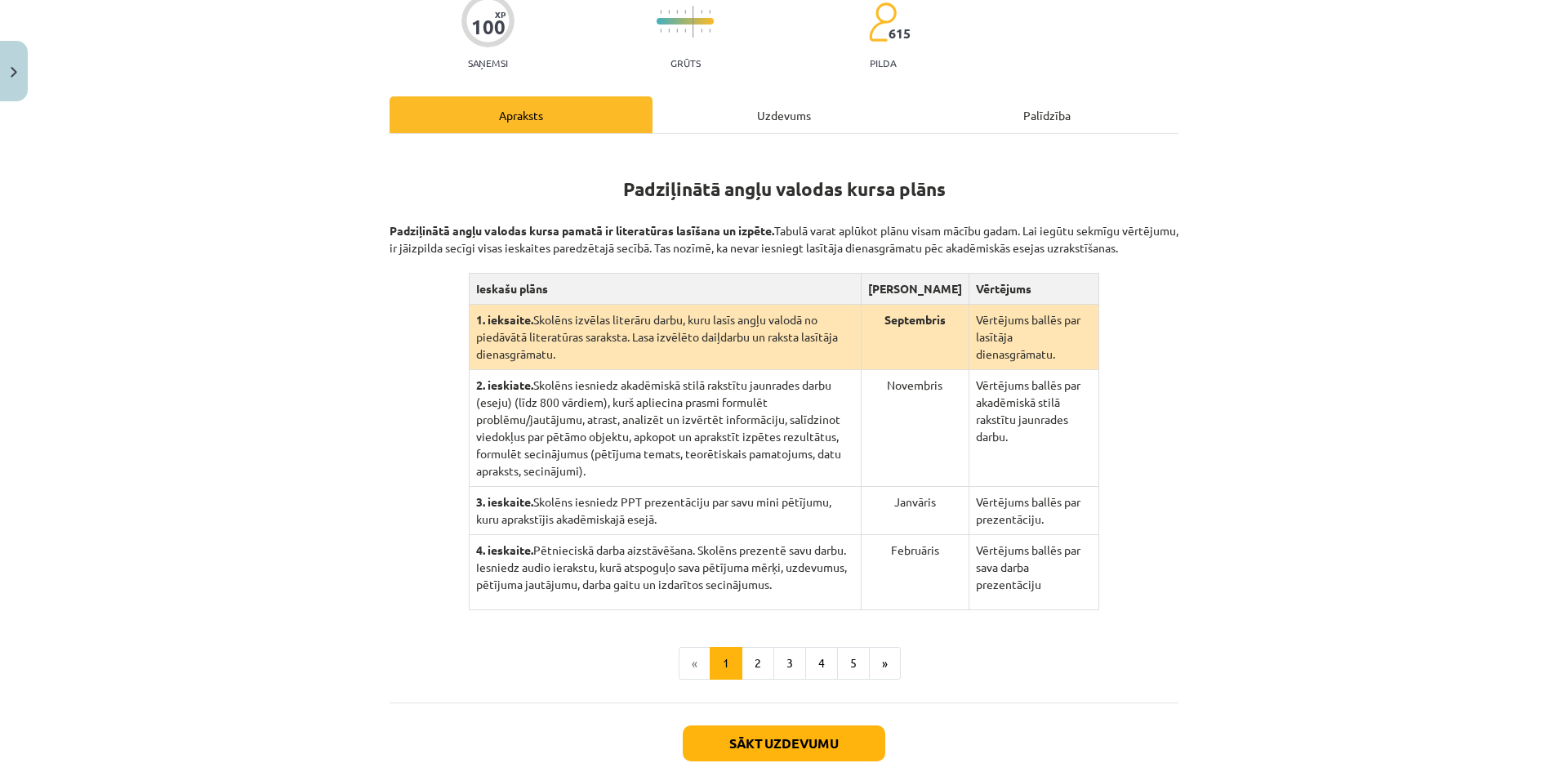
scroll to position [247, 0]
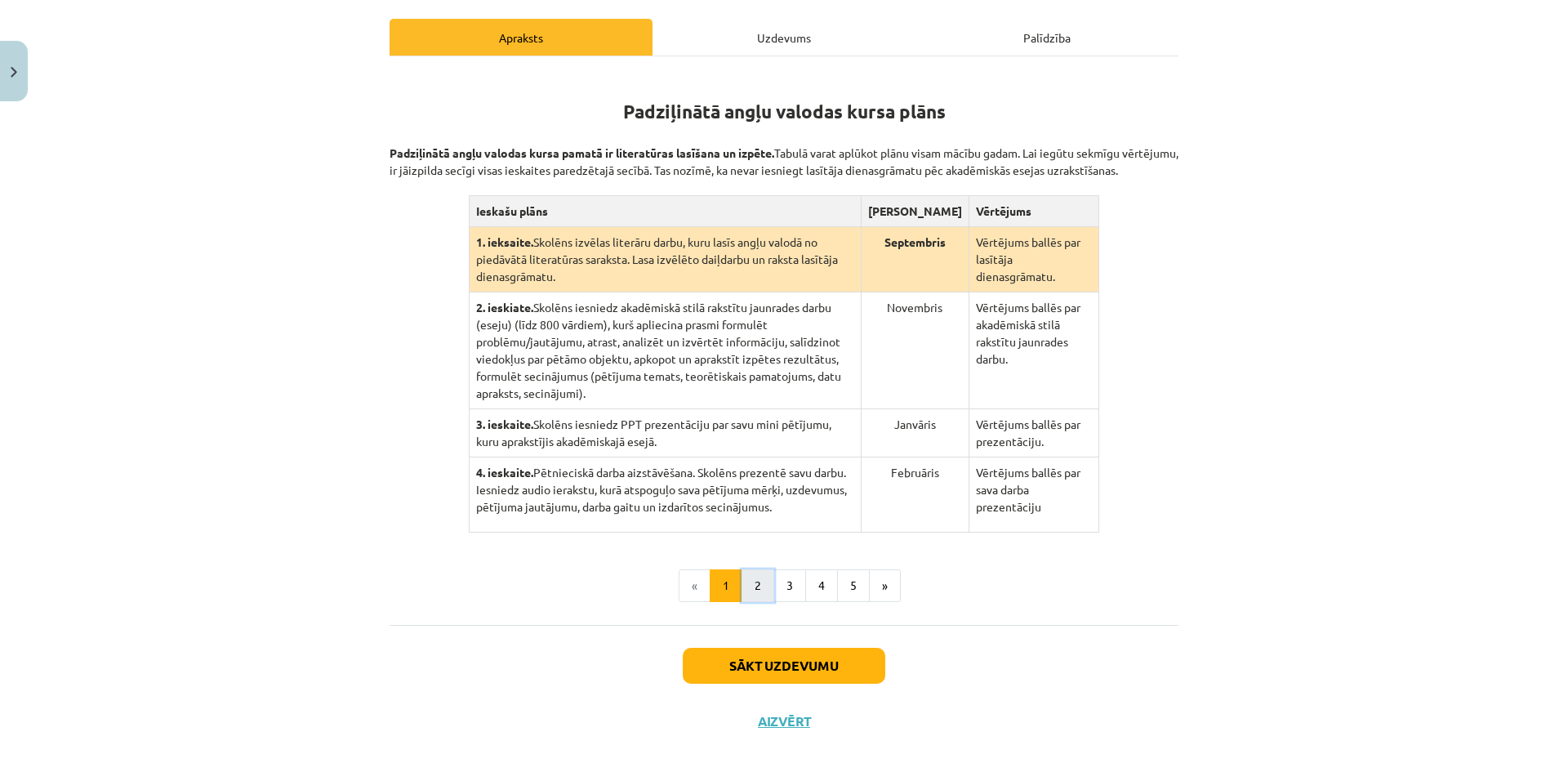
click at [755, 570] on button "2" at bounding box center [758, 586] width 33 height 33
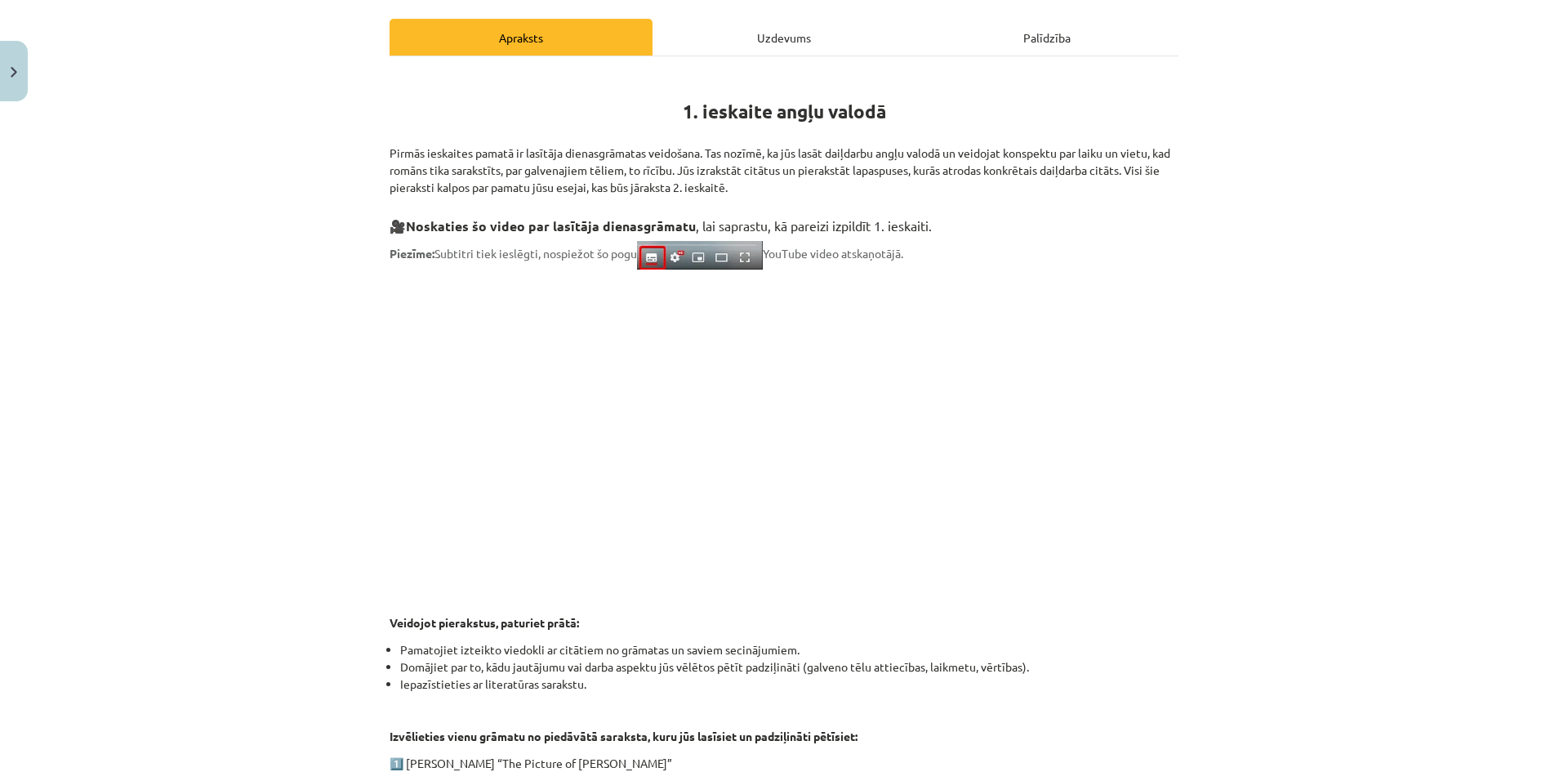
scroll to position [638, 0]
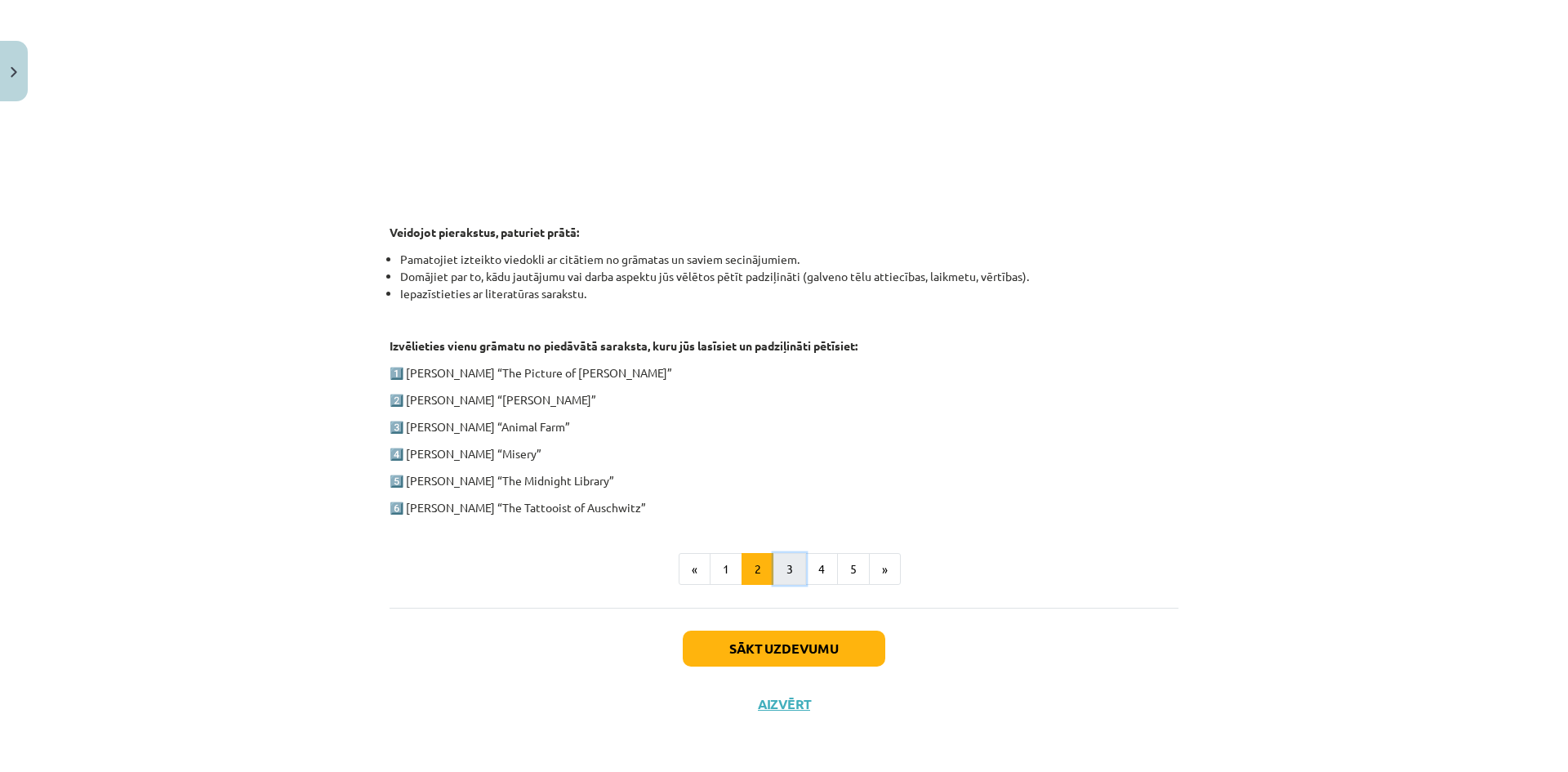
click at [779, 573] on button "3" at bounding box center [789, 570] width 33 height 33
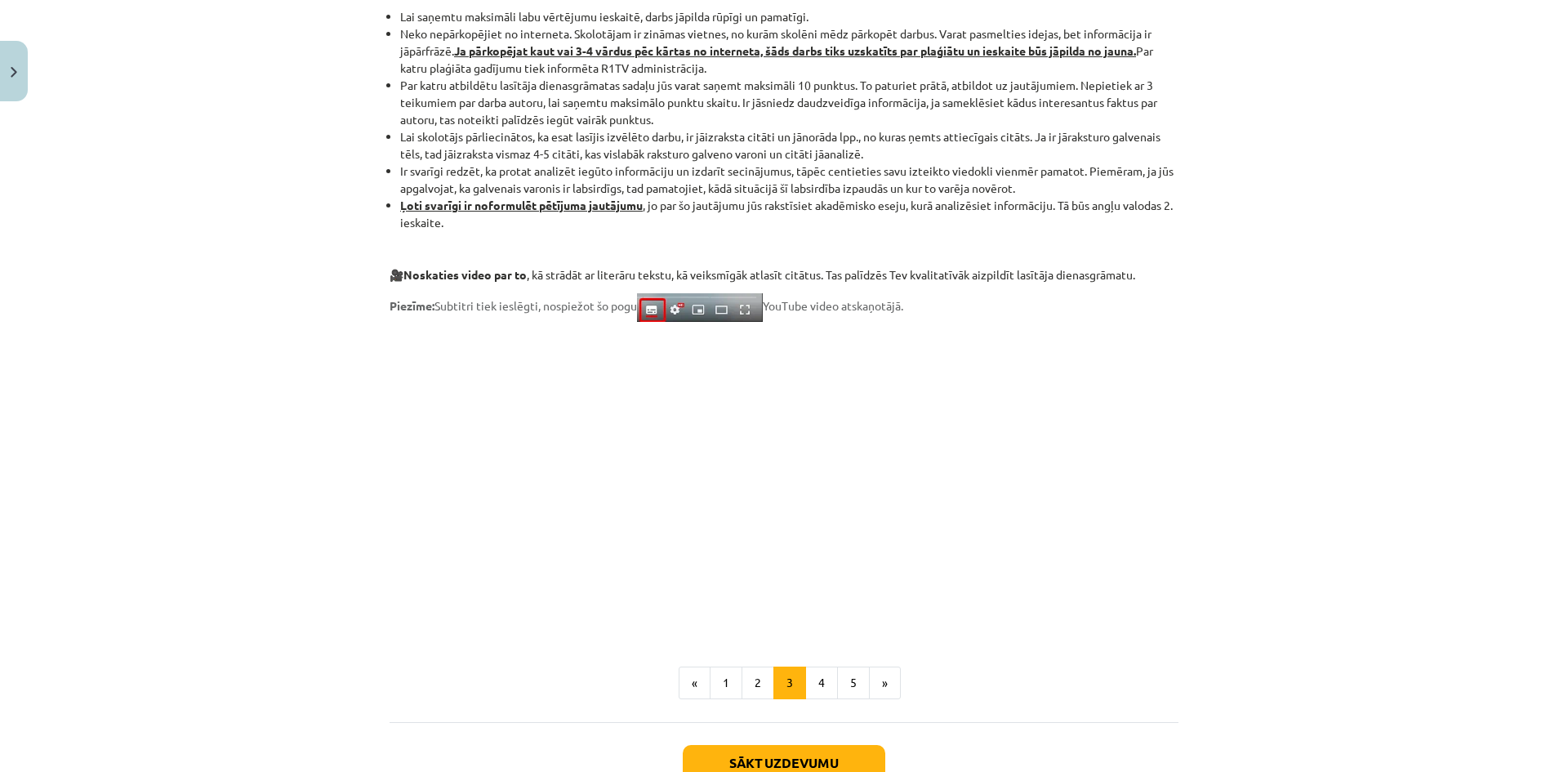
scroll to position [1193, 0]
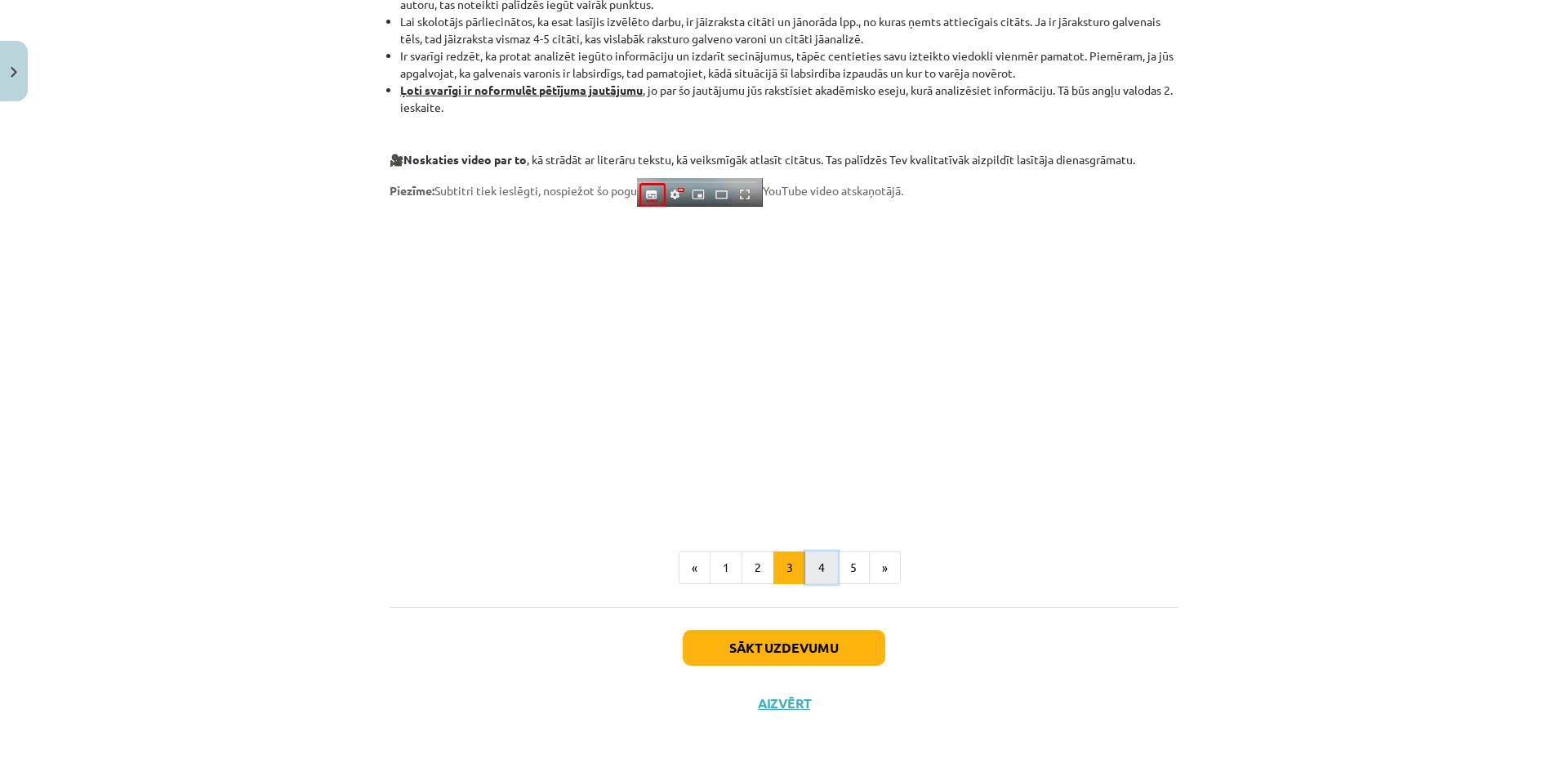
click at [821, 566] on button "4" at bounding box center [822, 568] width 33 height 33
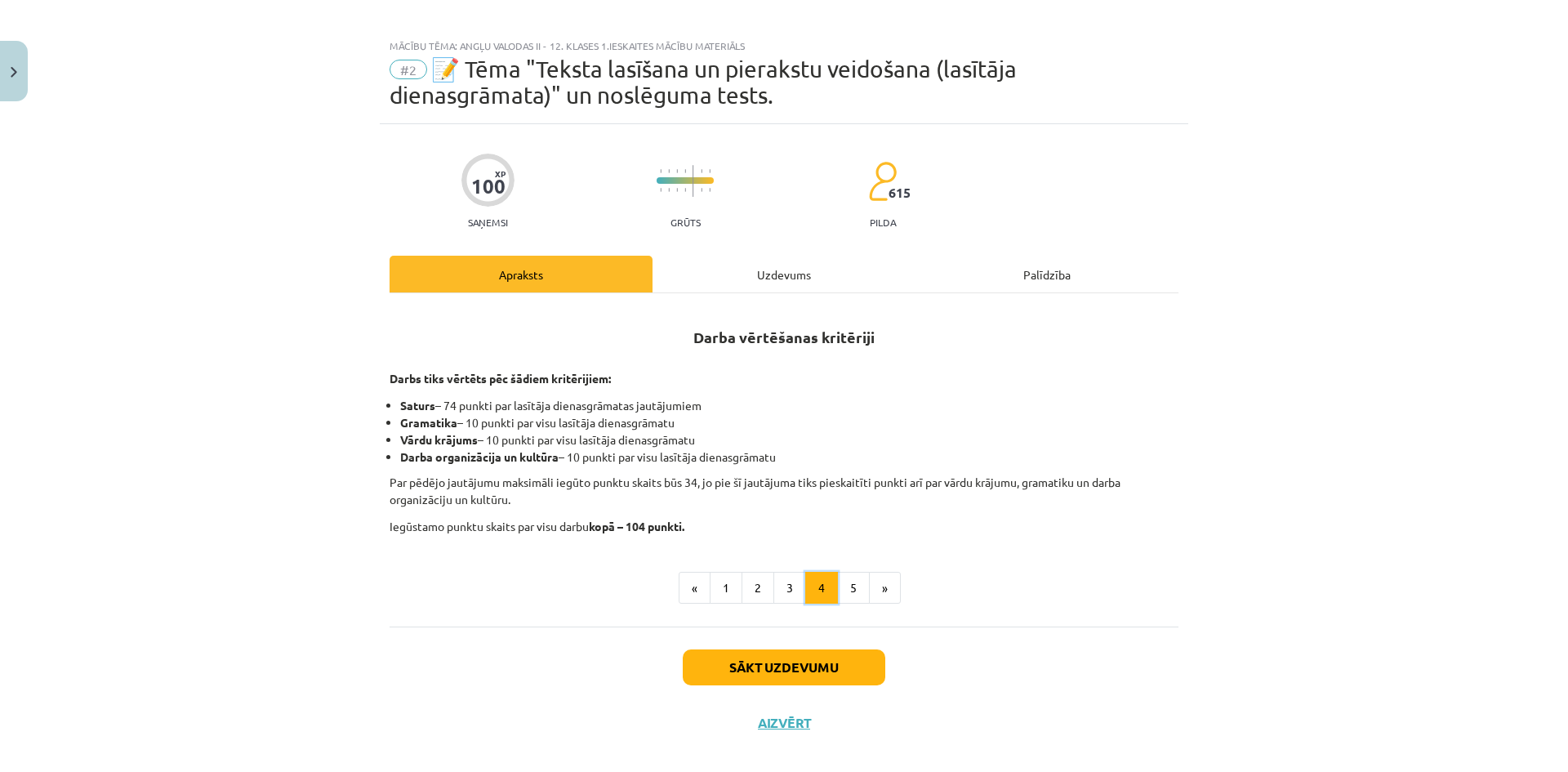
scroll to position [0, 0]
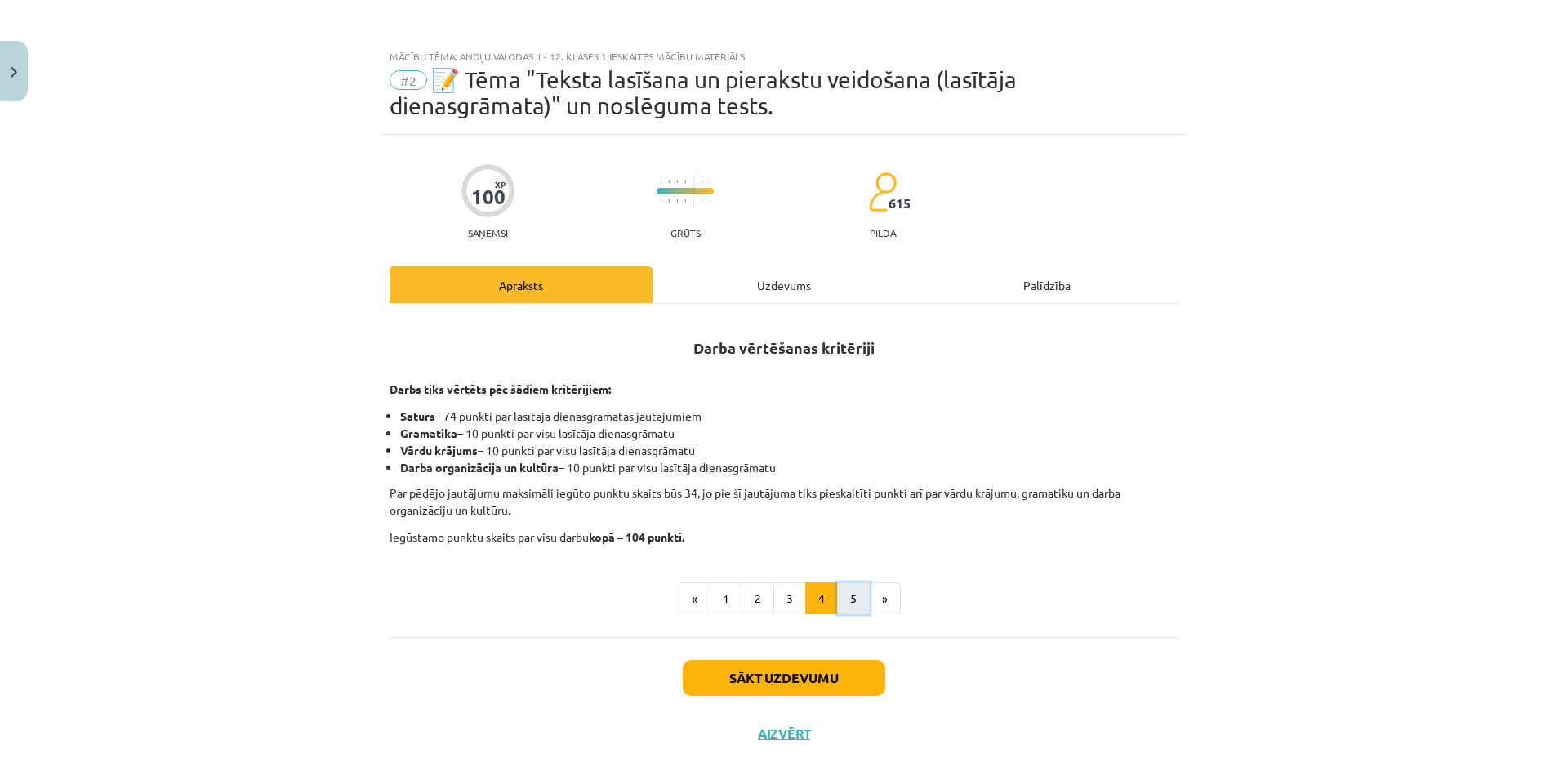
click at [845, 599] on button "5" at bounding box center [854, 598] width 33 height 33
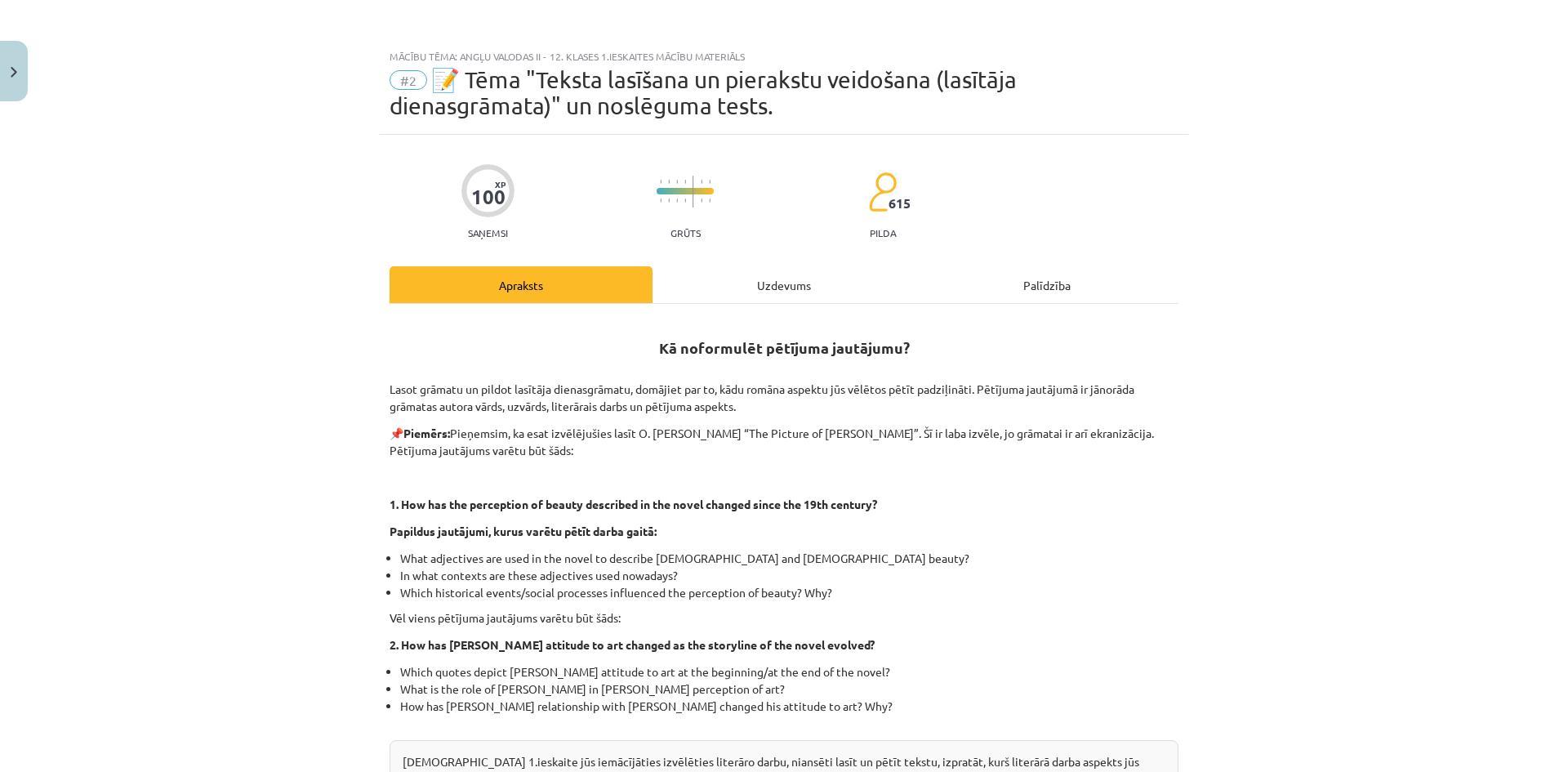
scroll to position [31, 0]
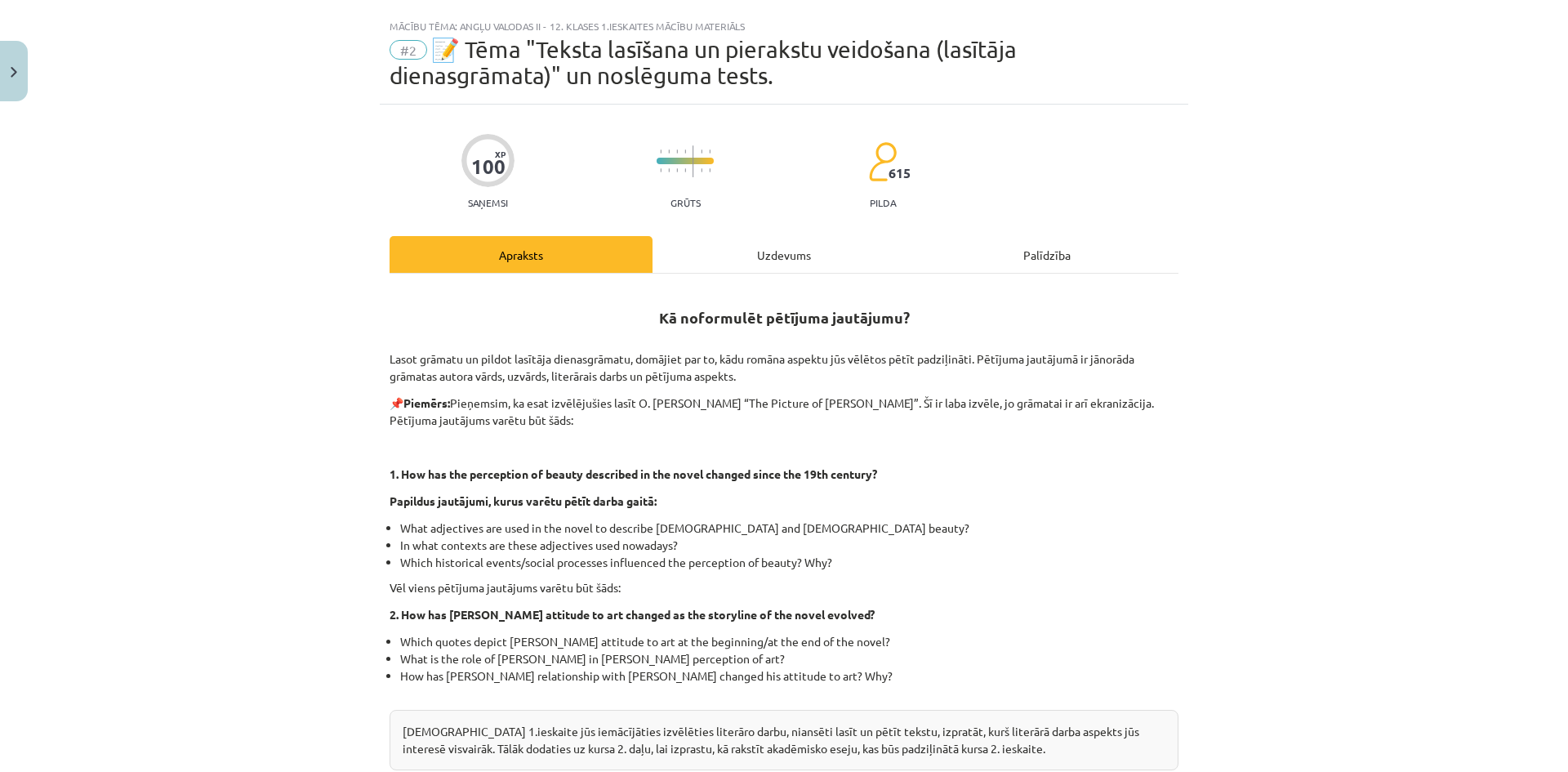
click at [1350, 322] on div "Mācību tēma: Angļu valodas ii - 12. klases 1.ieskaites mācību materiāls #2 📝 Tē…" at bounding box center [784, 386] width 1568 height 772
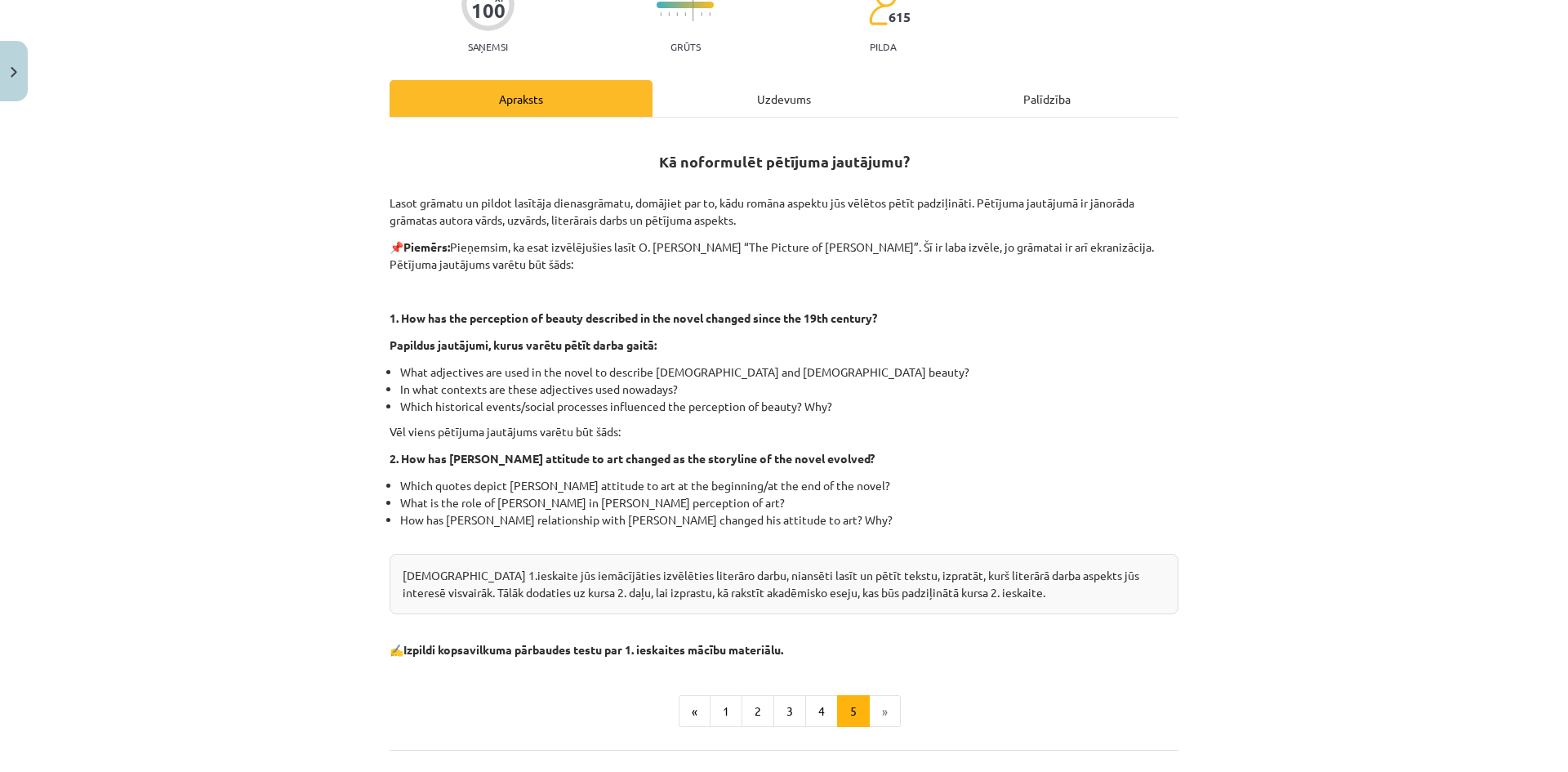
scroll to position [329, 0]
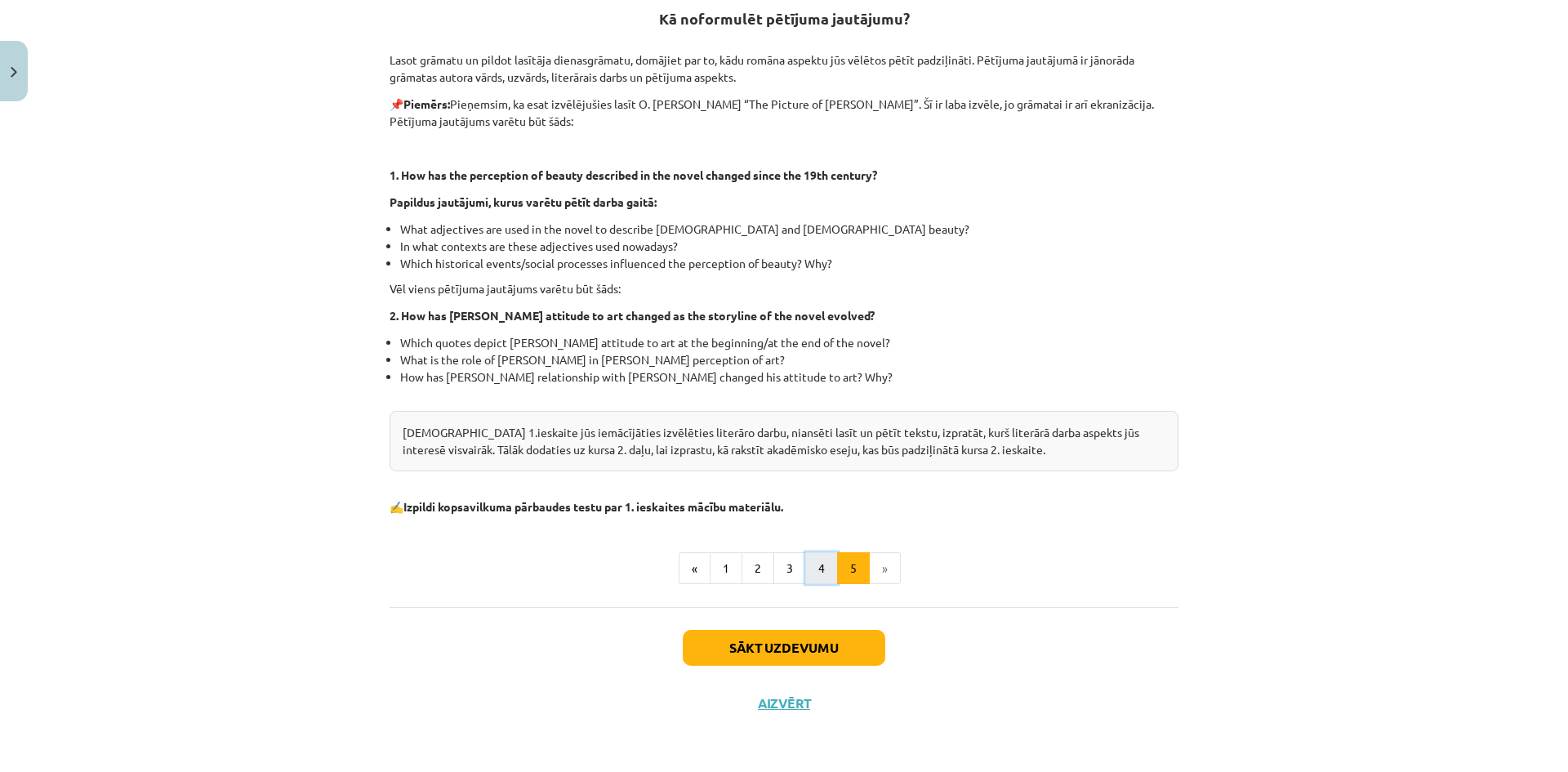
click at [807, 564] on button "4" at bounding box center [822, 569] width 33 height 33
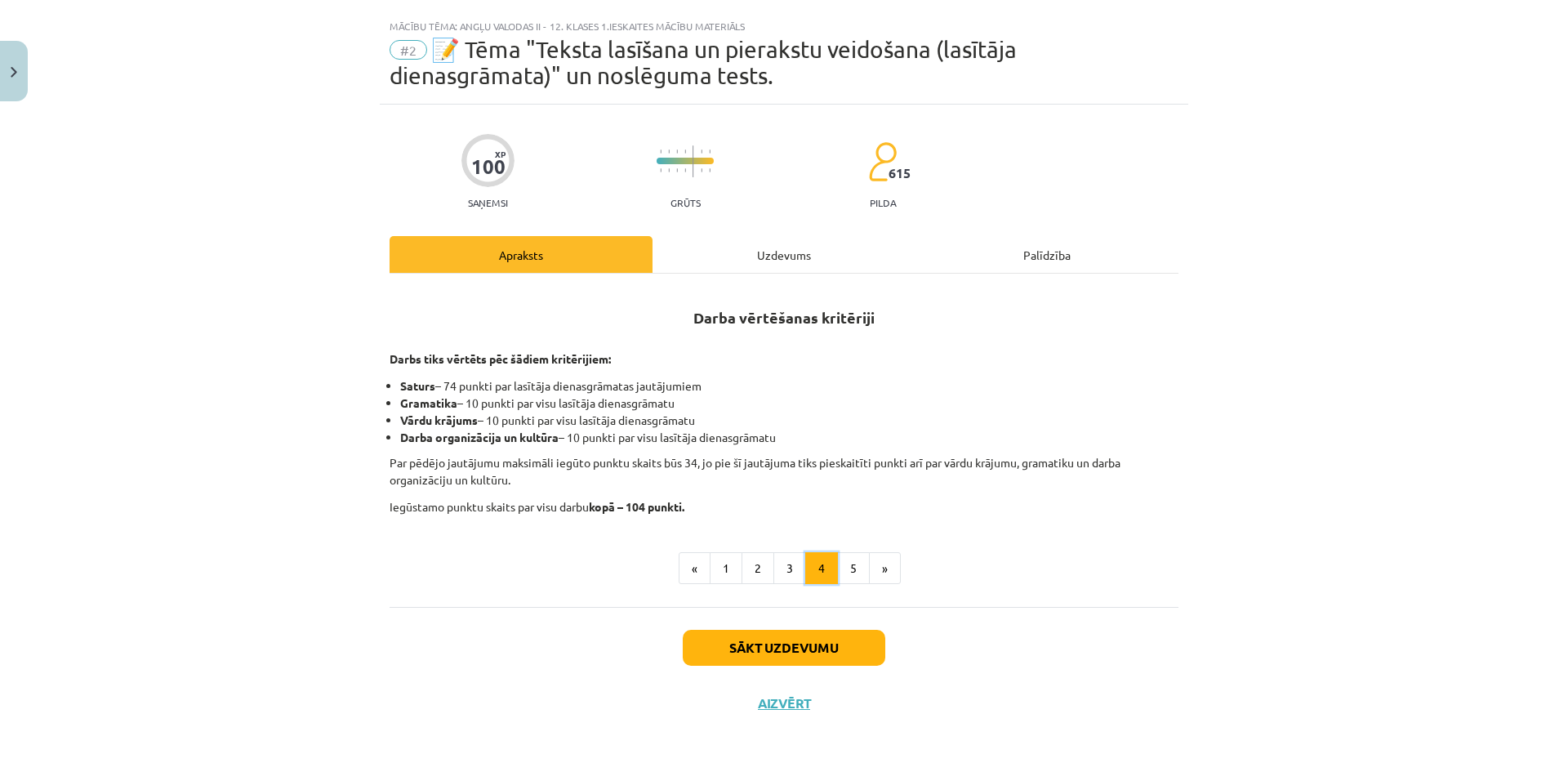
scroll to position [31, 0]
click at [777, 570] on button "3" at bounding box center [789, 569] width 33 height 33
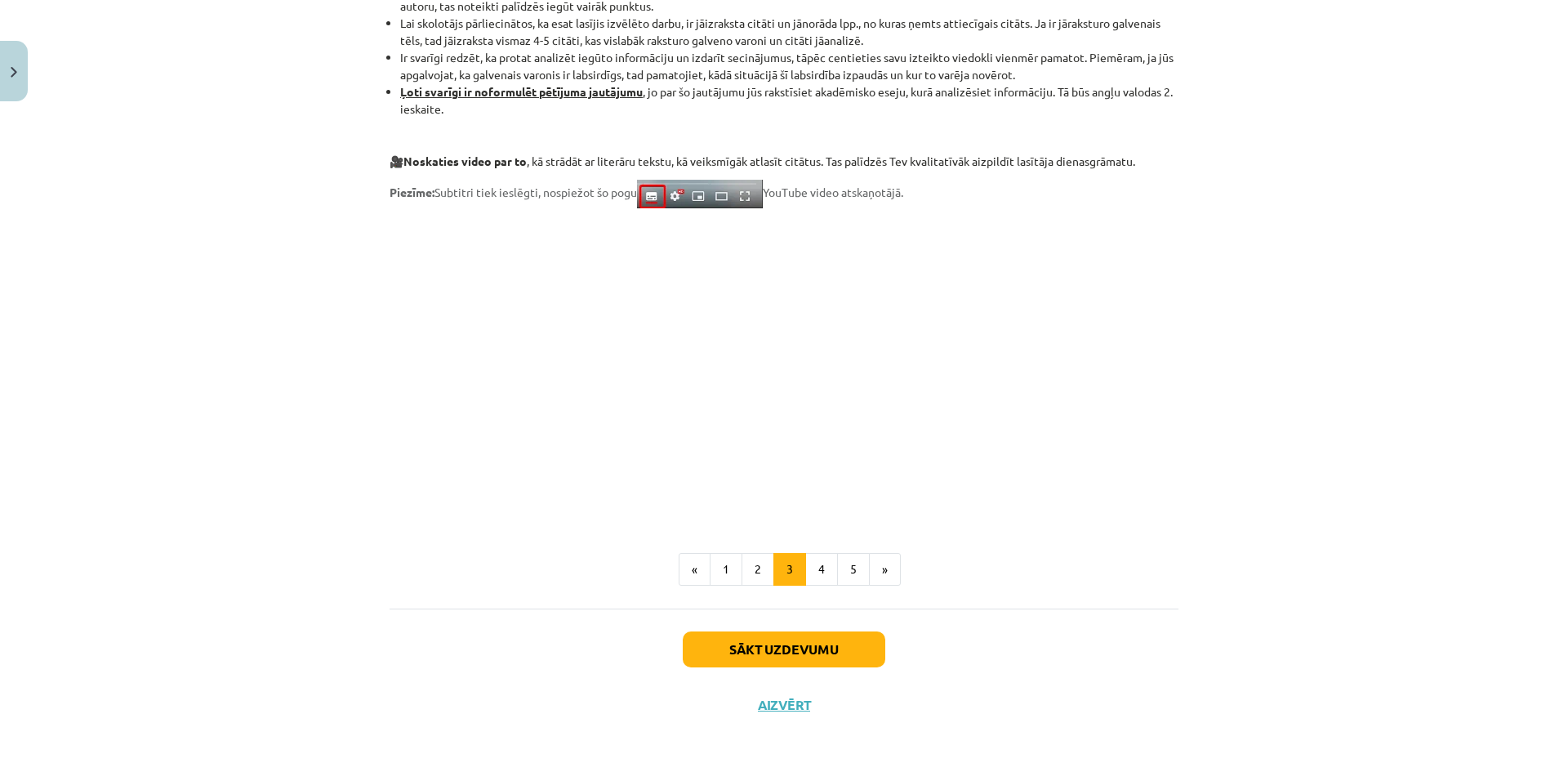
scroll to position [1193, 0]
click at [751, 564] on button "2" at bounding box center [758, 568] width 33 height 33
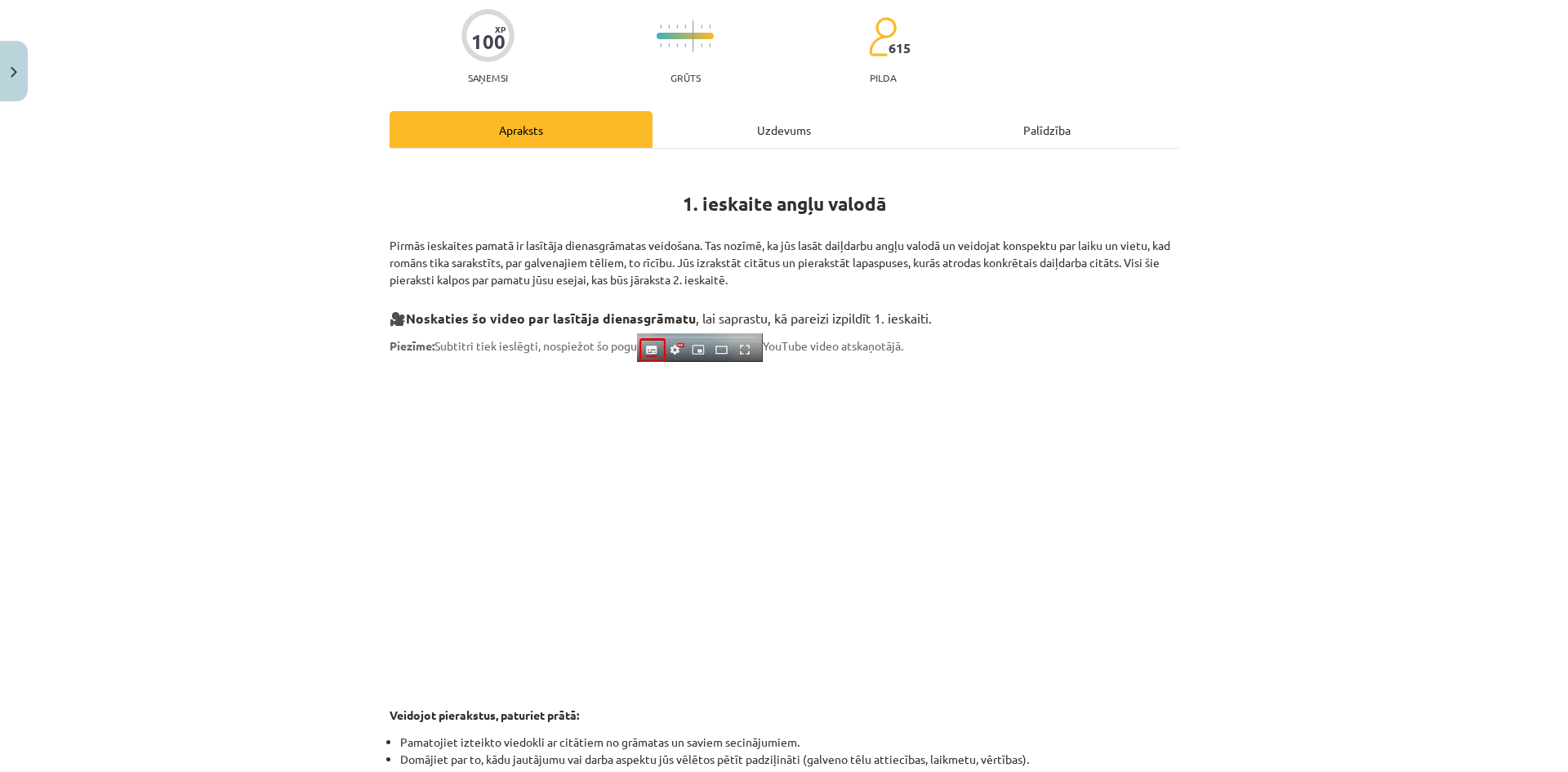
scroll to position [0, 0]
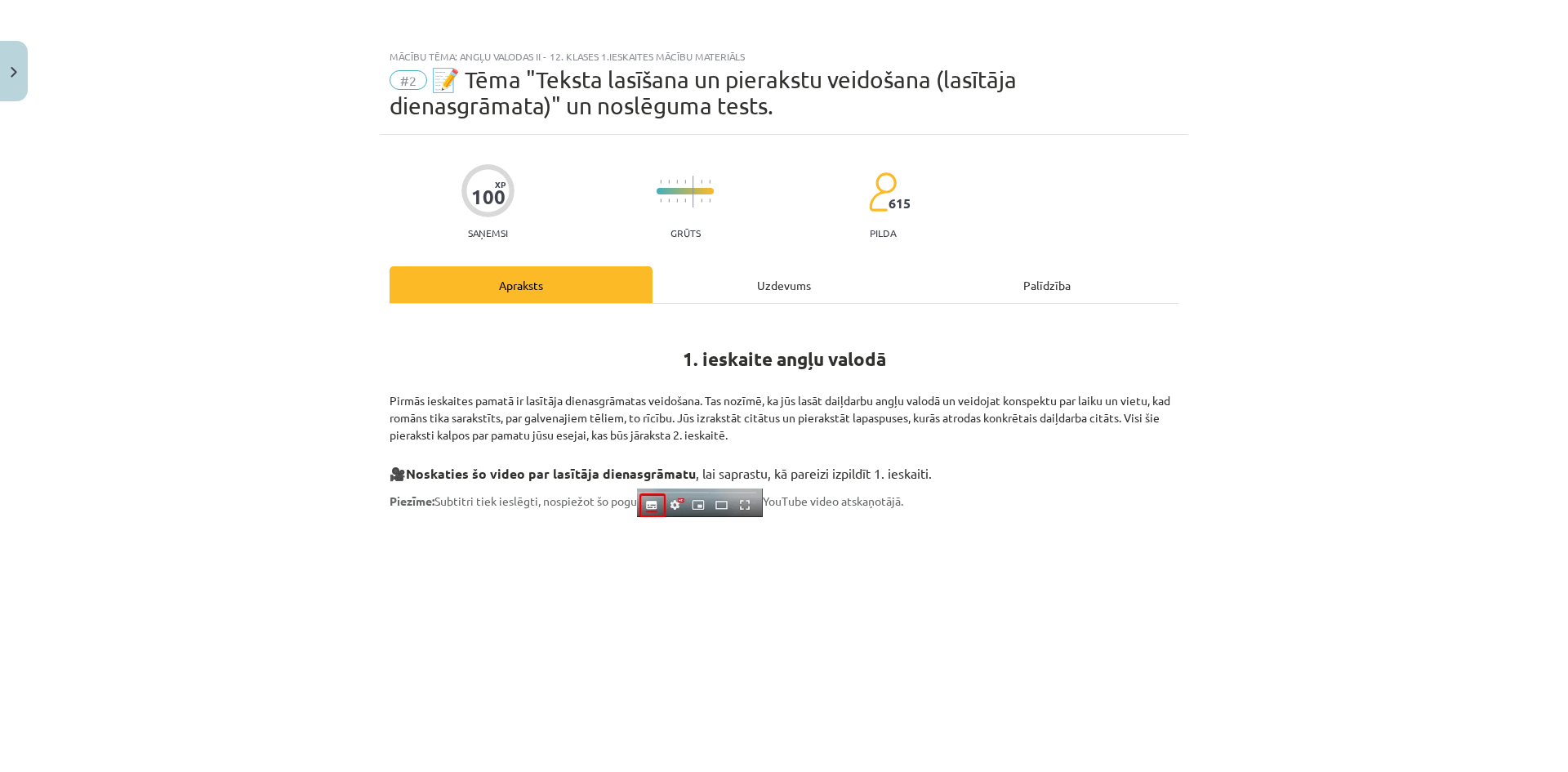
click at [762, 294] on div "Uzdevums" at bounding box center [784, 285] width 263 height 36
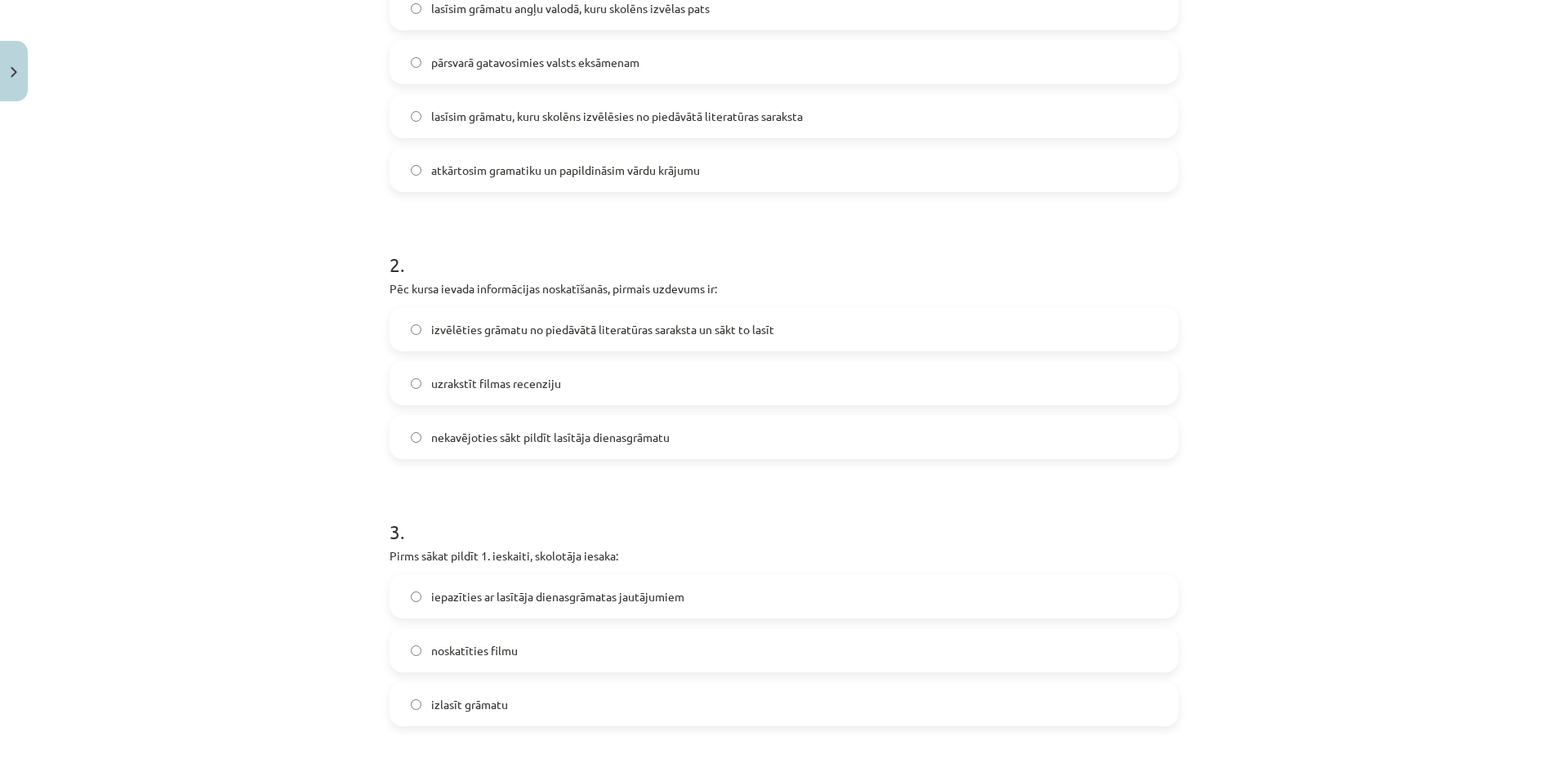
scroll to position [613, 0]
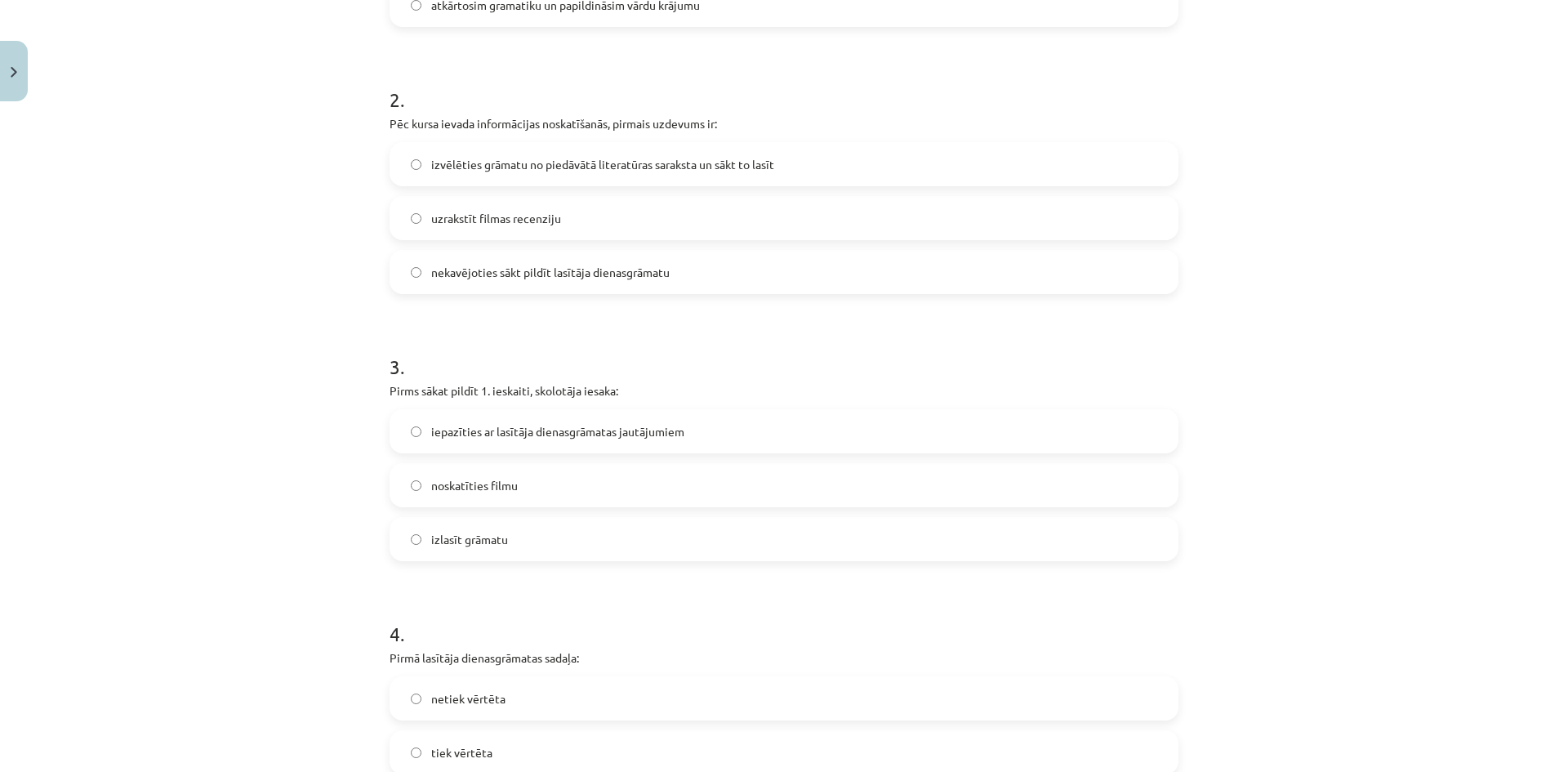
drag, startPoint x: 732, startPoint y: 456, endPoint x: 733, endPoint y: 510, distance: 54.0
click at [733, 510] on div "iepazīties ar lasītāja dienasgrāmatas jautājumiem noskatīties filmu izlasīt grā…" at bounding box center [784, 485] width 789 height 152
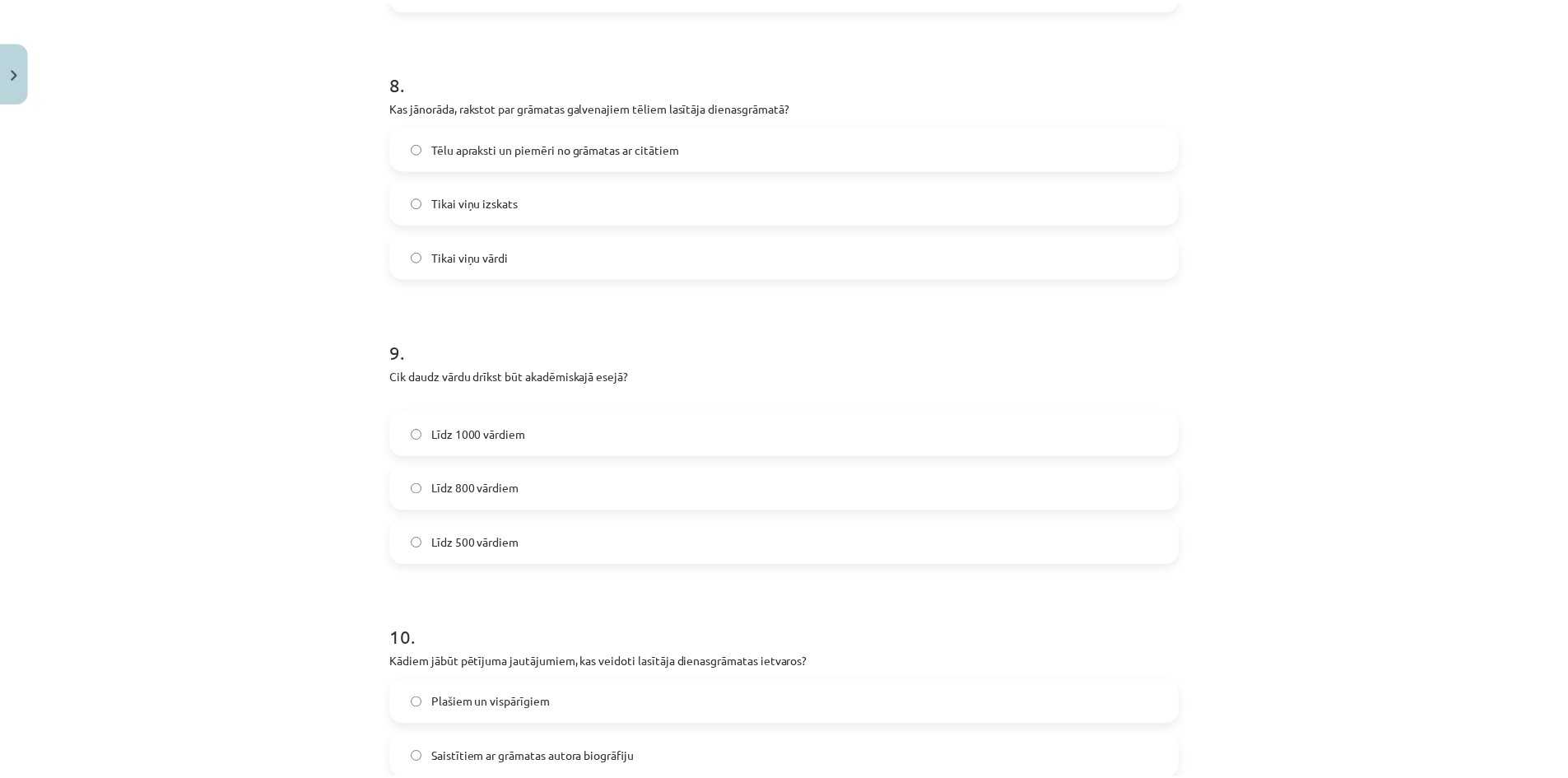
scroll to position [2442, 0]
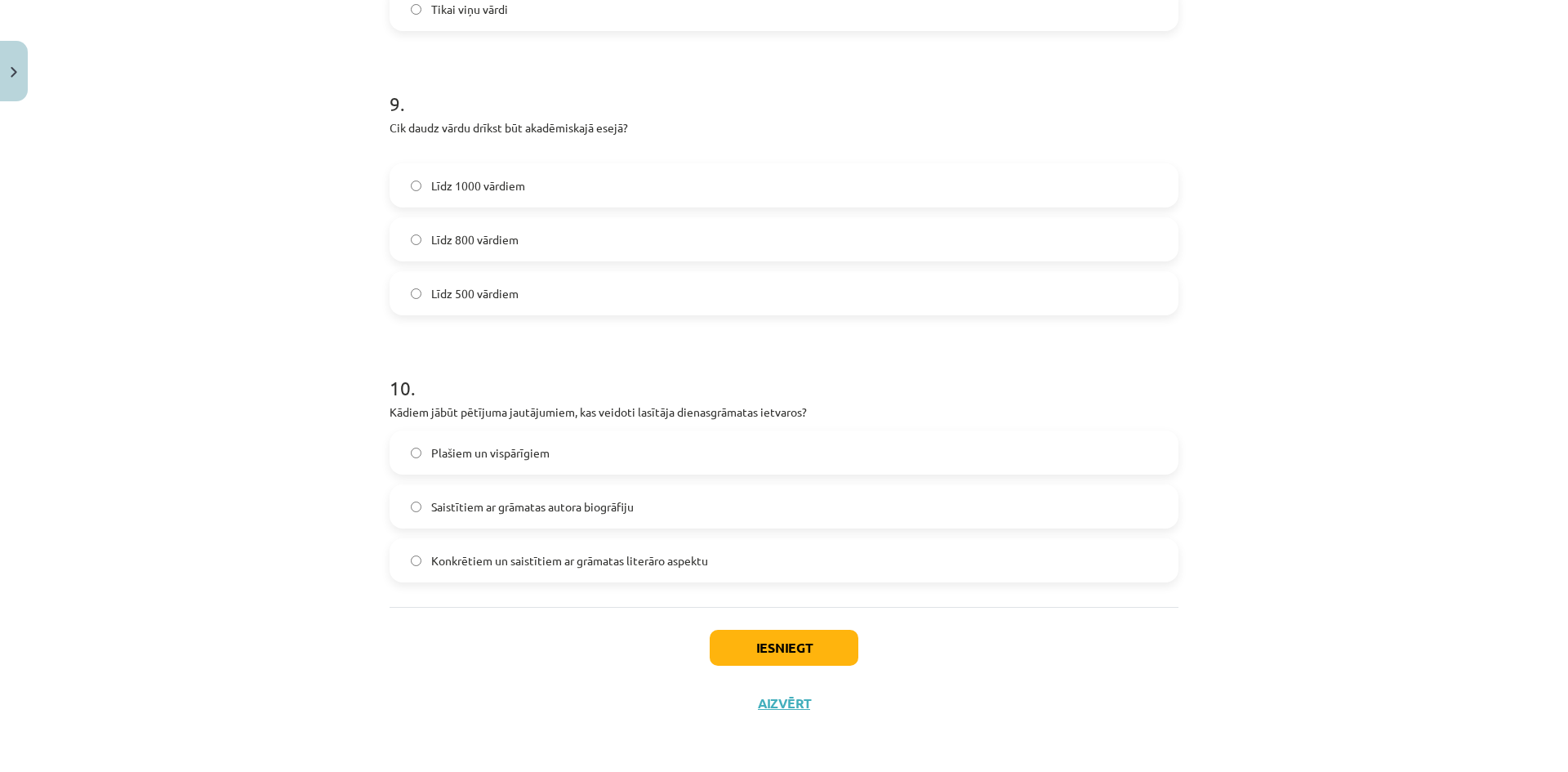
click at [771, 717] on div "Iesniegt Aizvērt" at bounding box center [784, 664] width 789 height 114
click at [777, 708] on button "Aizvērt" at bounding box center [784, 703] width 62 height 16
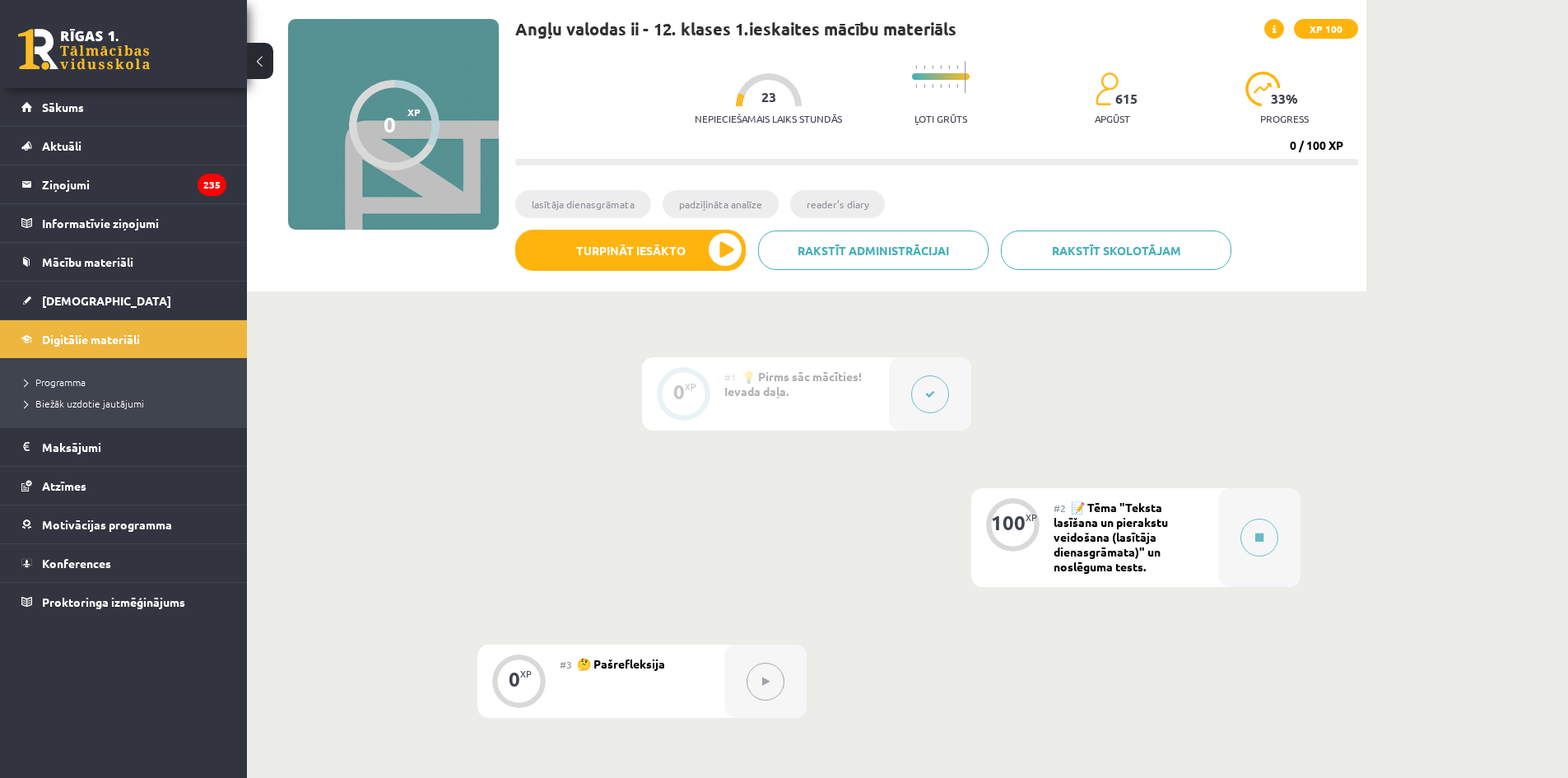
scroll to position [0, 0]
